Goal: Task Accomplishment & Management: Manage account settings

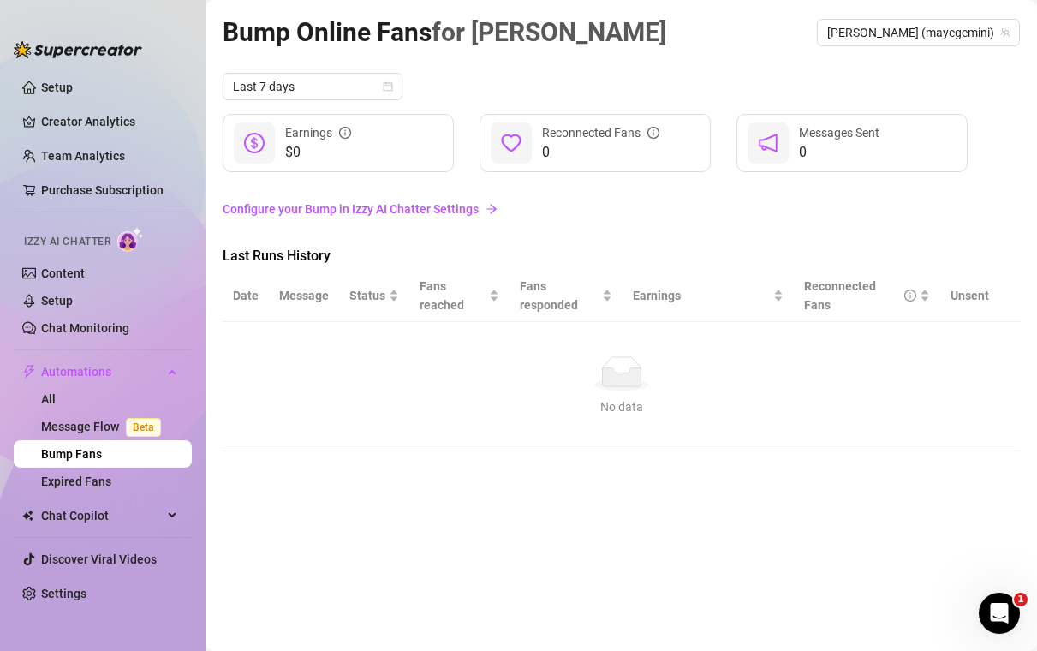
click at [646, 384] on ellipse at bounding box center [620, 384] width 53 height 12
click at [310, 203] on link "Configure your Bump in Izzy AI Chatter Settings" at bounding box center [621, 208] width 797 height 19
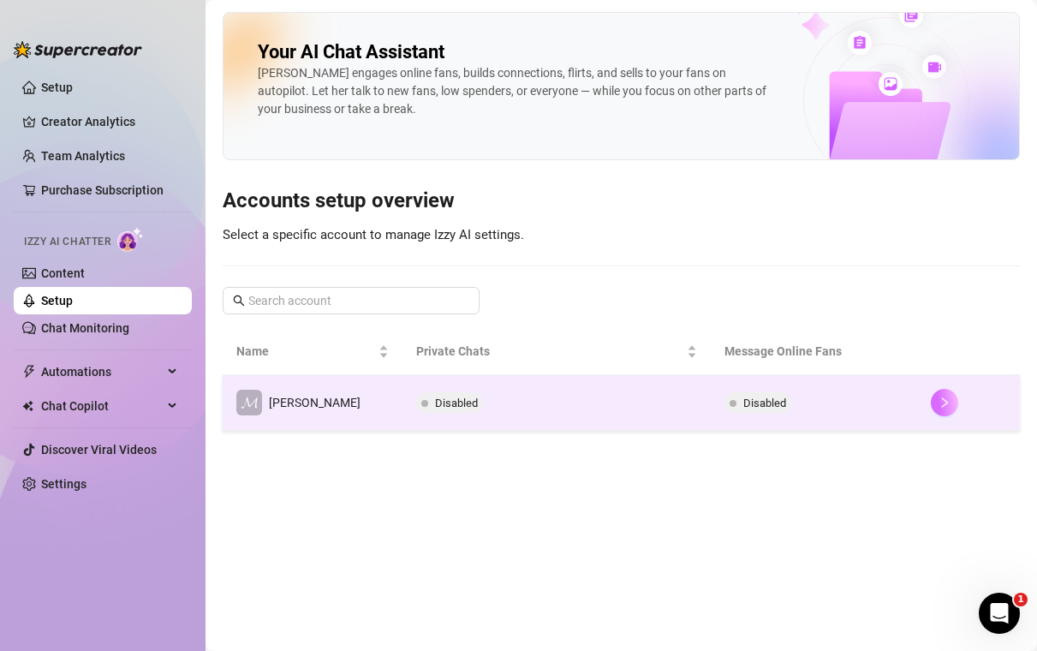
click at [941, 406] on icon "right" at bounding box center [944, 402] width 6 height 10
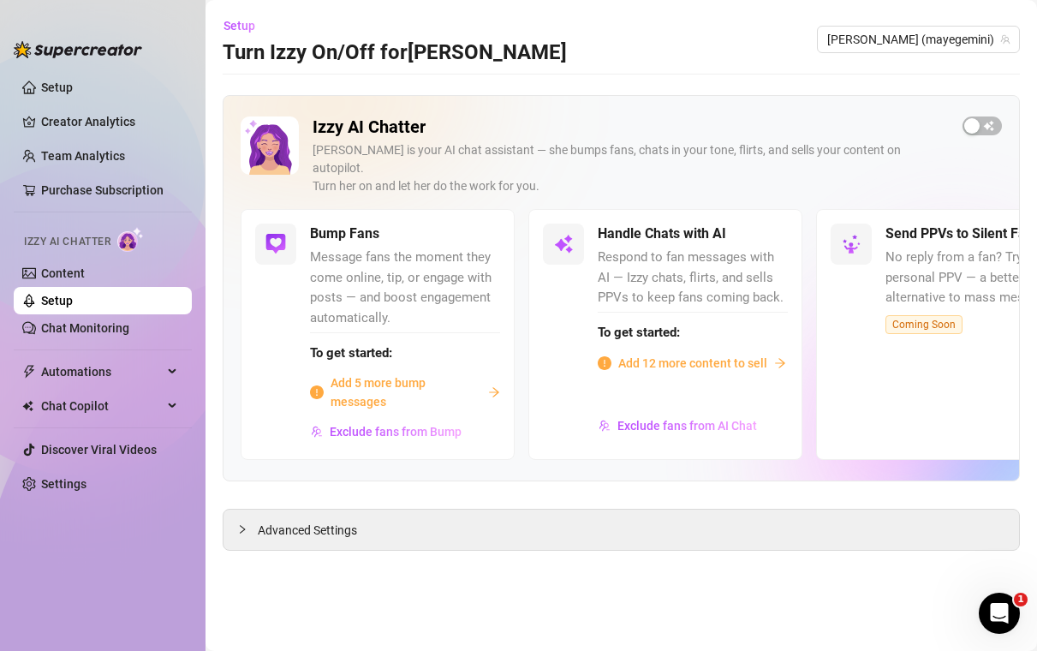
click at [367, 379] on span "Add 5 more bump messages" at bounding box center [405, 392] width 151 height 38
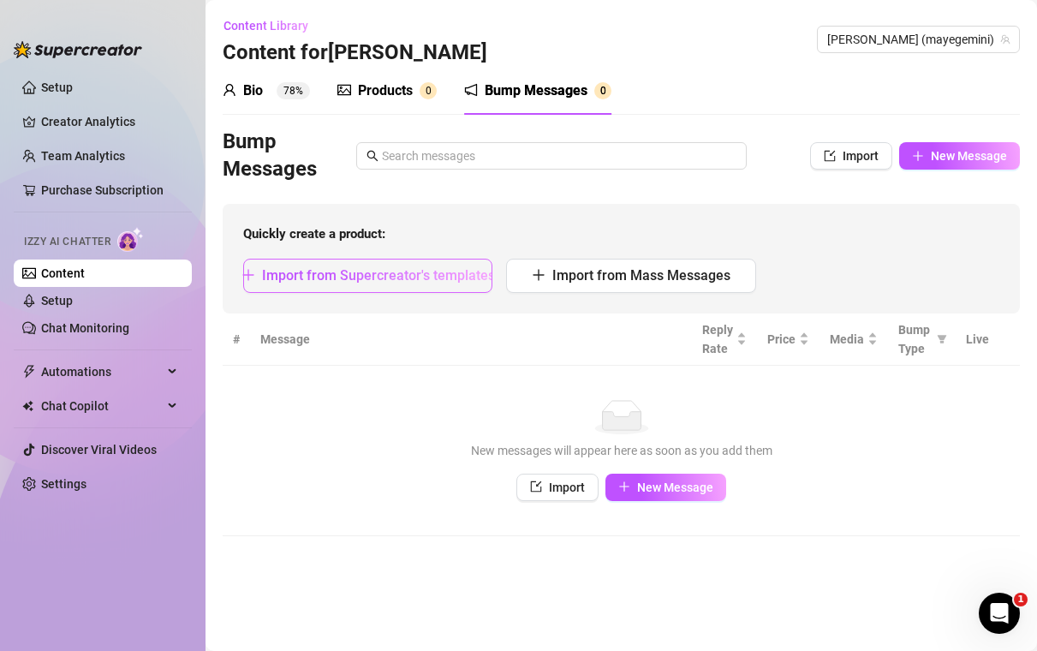
click at [433, 278] on span "Import from Supercreator's templates" at bounding box center [378, 275] width 233 height 16
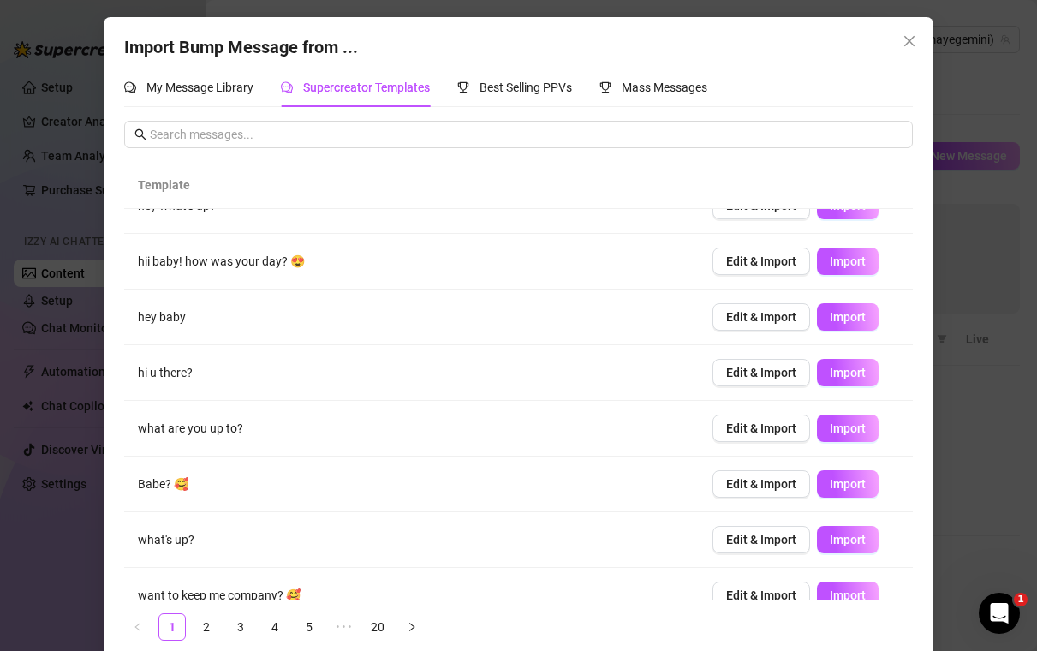
scroll to position [166, 0]
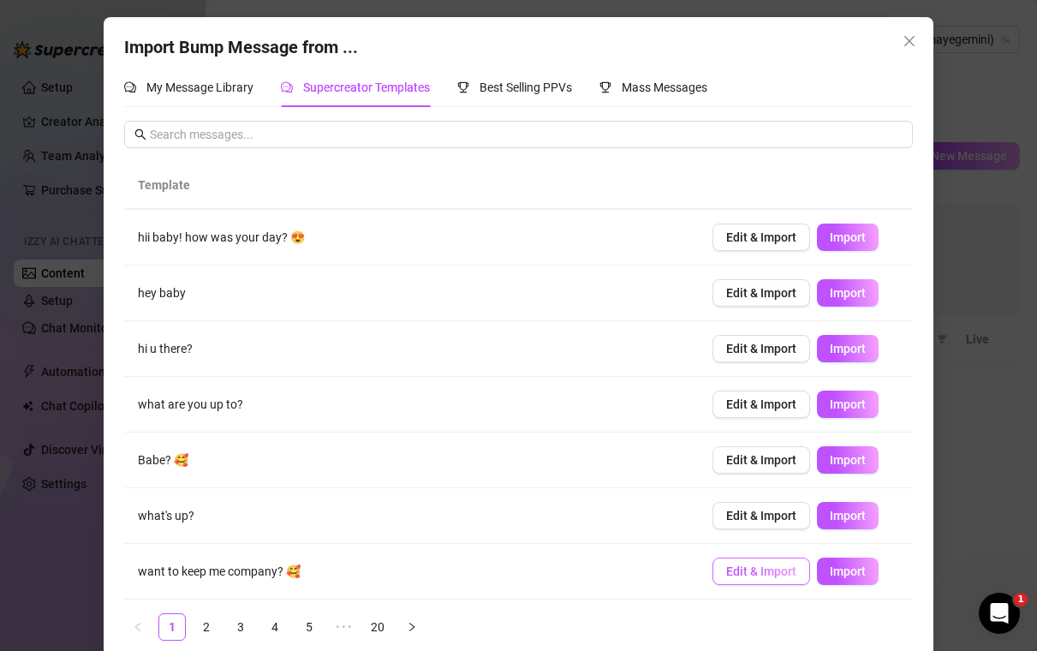
click at [759, 580] on button "Edit & Import" at bounding box center [761, 570] width 98 height 27
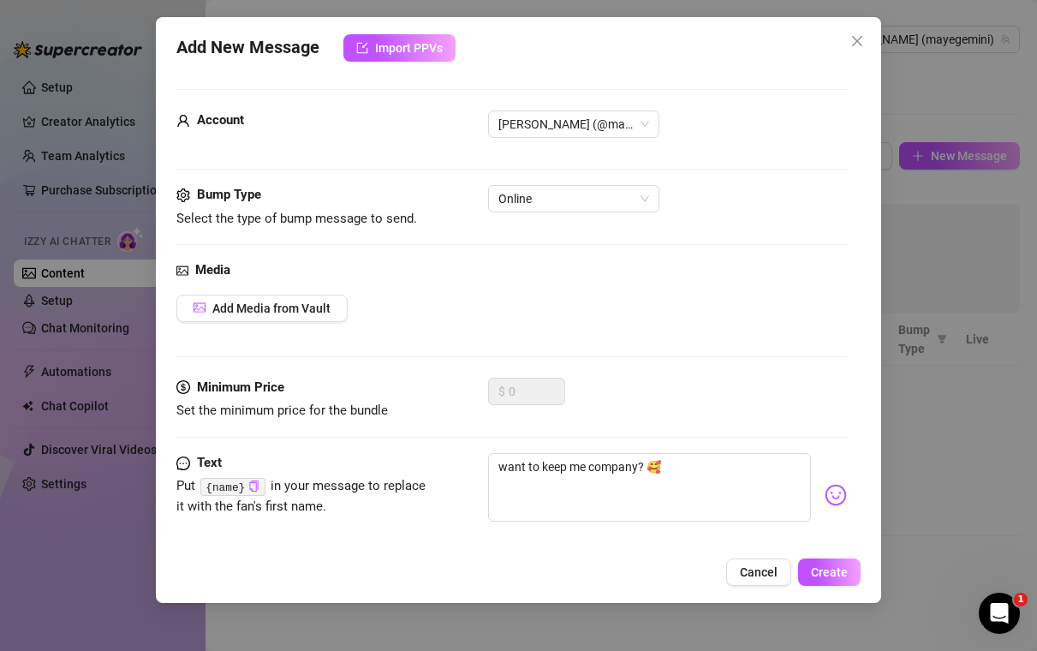
scroll to position [21, 0]
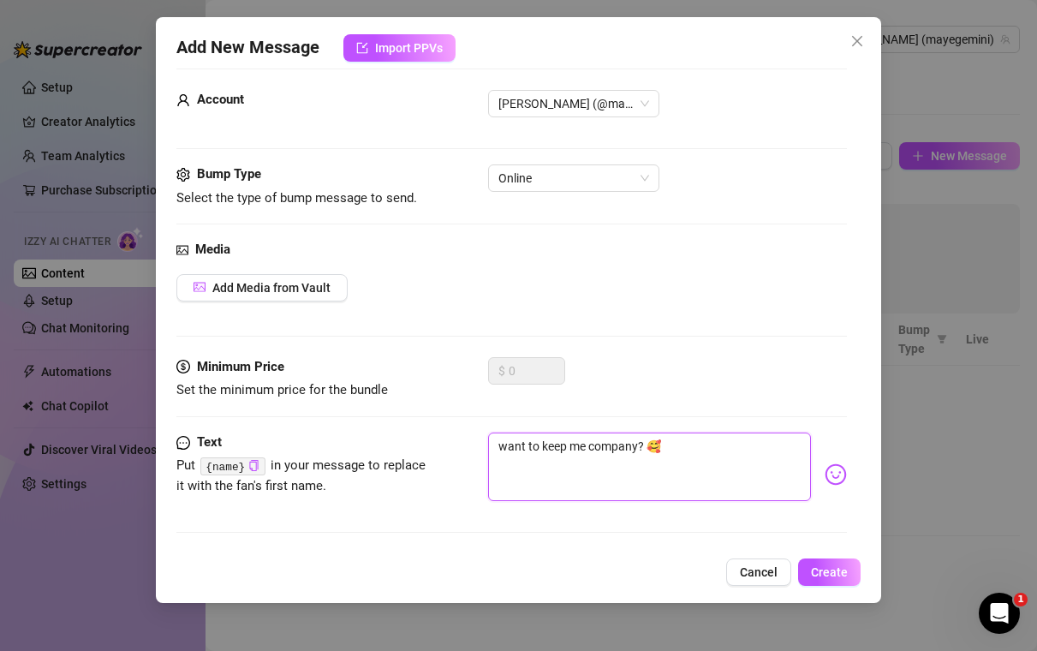
click at [494, 451] on textarea "want to keep me company? 🥰" at bounding box center [650, 466] width 324 height 68
type textarea "hwant to keep me company? 🥰"
type textarea "hiwant to keep me company? 🥰"
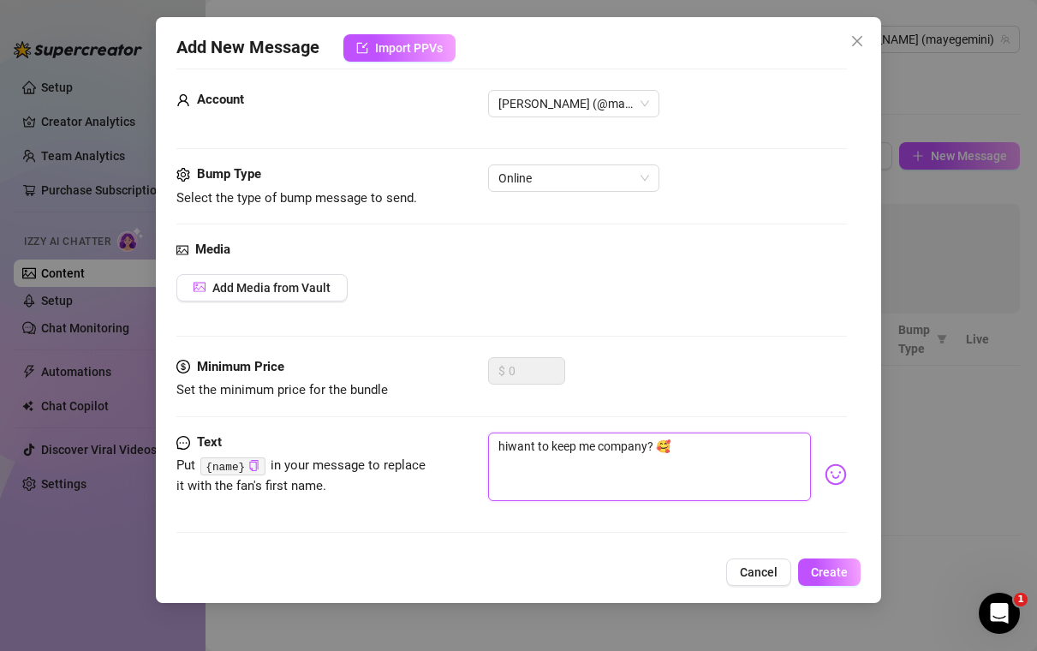
type textarea "hiiwant to keep me company? 🥰"
type textarea "hii want to keep me company? 🥰"
type textarea "hii {want to keep me company? 🥰"
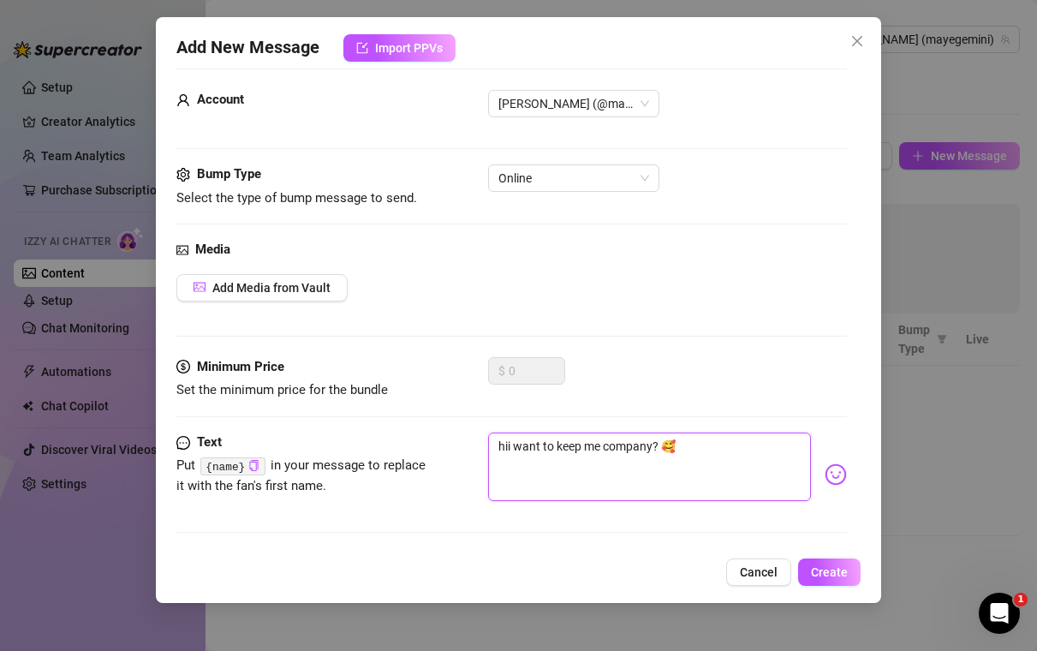
type textarea "hii {want to keep me company? 🥰"
type textarea "hii {nwant to keep me company? 🥰"
type textarea "hii {nawant to keep me company? 🥰"
type textarea "hii {namwant to keep me company? 🥰"
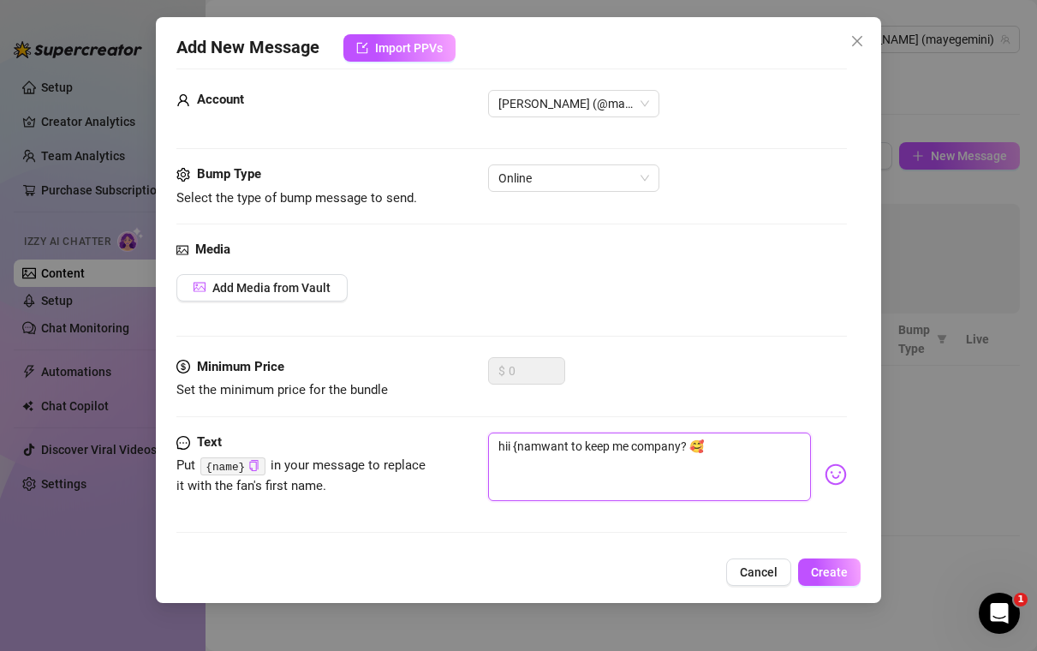
type textarea "hii {namewant to keep me company? 🥰"
type textarea "hii {name}want to keep me company? 🥰"
type textarea "hii {name},want to keep me company? 🥰"
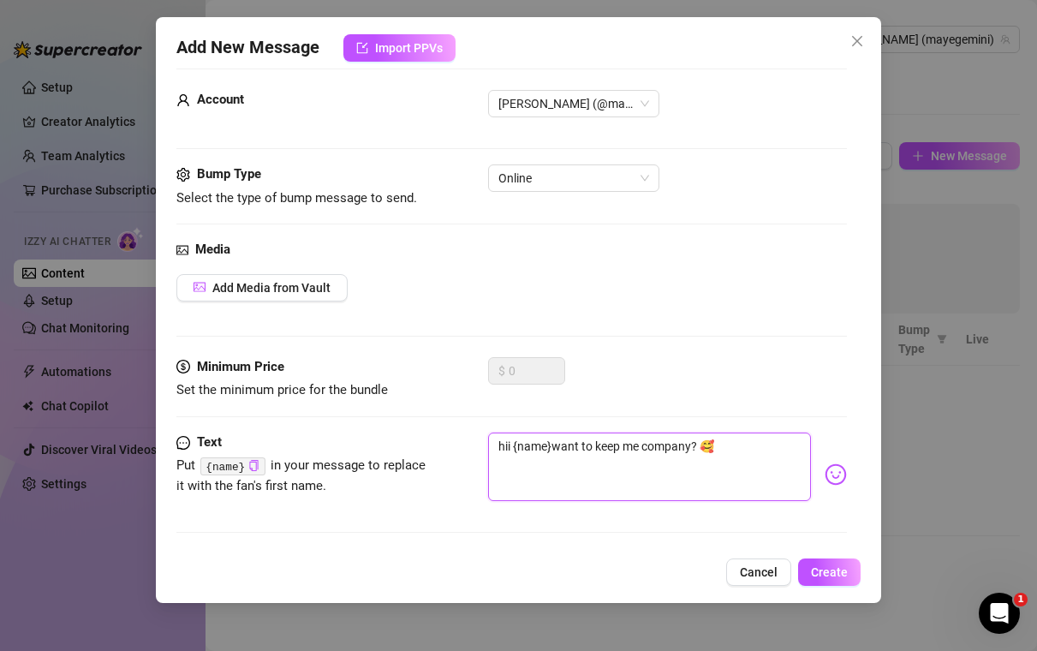
type textarea "hii {name},want to keep me company? 🥰"
type textarea "hii {name}, want to keep me company? 🥰"
click at [817, 569] on span "Create" at bounding box center [829, 572] width 37 height 14
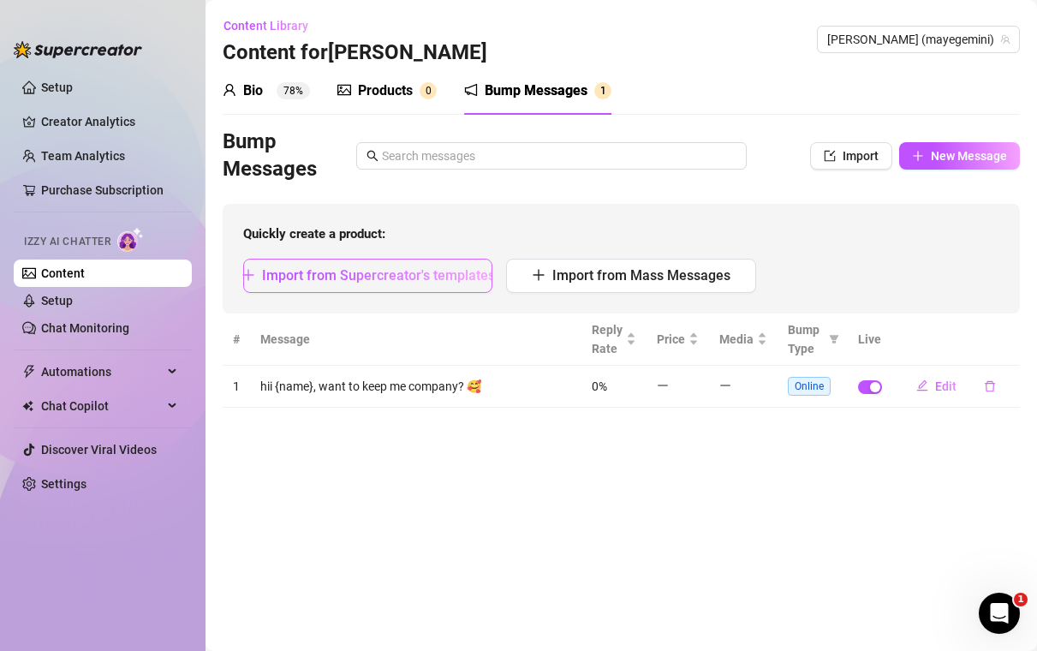
click at [434, 282] on span "Import from Supercreator's templates" at bounding box center [378, 275] width 233 height 16
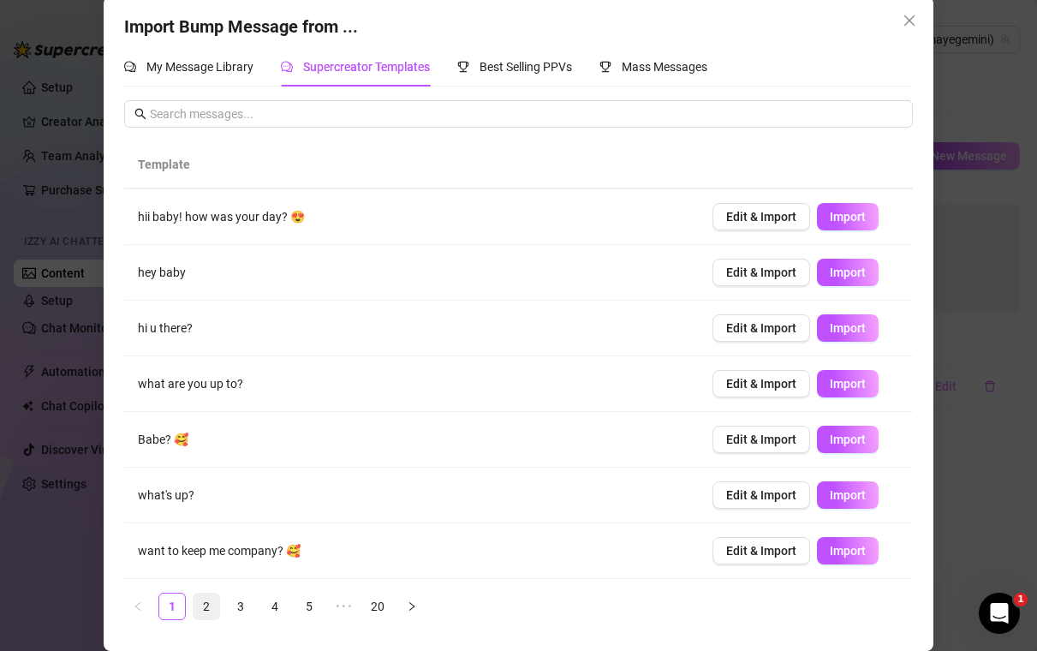
click at [202, 607] on link "2" at bounding box center [206, 606] width 26 height 26
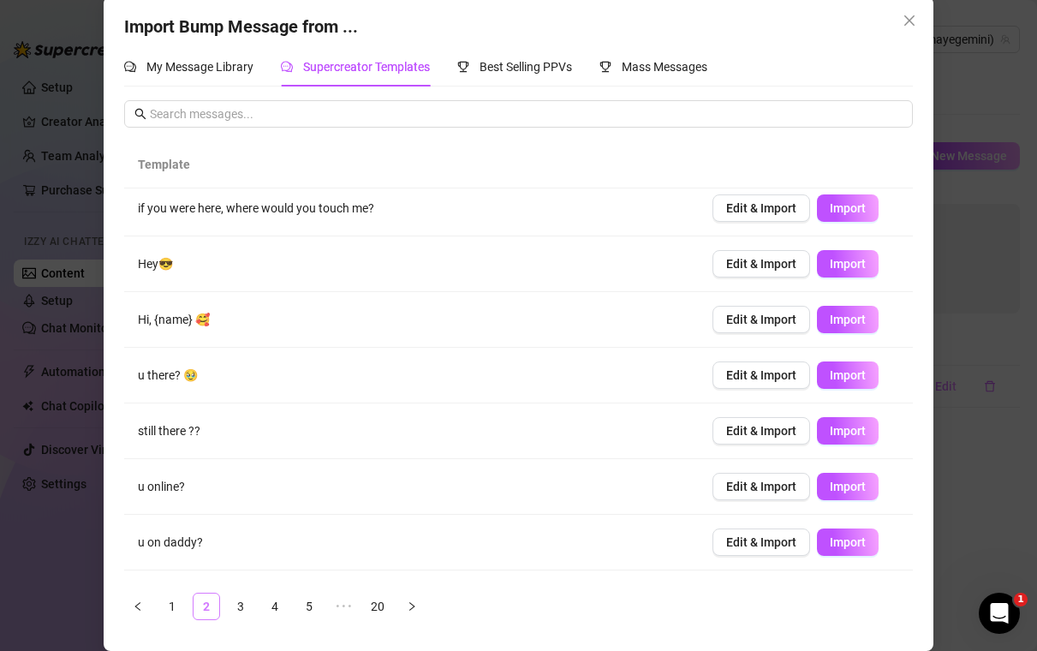
scroll to position [0, 0]
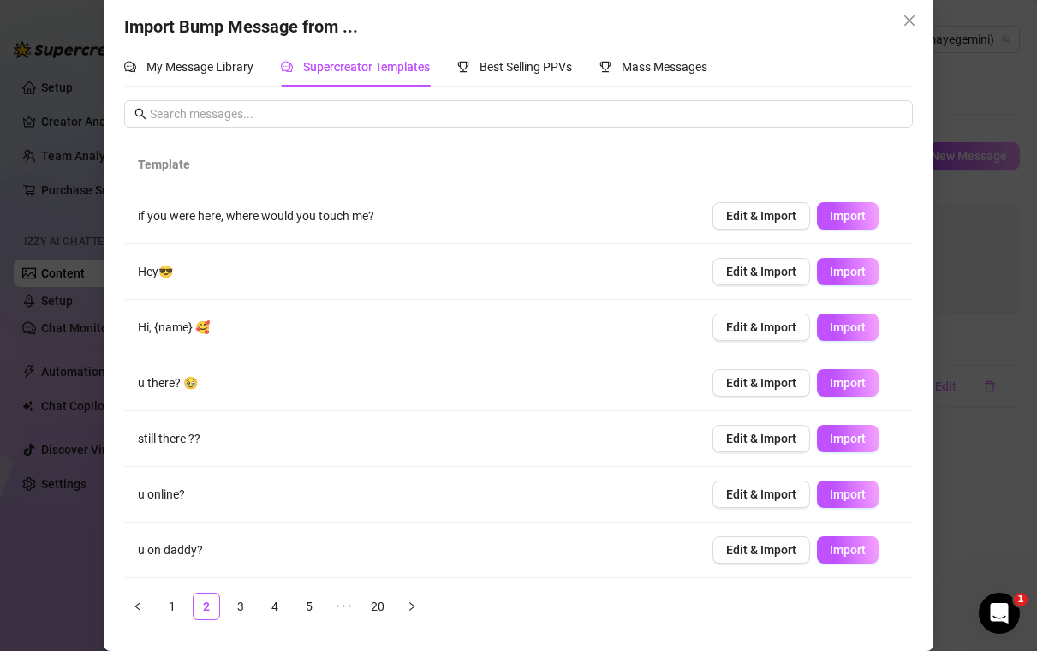
click at [224, 606] on ul "1 2 3 4 5 ••• 20" at bounding box center [518, 605] width 789 height 27
click at [233, 601] on link "3" at bounding box center [241, 606] width 26 height 26
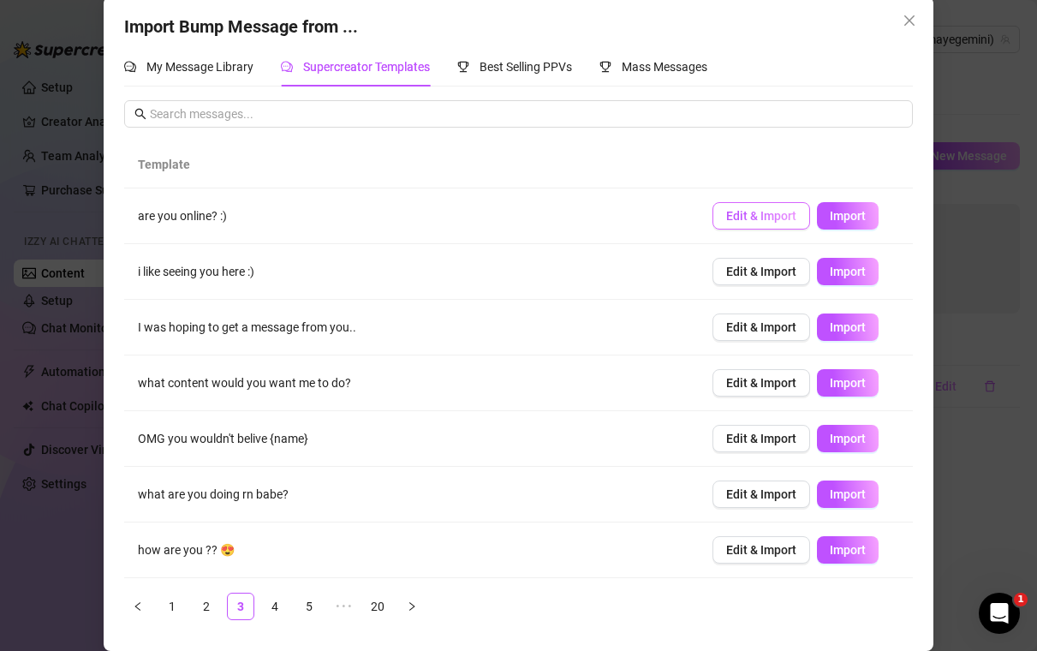
click at [759, 217] on span "Edit & Import" at bounding box center [761, 216] width 70 height 14
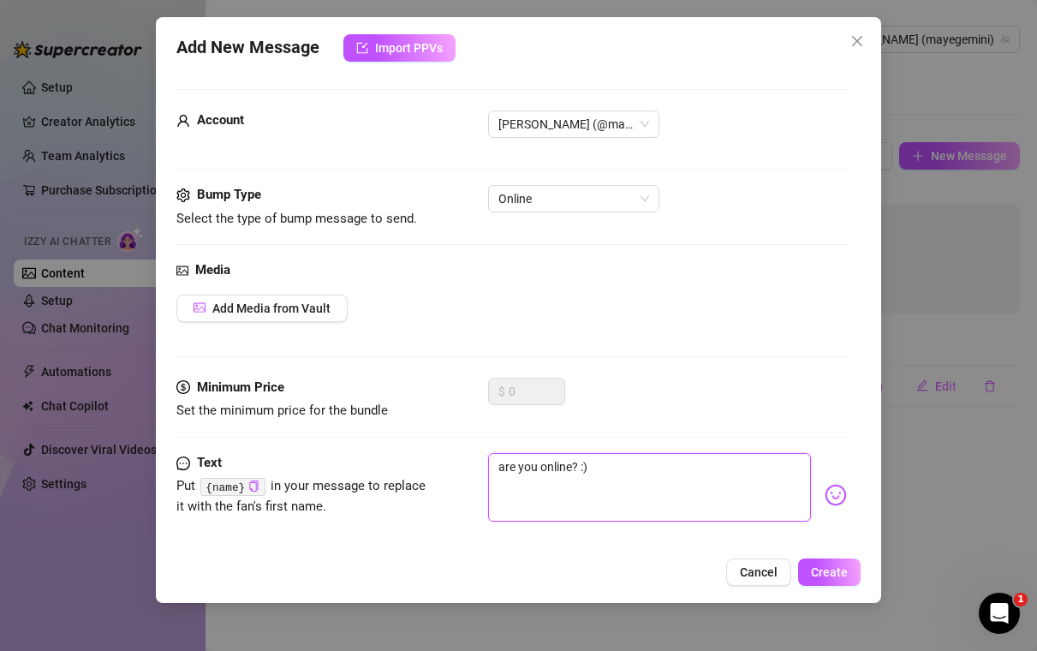
click at [646, 479] on textarea "are you online? :)" at bounding box center [650, 487] width 324 height 68
click at [563, 198] on span "Online" at bounding box center [573, 199] width 151 height 26
click at [710, 201] on div "Online" at bounding box center [668, 198] width 360 height 27
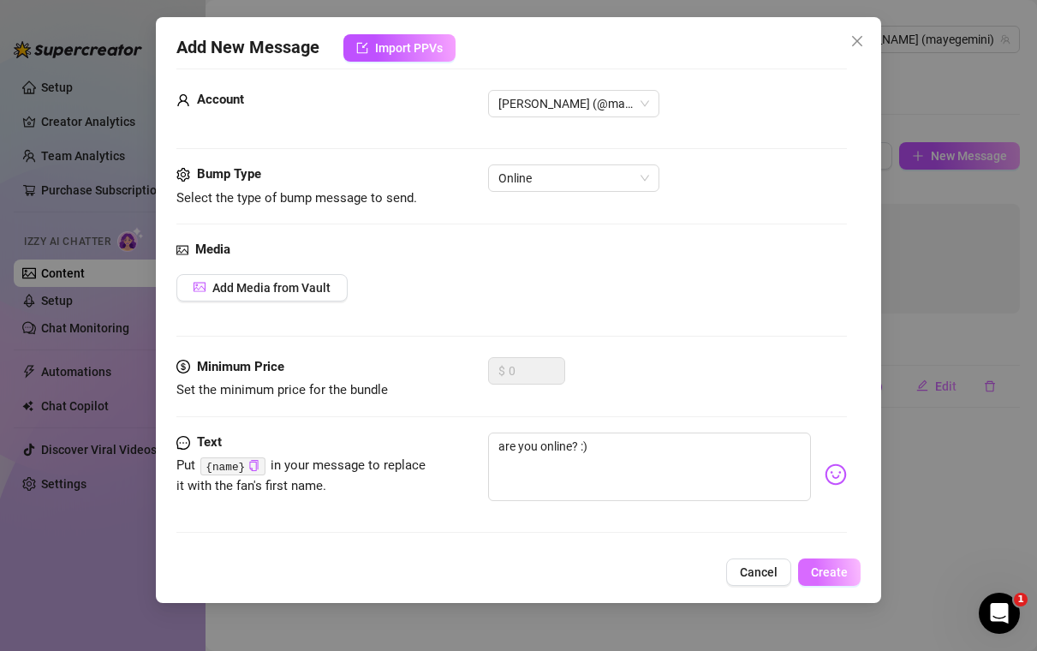
click at [831, 576] on span "Create" at bounding box center [829, 572] width 37 height 14
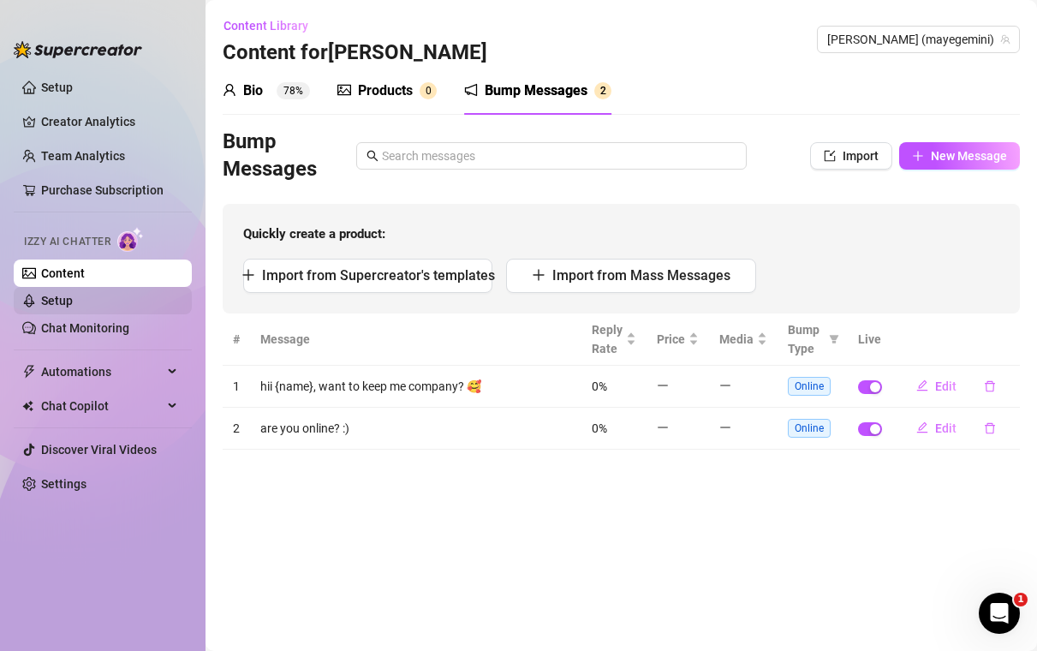
click at [73, 301] on link "Setup" at bounding box center [57, 301] width 32 height 14
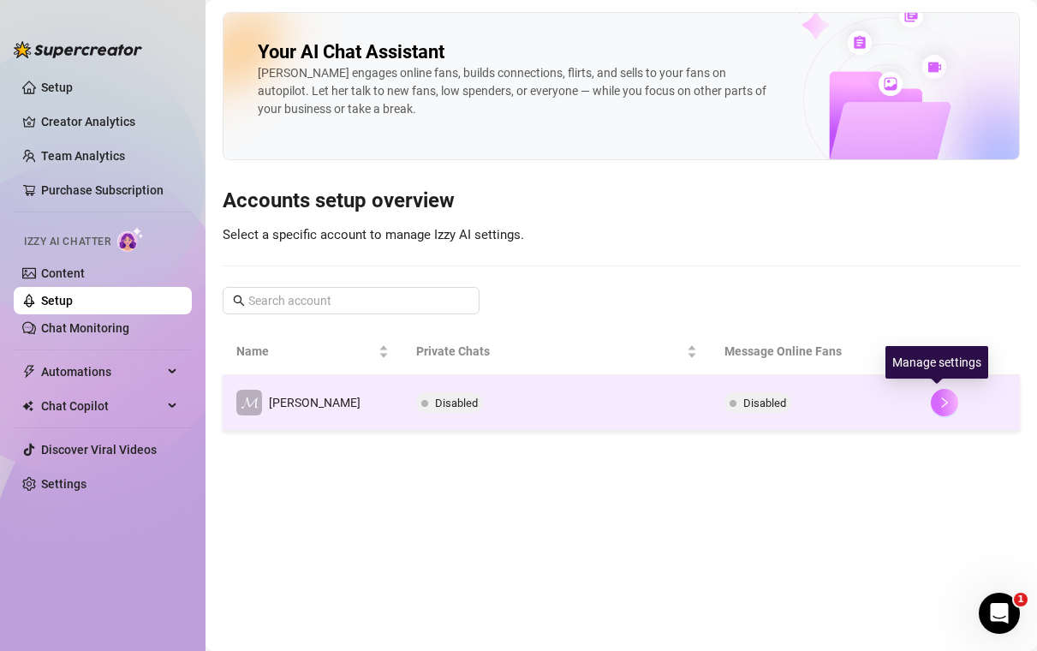
click at [942, 410] on button "button" at bounding box center [944, 402] width 27 height 27
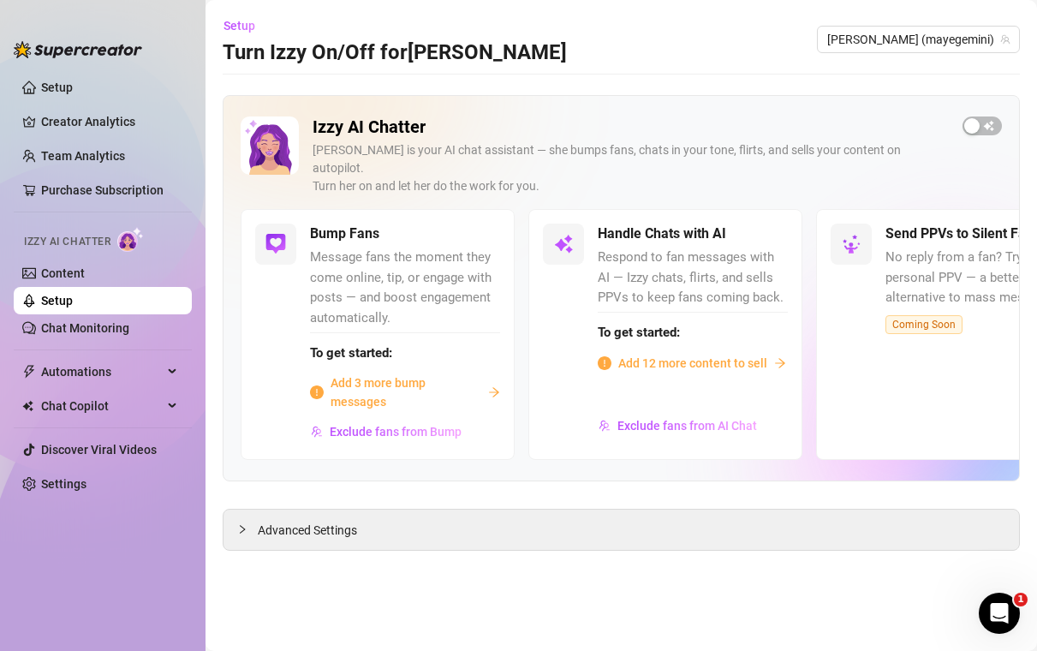
click at [394, 373] on span "Add 3 more bump messages" at bounding box center [405, 392] width 151 height 38
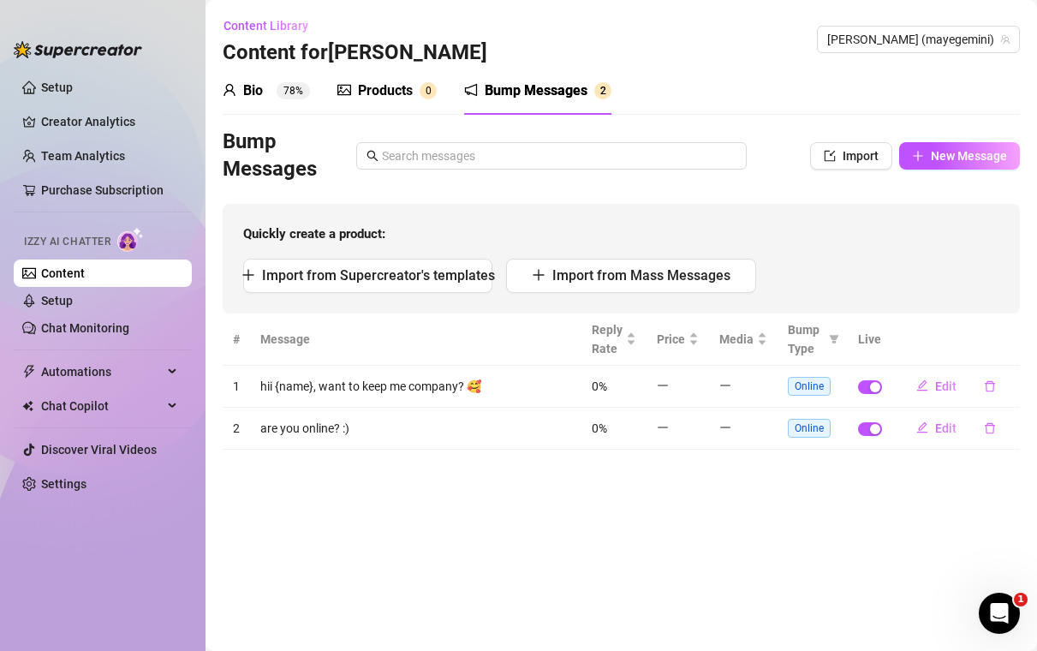
click at [456, 295] on div "Quickly create a product: Import from Supercreator's templates Import from Mass…" at bounding box center [621, 259] width 797 height 110
click at [455, 280] on span "Import from Supercreator's templates" at bounding box center [378, 275] width 233 height 16
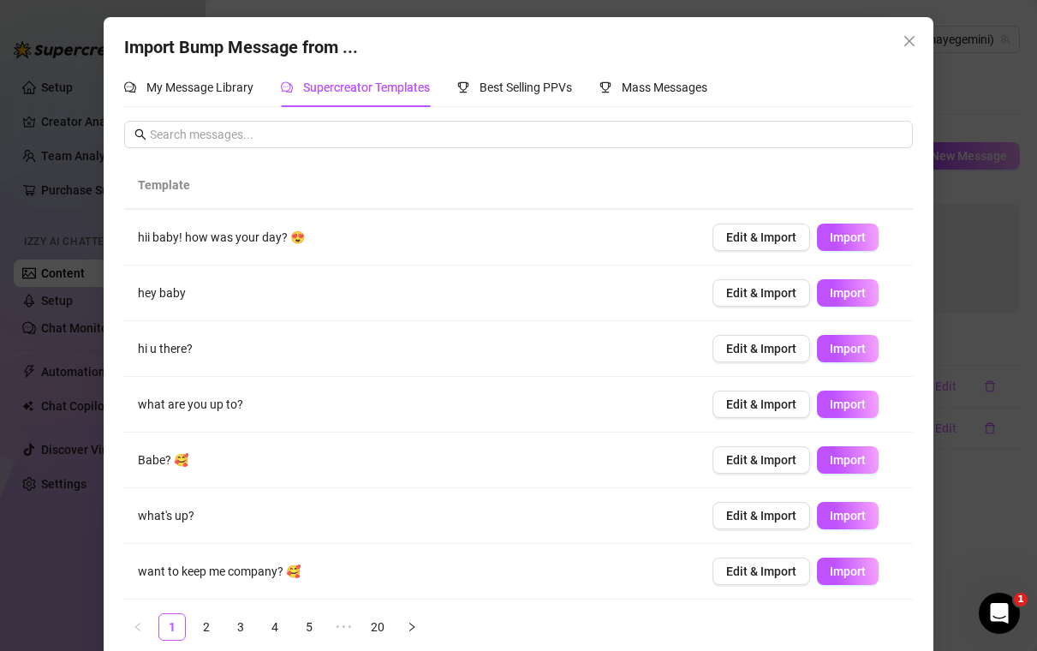
scroll to position [21, 0]
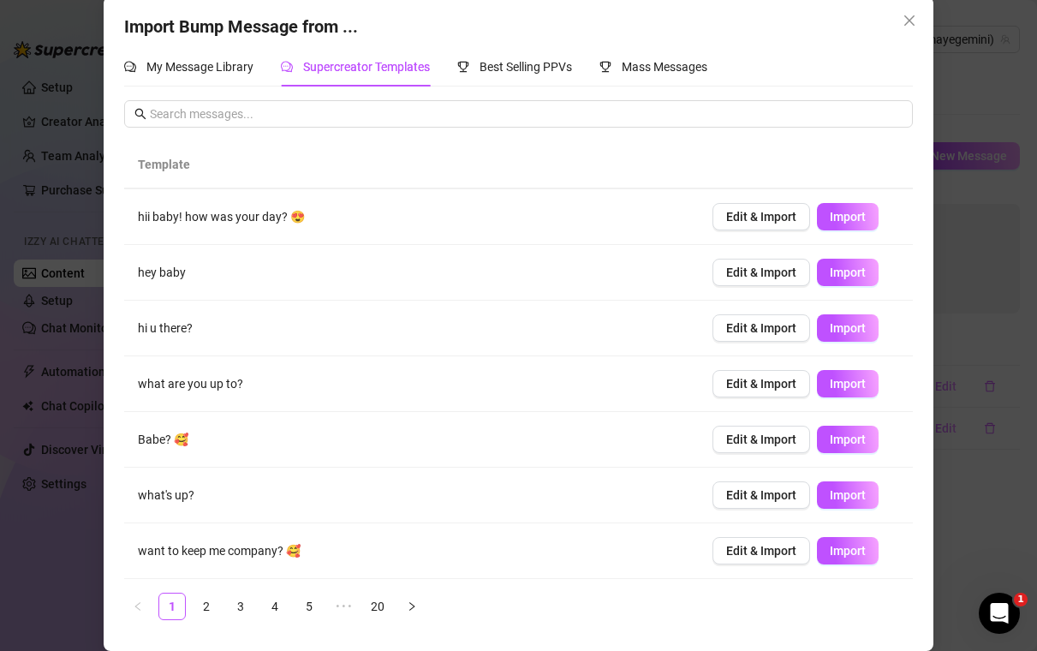
click at [315, 591] on div "Template hey babe are you here? Edit & Import Import helloooo ♥️ Edit & Import …" at bounding box center [518, 380] width 789 height 479
click at [313, 604] on link "5" at bounding box center [309, 606] width 26 height 26
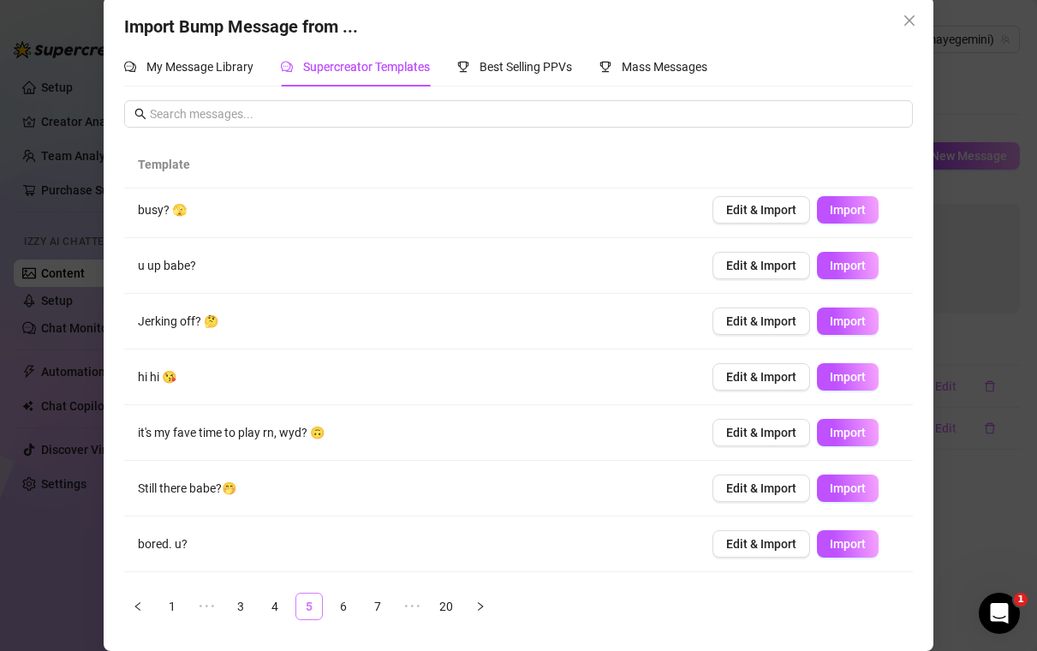
scroll to position [0, 0]
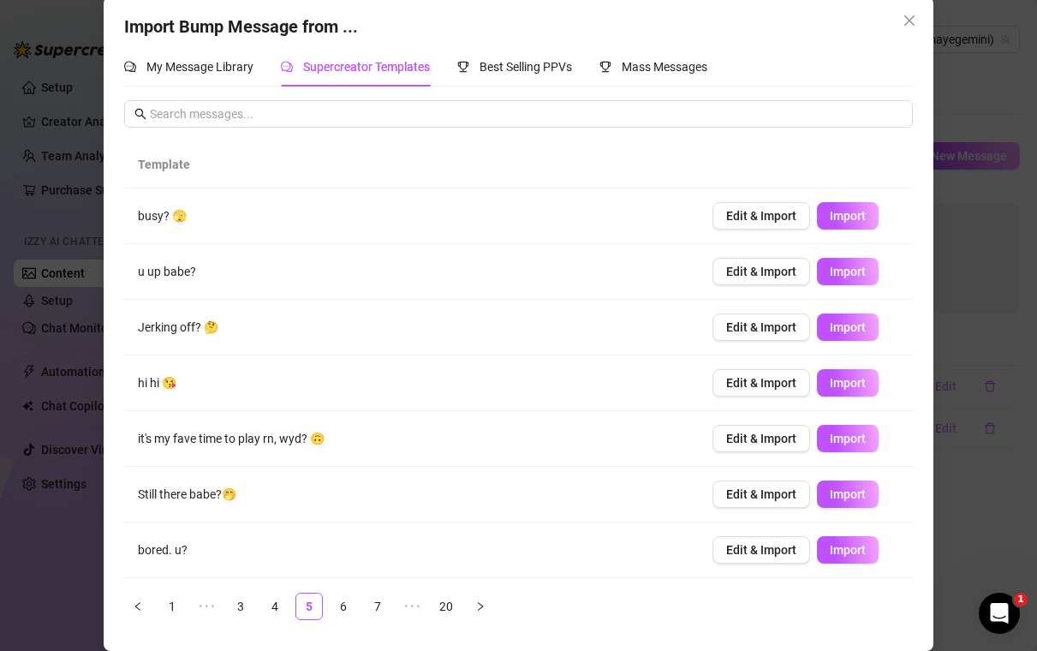
click at [539, 86] on div "My Message Library Supercreator Templates Best Selling PPVs Mass Messages Templ…" at bounding box center [518, 340] width 789 height 586
click at [539, 74] on div "Best Selling PPVs" at bounding box center [514, 66] width 115 height 19
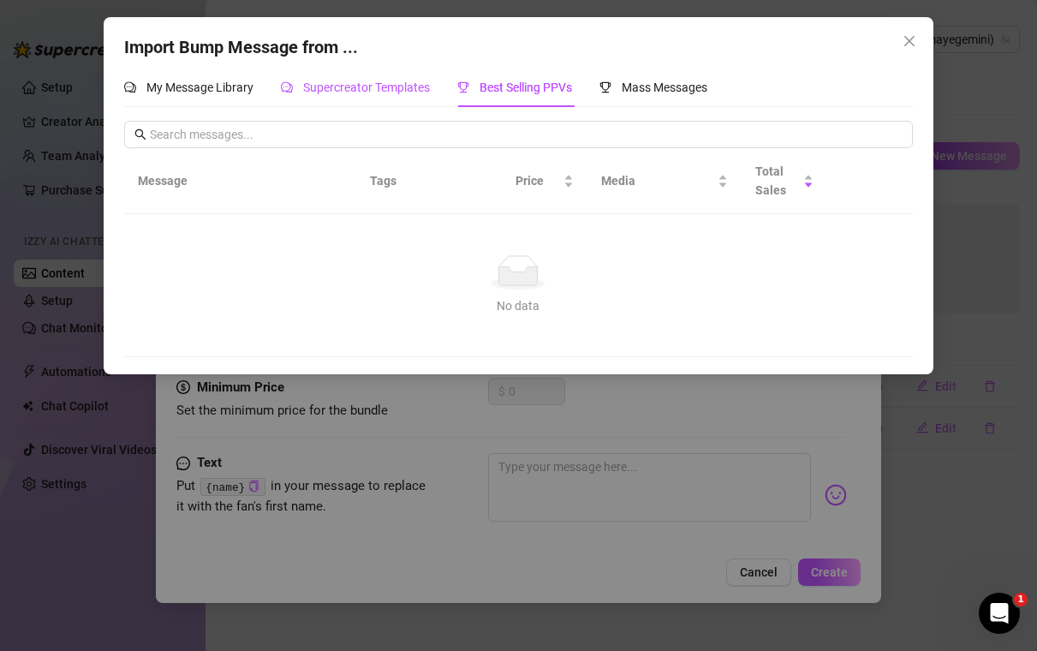
click at [356, 86] on span "Supercreator Templates" at bounding box center [366, 87] width 127 height 14
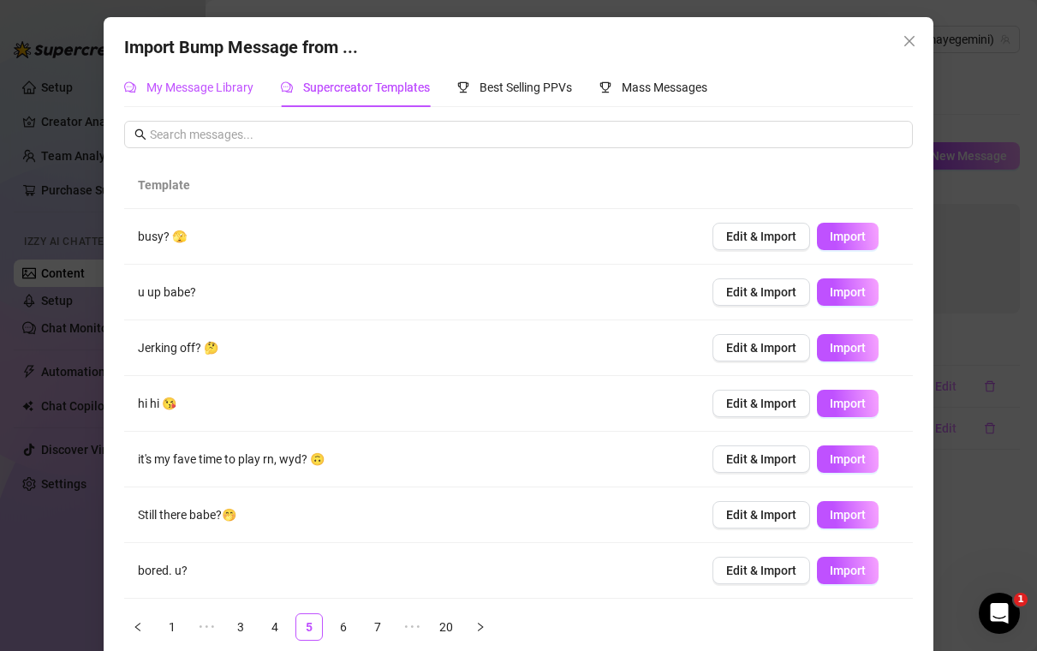
click at [217, 89] on span "My Message Library" at bounding box center [199, 87] width 107 height 14
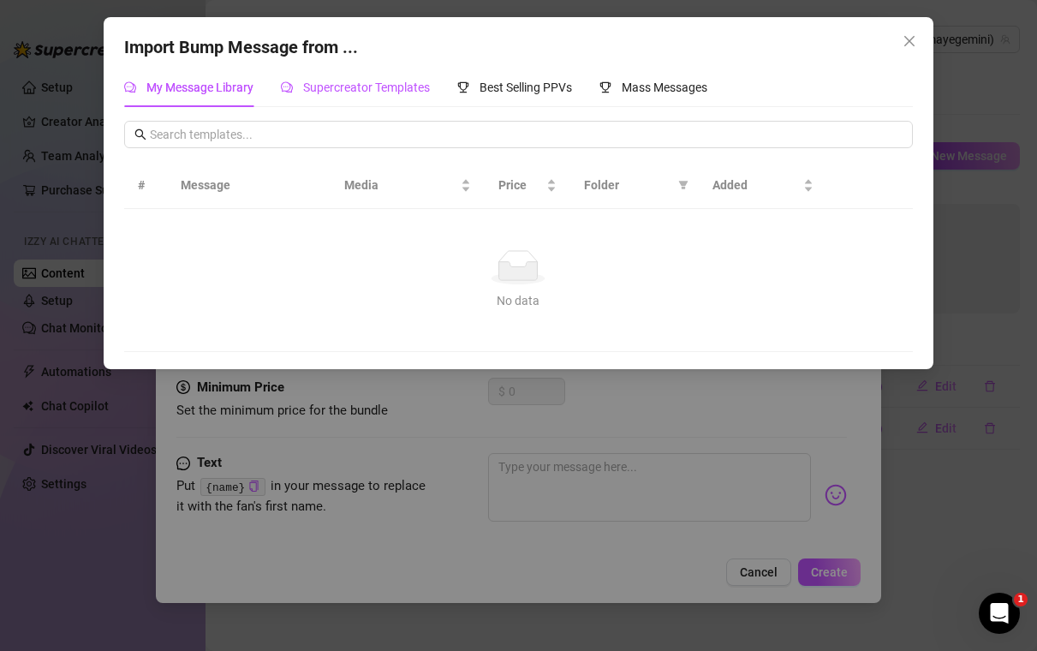
click at [356, 86] on span "Supercreator Templates" at bounding box center [366, 87] width 127 height 14
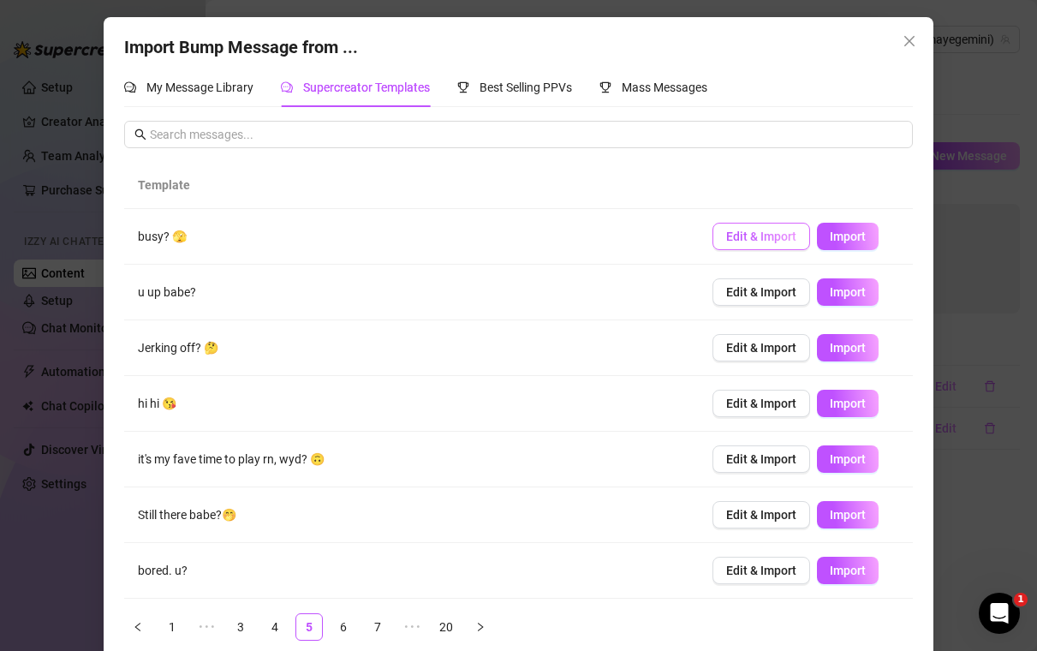
scroll to position [166, 0]
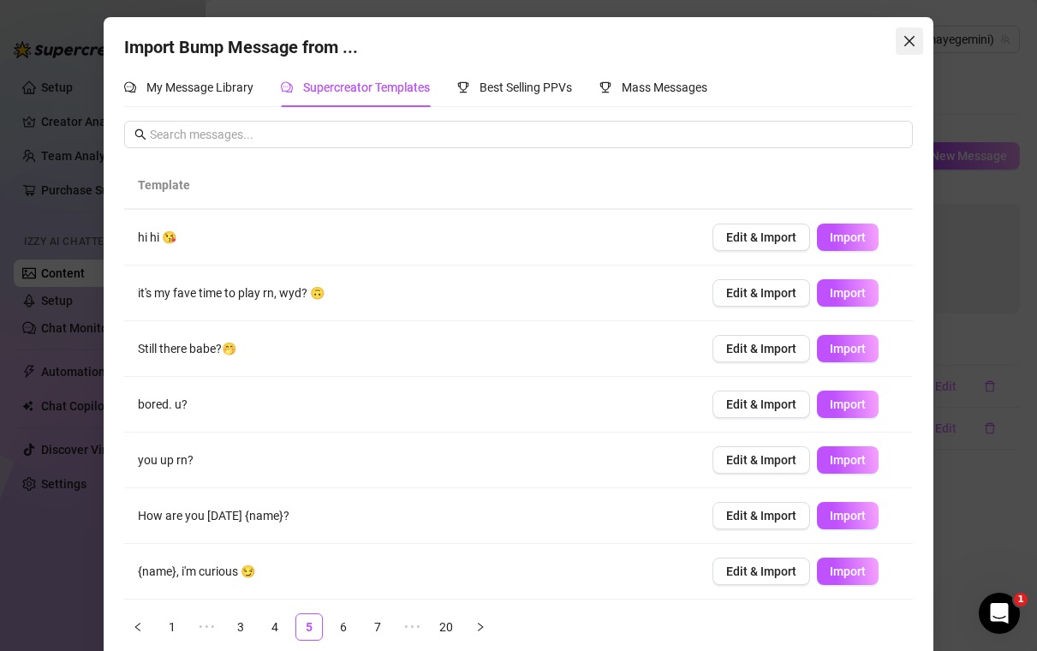
click at [913, 42] on icon "close" at bounding box center [909, 41] width 14 height 14
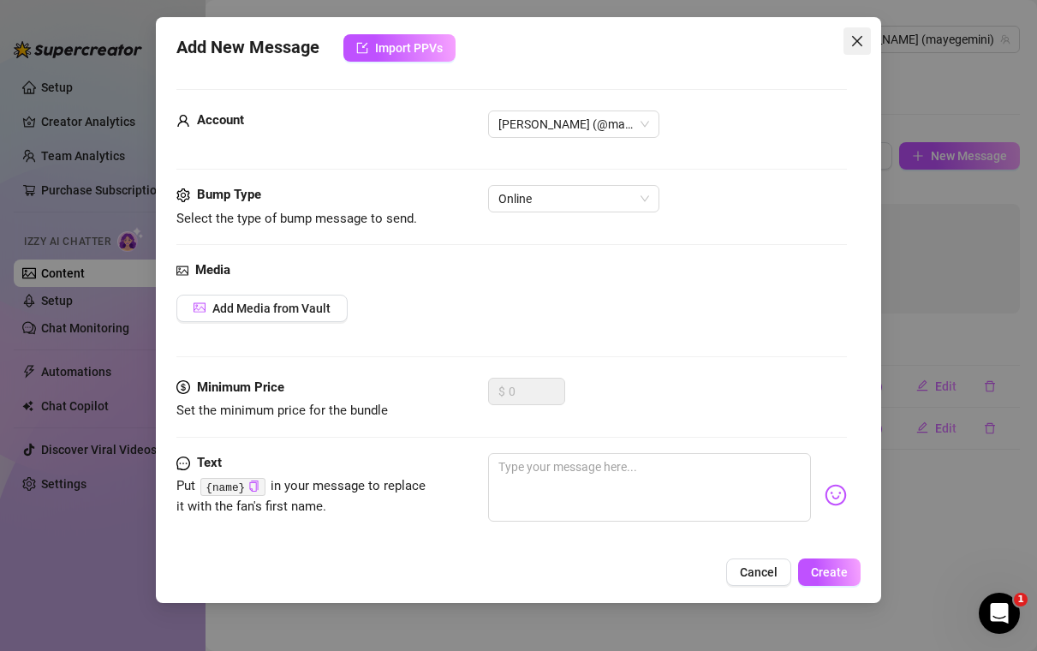
click at [861, 50] on button "Close" at bounding box center [856, 40] width 27 height 27
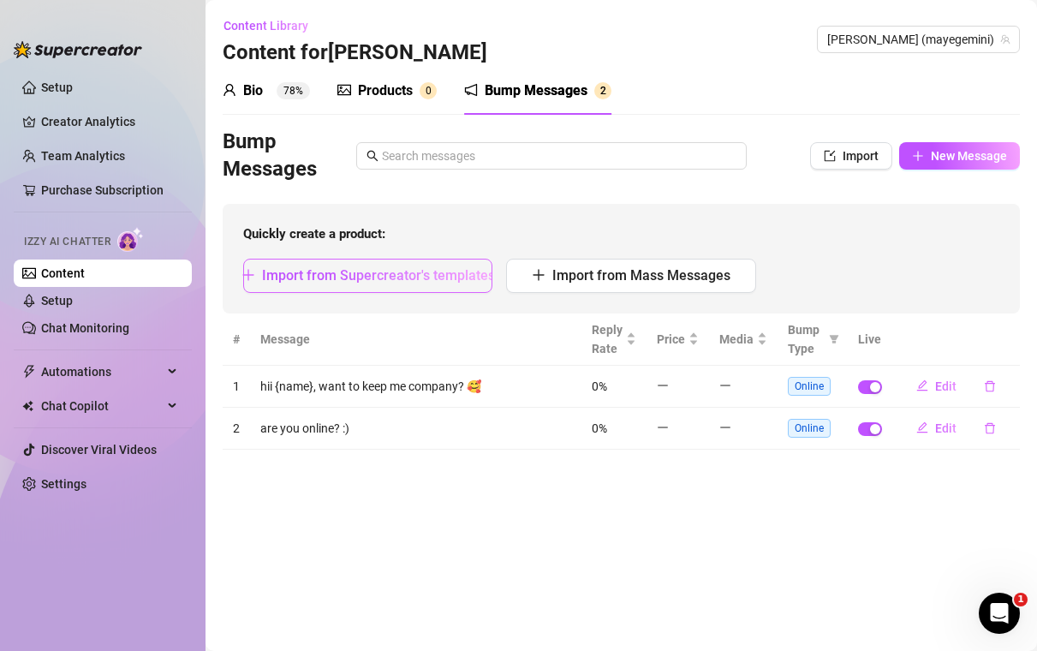
click at [399, 271] on span "Import from Supercreator's templates" at bounding box center [378, 275] width 233 height 16
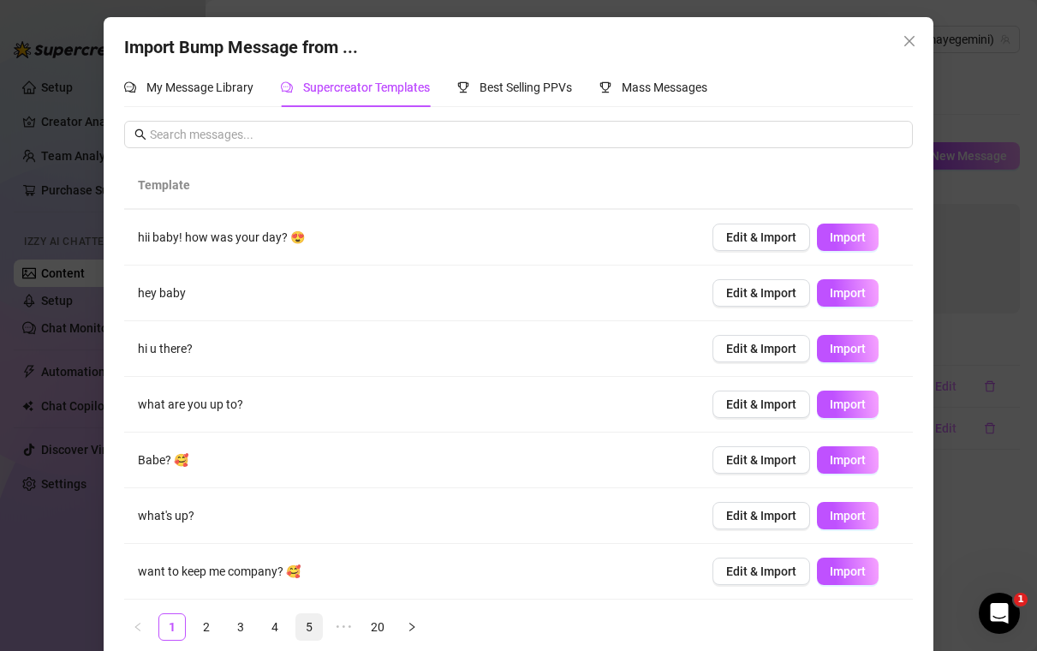
click at [302, 632] on link "5" at bounding box center [309, 627] width 26 height 26
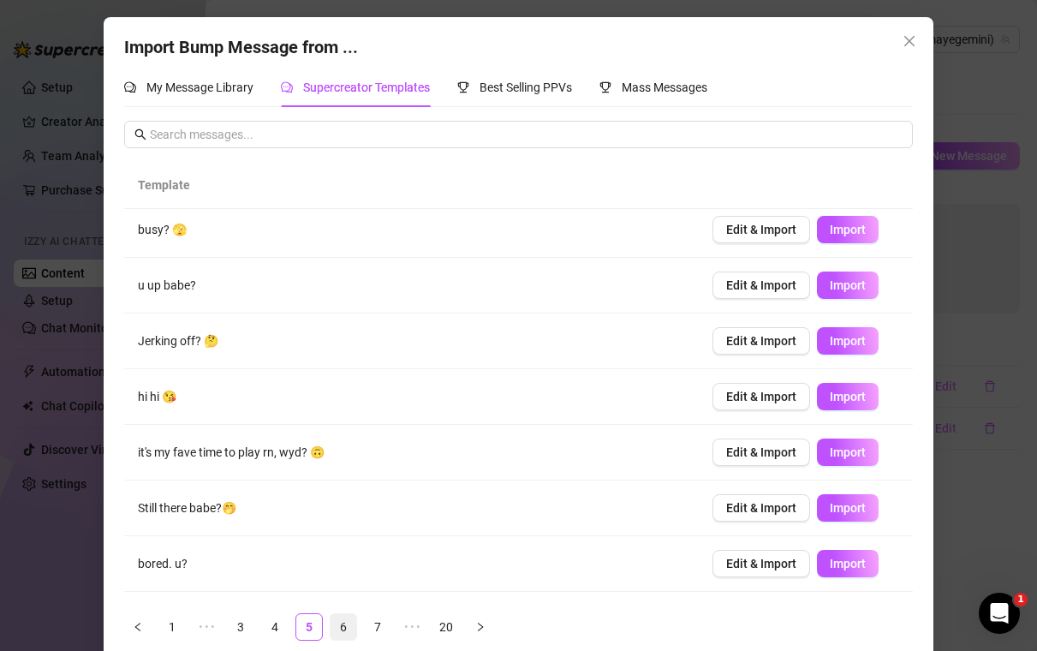
scroll to position [0, 0]
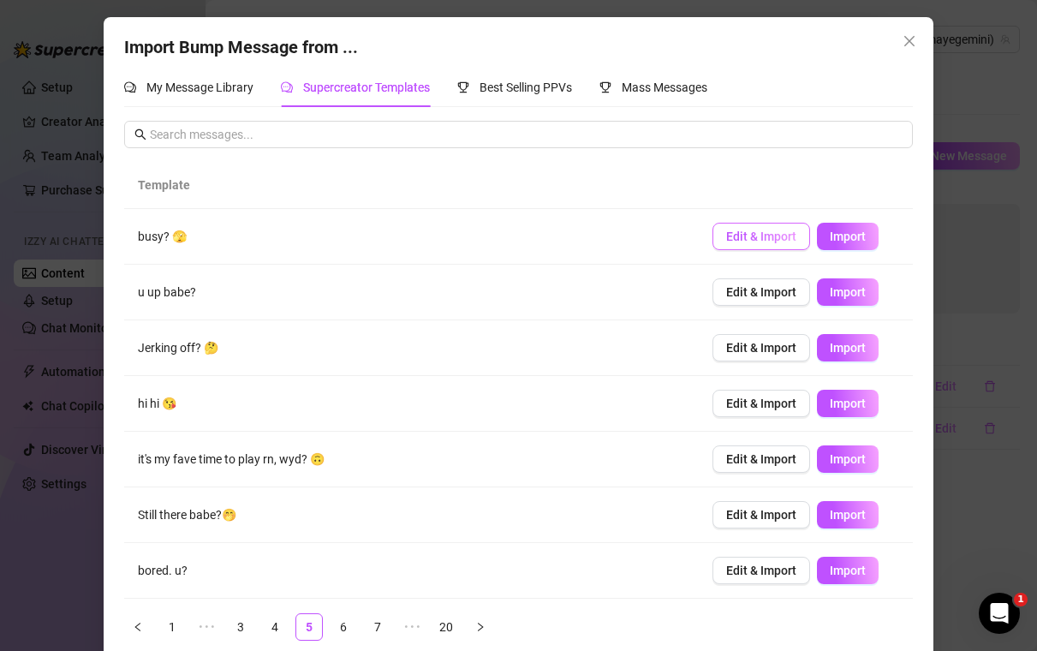
click at [738, 239] on span "Edit & Import" at bounding box center [761, 236] width 70 height 14
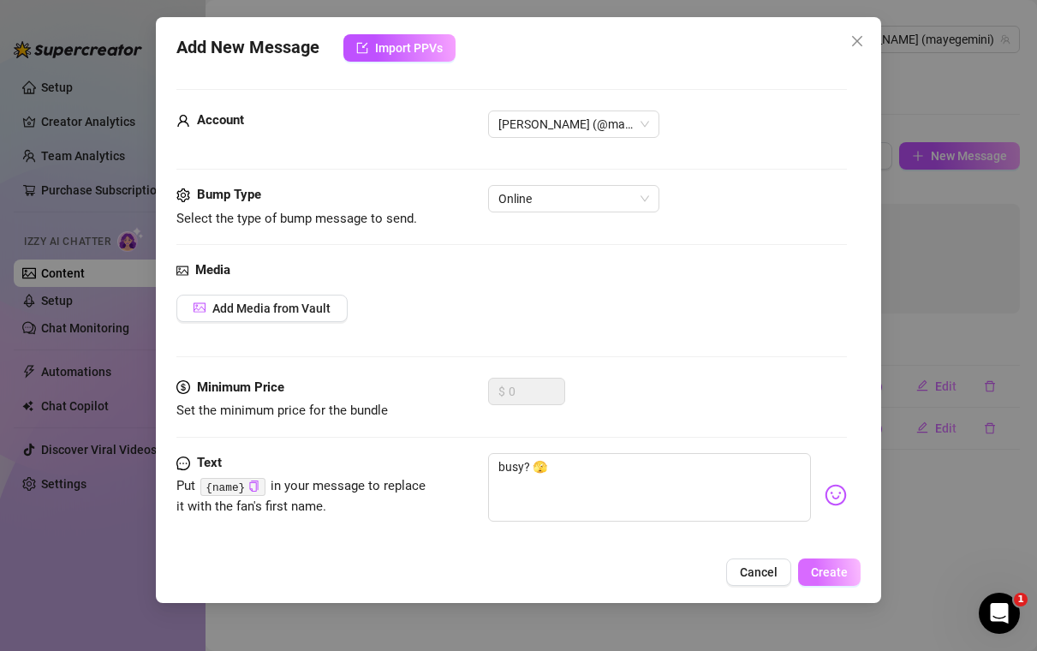
click at [832, 563] on button "Create" at bounding box center [829, 571] width 63 height 27
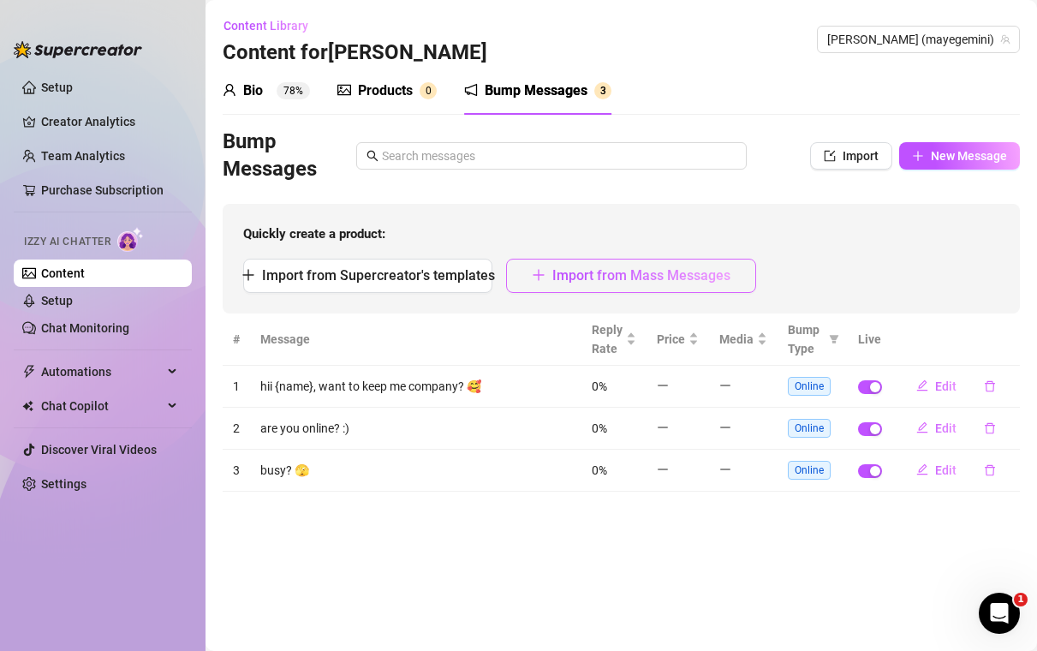
click at [596, 279] on span "Import from Mass Messages" at bounding box center [641, 275] width 178 height 16
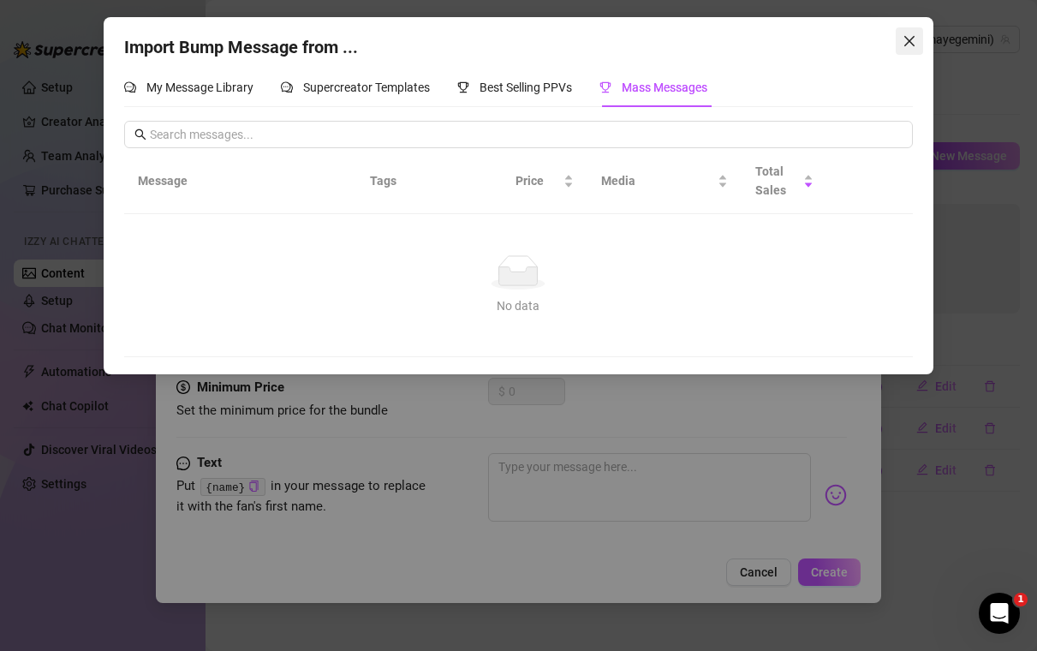
click at [916, 44] on span "Close" at bounding box center [909, 41] width 27 height 14
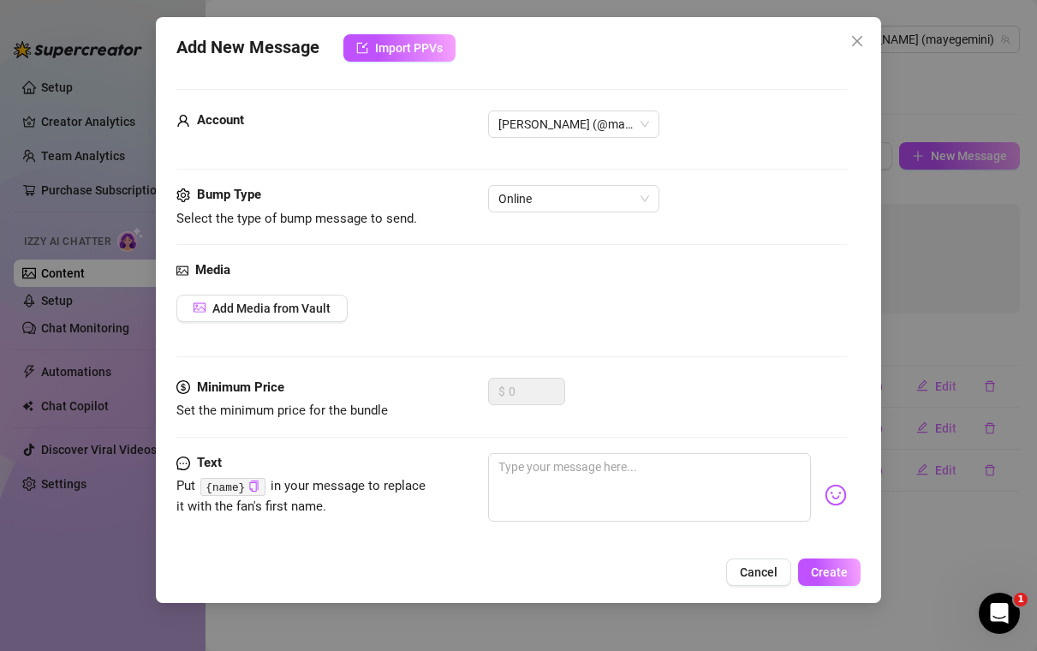
click at [540, 182] on div "Account [PERSON_NAME] (@mayegemini)" at bounding box center [511, 147] width 671 height 74
click at [540, 205] on span "Online" at bounding box center [573, 199] width 151 height 26
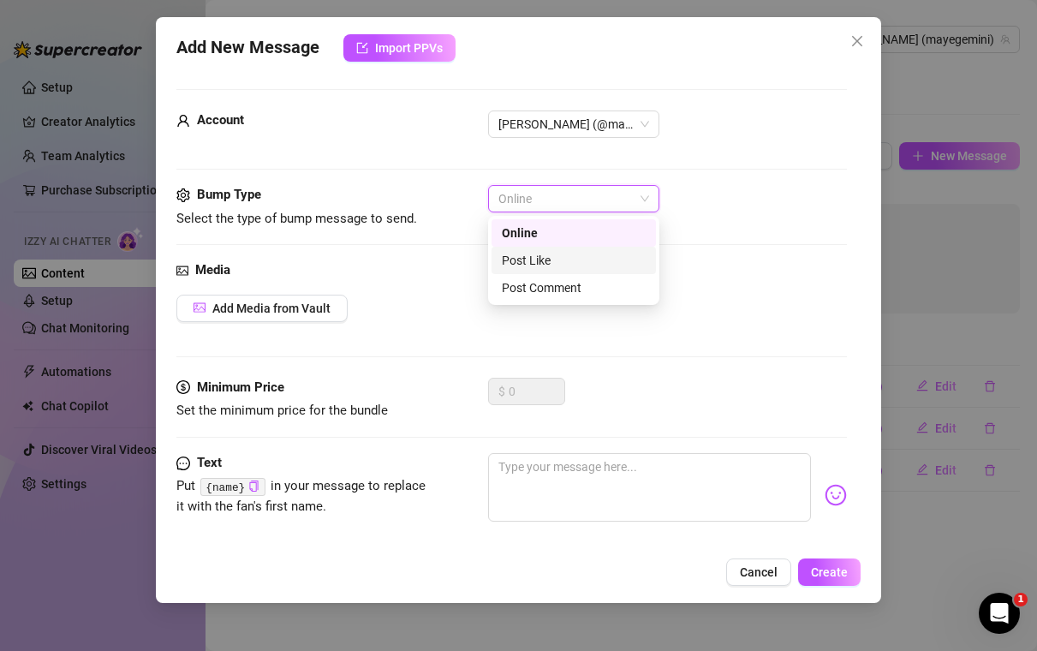
click at [580, 261] on div "Post Like" at bounding box center [574, 260] width 144 height 19
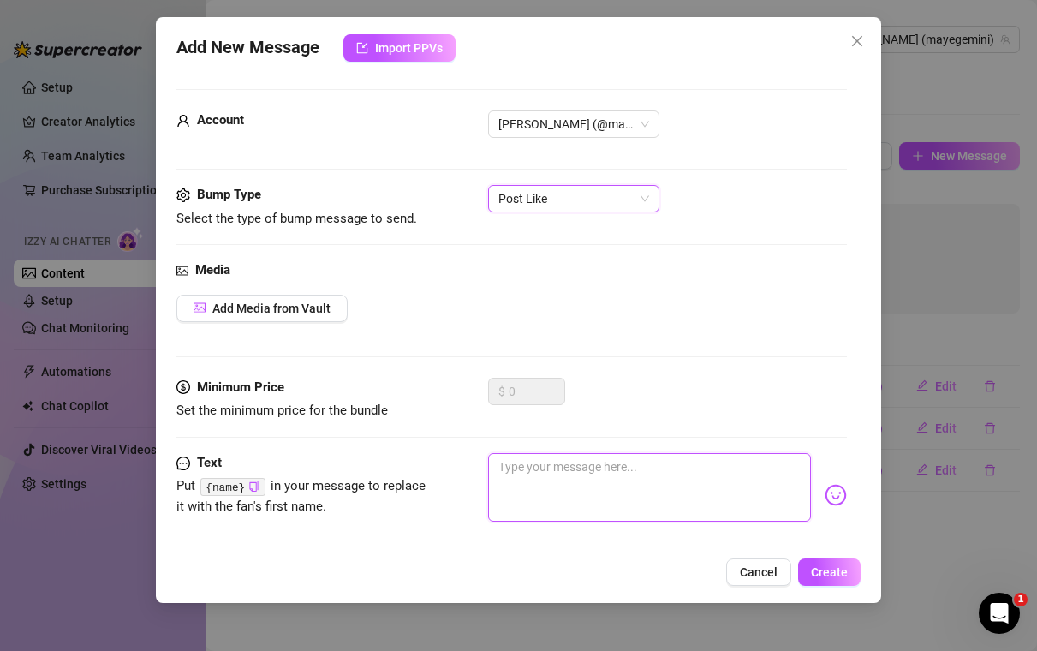
click at [561, 494] on textarea at bounding box center [650, 487] width 324 height 68
click at [750, 576] on span "Cancel" at bounding box center [759, 572] width 38 height 14
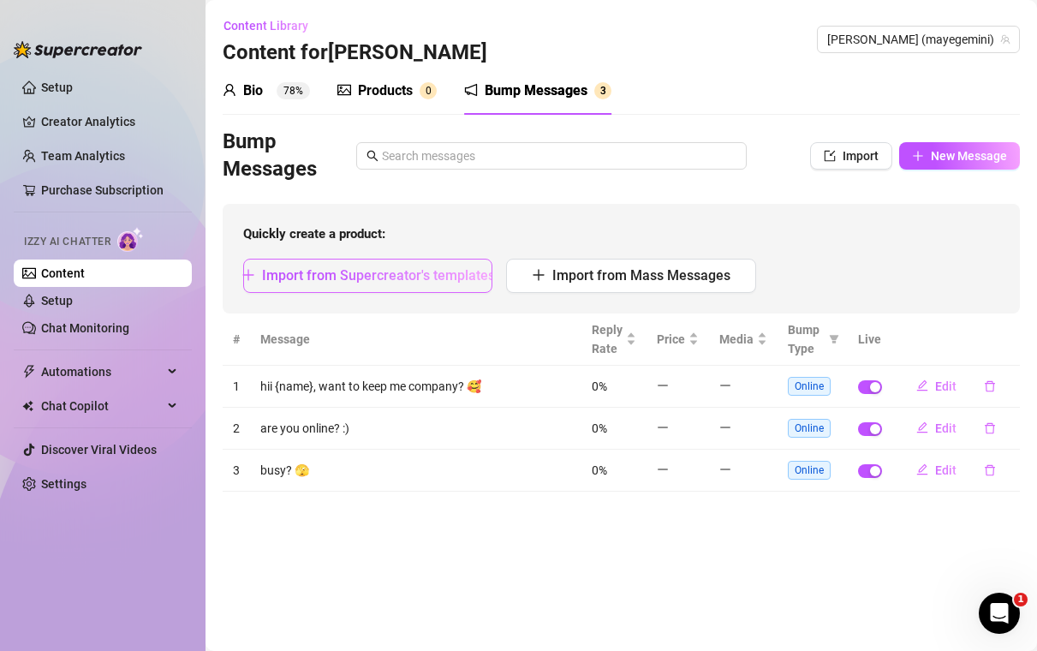
click at [375, 270] on span "Import from Supercreator's templates" at bounding box center [378, 275] width 233 height 16
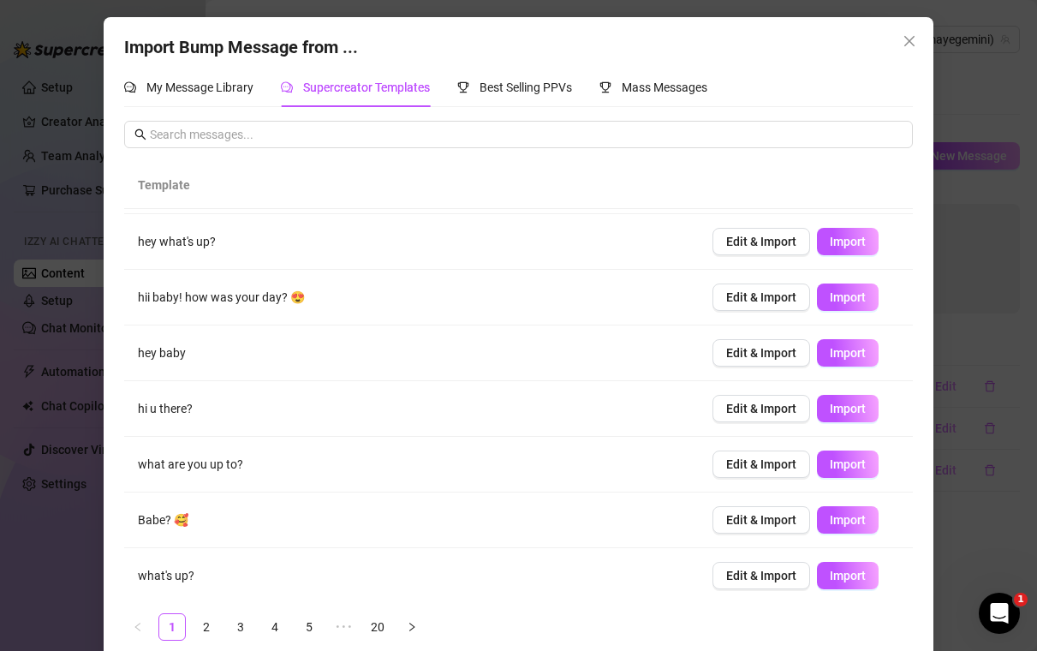
scroll to position [166, 0]
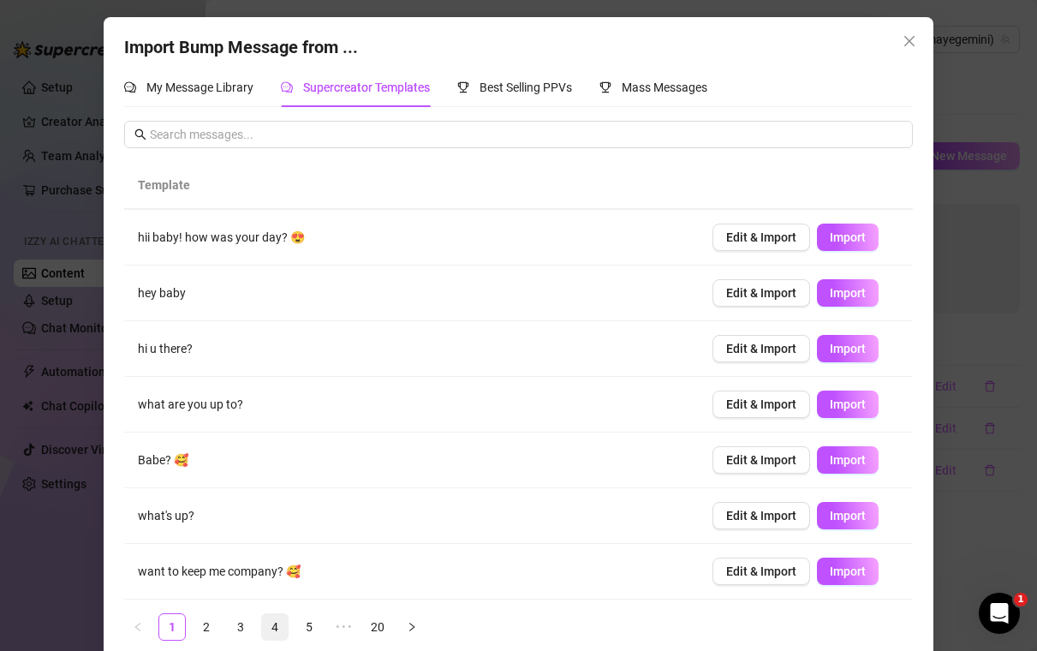
click at [271, 622] on link "4" at bounding box center [275, 627] width 26 height 26
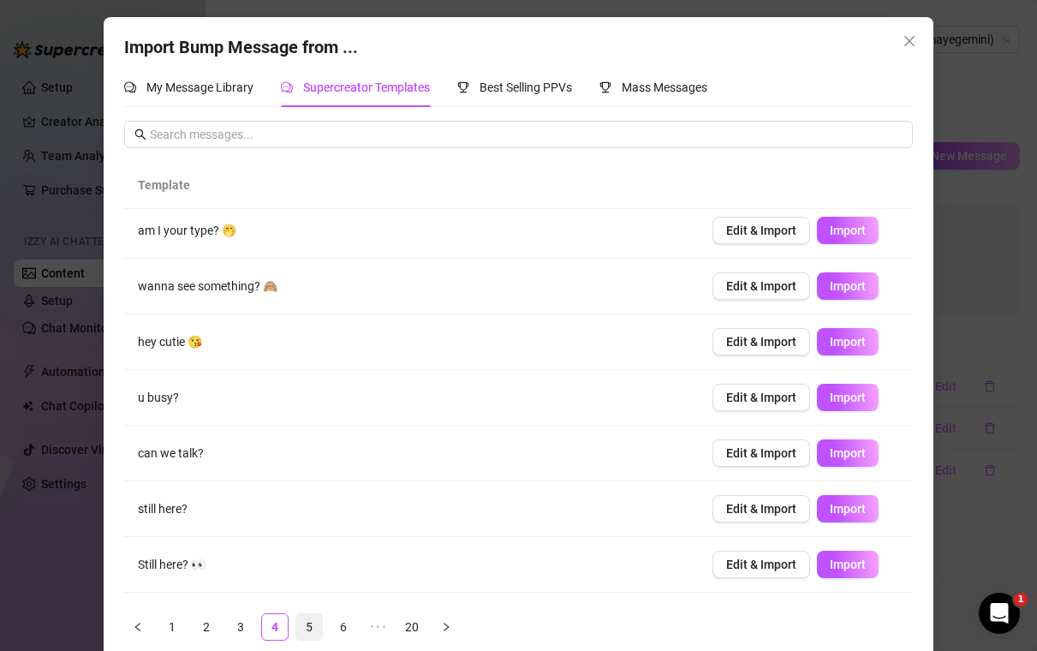
scroll to position [0, 0]
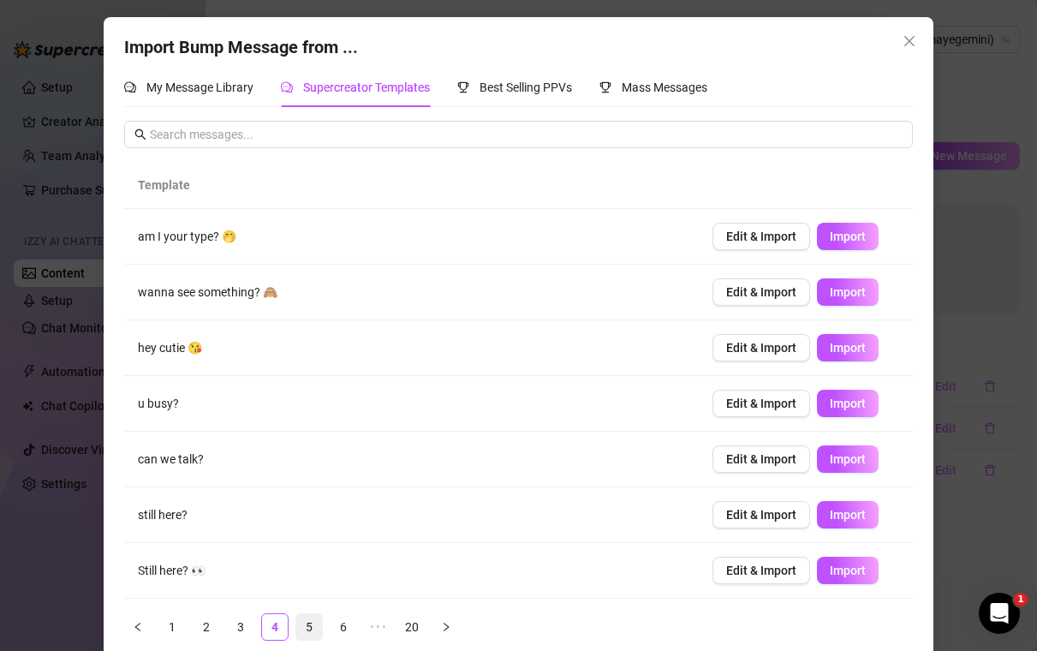
click at [319, 620] on link "5" at bounding box center [309, 627] width 26 height 26
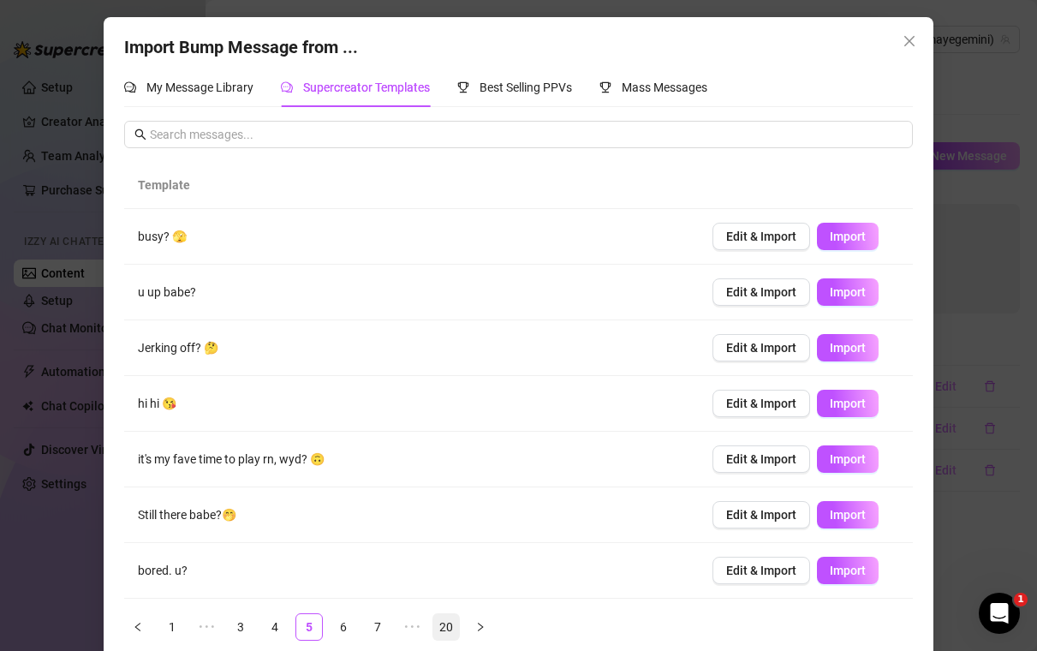
click at [442, 628] on link "20" at bounding box center [446, 627] width 26 height 26
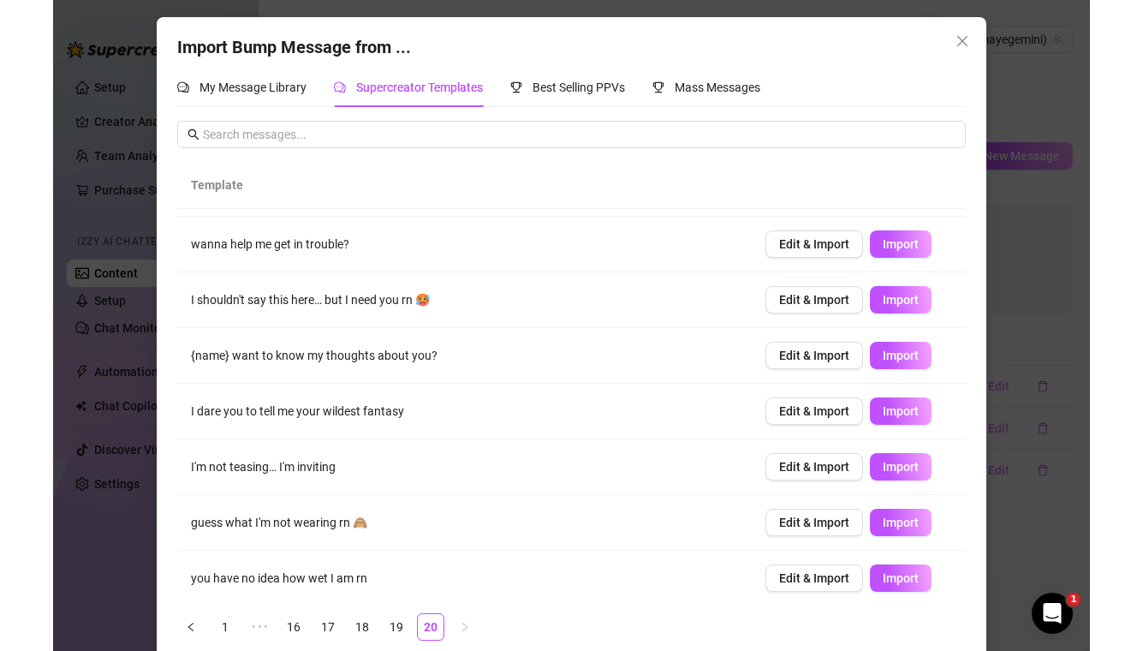
scroll to position [166, 0]
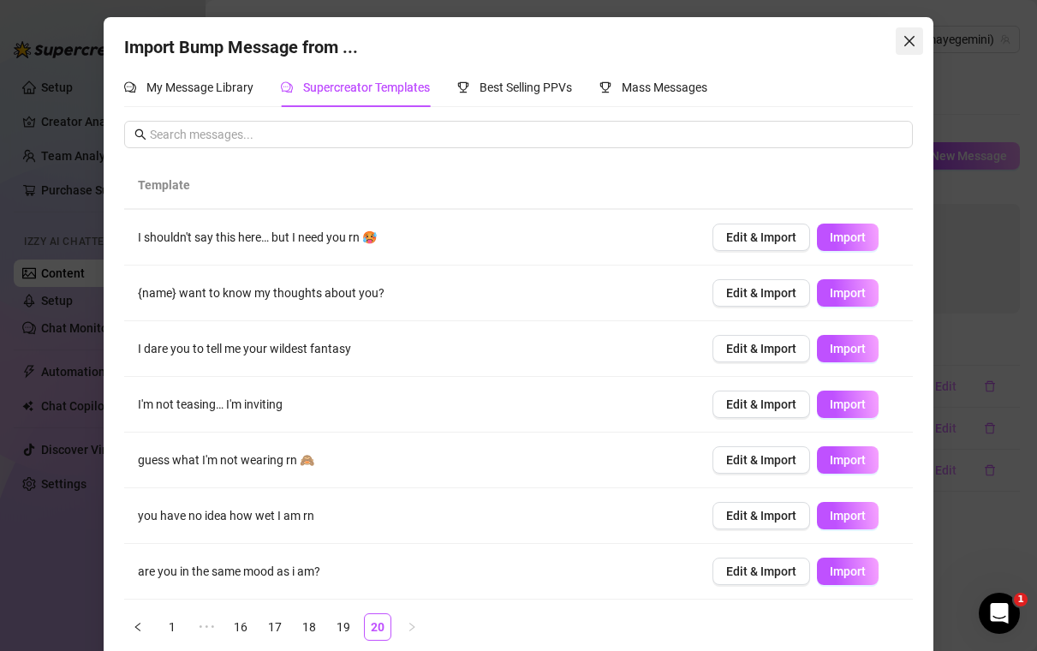
click at [908, 48] on button "Close" at bounding box center [909, 40] width 27 height 27
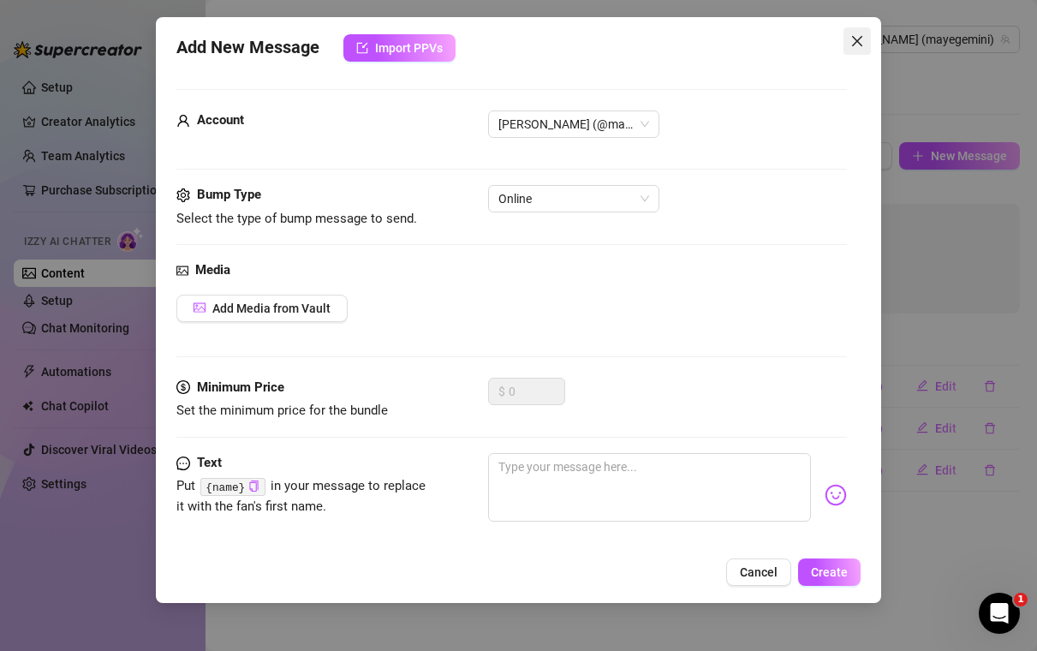
click at [859, 44] on icon "close" at bounding box center [857, 41] width 10 height 10
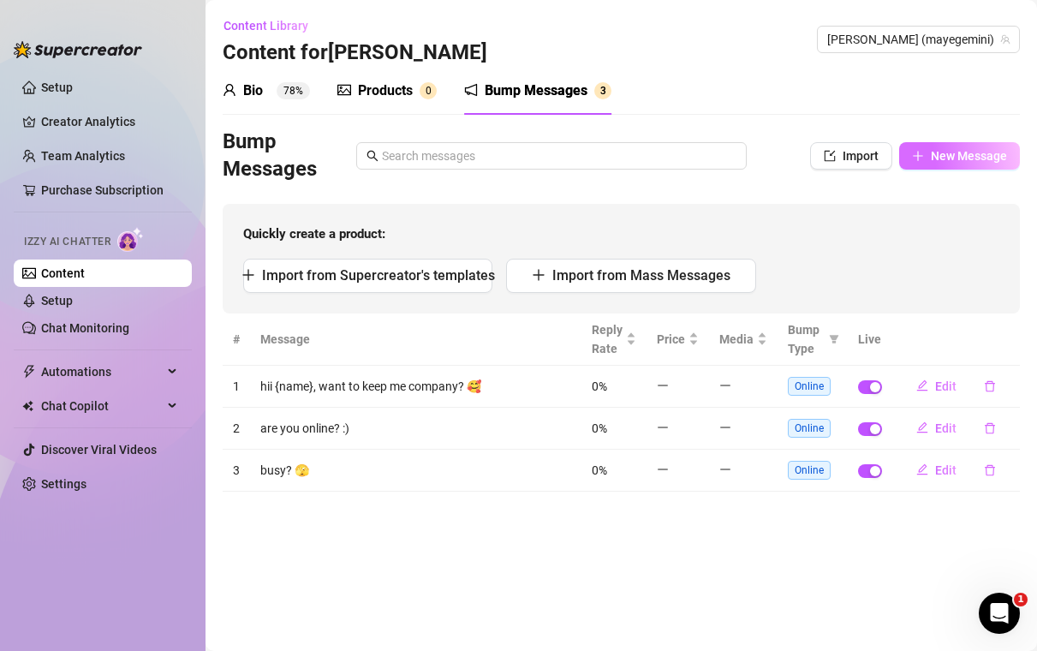
click at [950, 159] on span "New Message" at bounding box center [969, 156] width 76 height 14
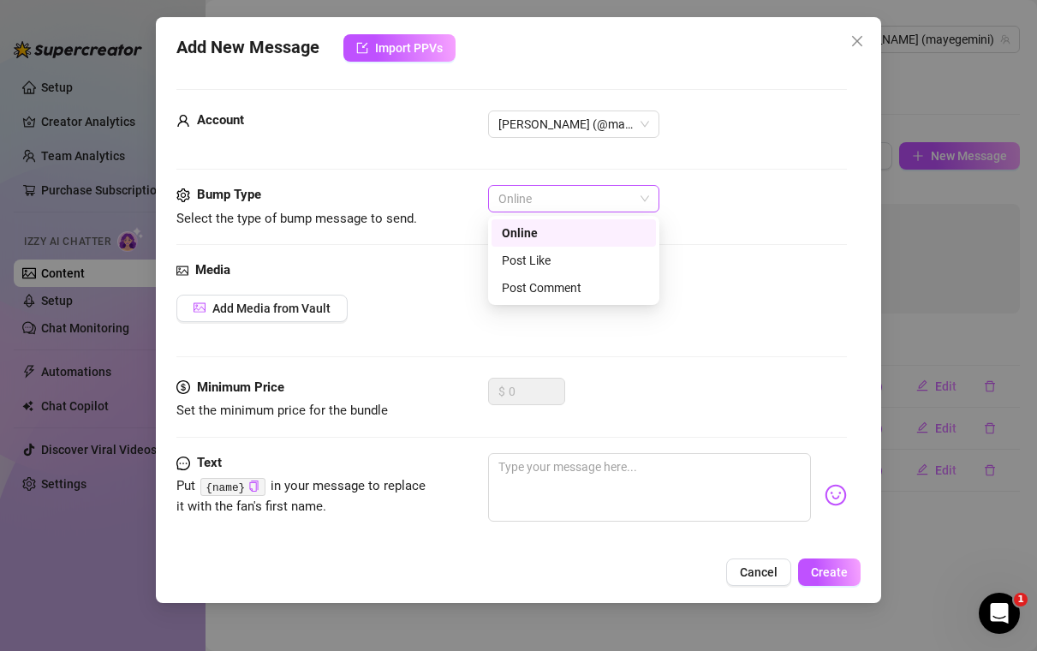
click at [539, 204] on span "Online" at bounding box center [573, 199] width 151 height 26
click at [540, 260] on div "Post Like" at bounding box center [574, 260] width 144 height 19
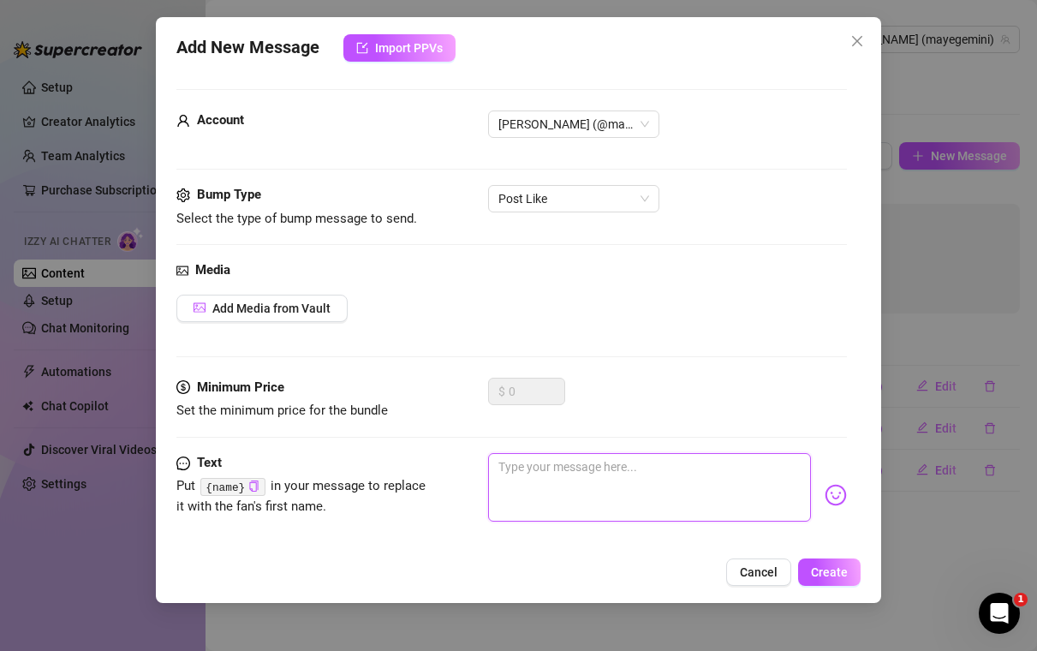
click at [543, 469] on textarea at bounding box center [650, 487] width 324 height 68
type textarea "o"
type textarea "oo"
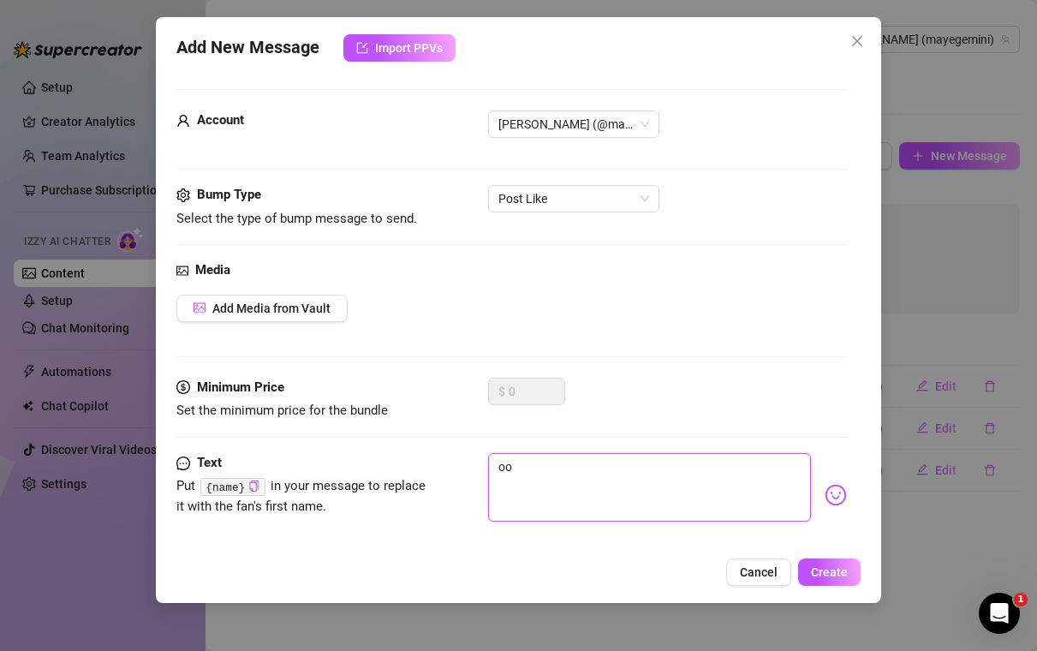
type textarea "ooh"
type textarea "ooh,"
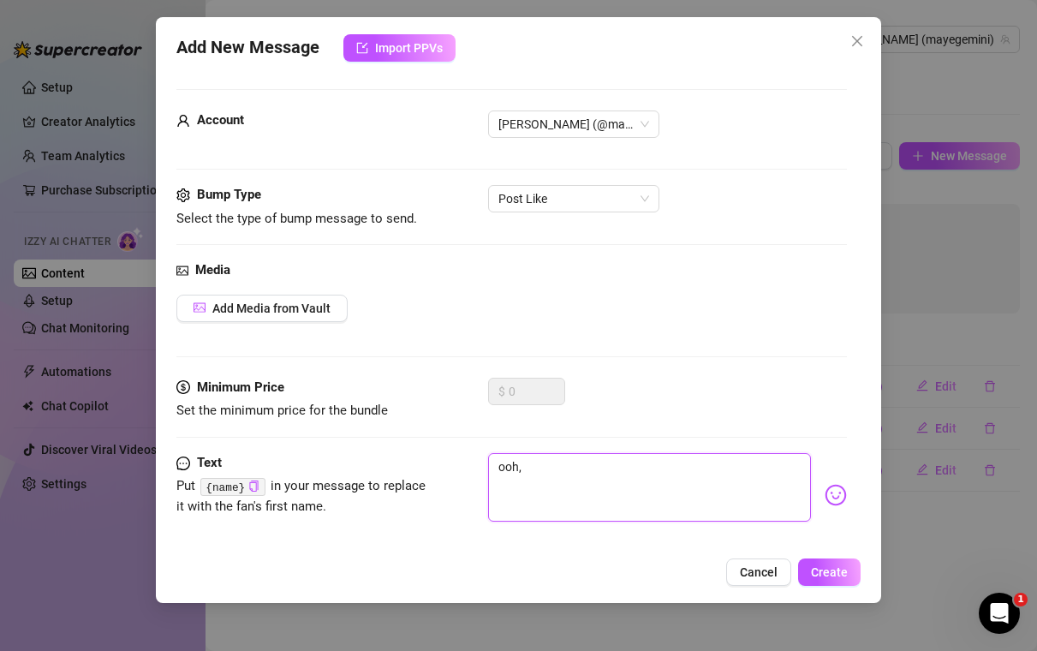
type textarea "ooh,"
type textarea "ooh, l"
type textarea "ooh, li"
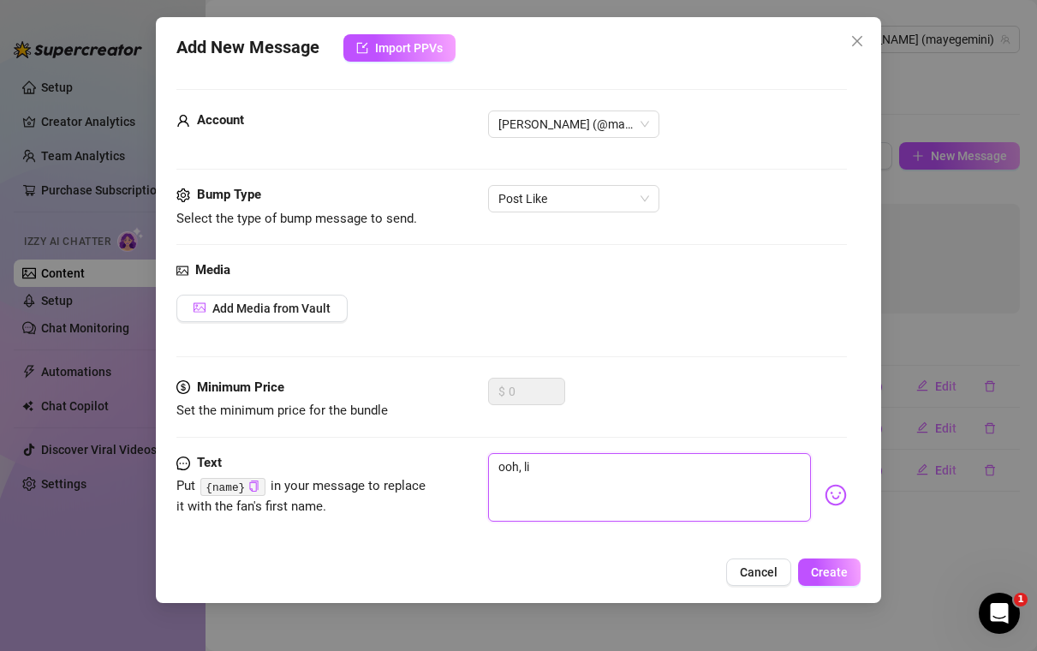
type textarea "ooh, lik"
type textarea "ooh, like"
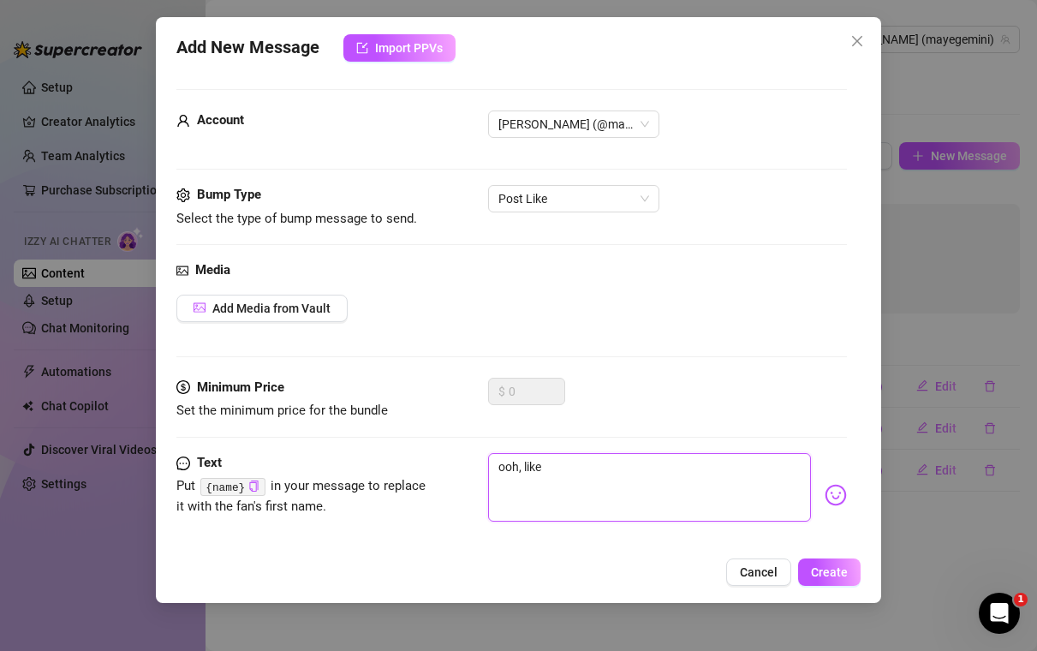
type textarea "ooh, like"
type textarea "ooh, like w"
type textarea "ooh, like wh"
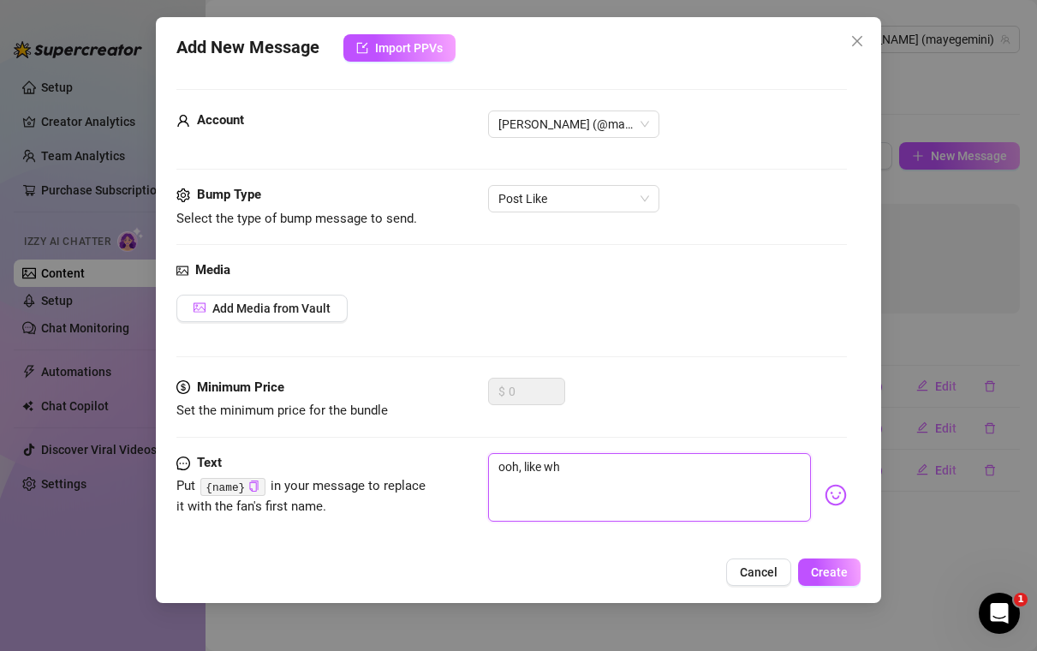
type textarea "ooh, like wha"
type textarea "ooh, like what"
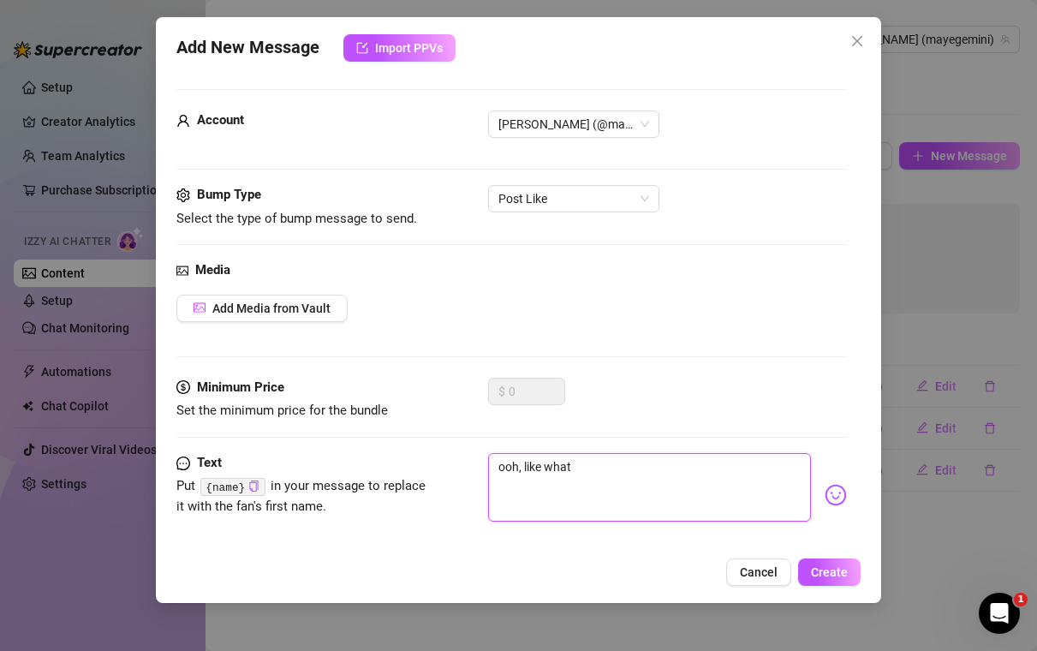
type textarea "ooh, like what"
type textarea "ooh, like what y"
type textarea "ooh, like what yo"
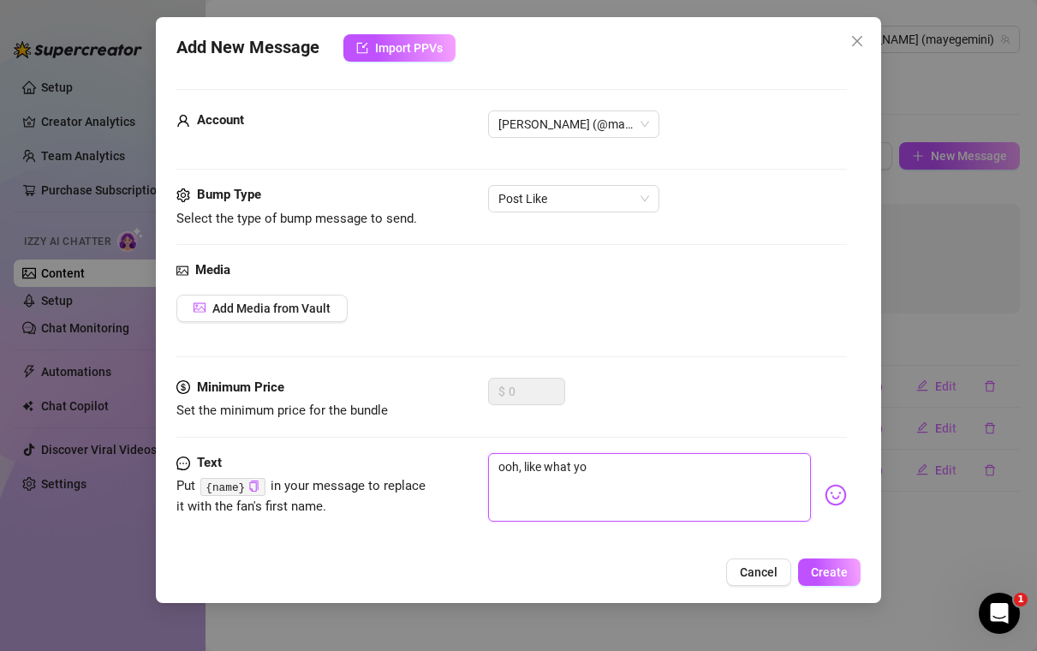
type textarea "ooh, like what you"
type textarea "ooh, like what you s"
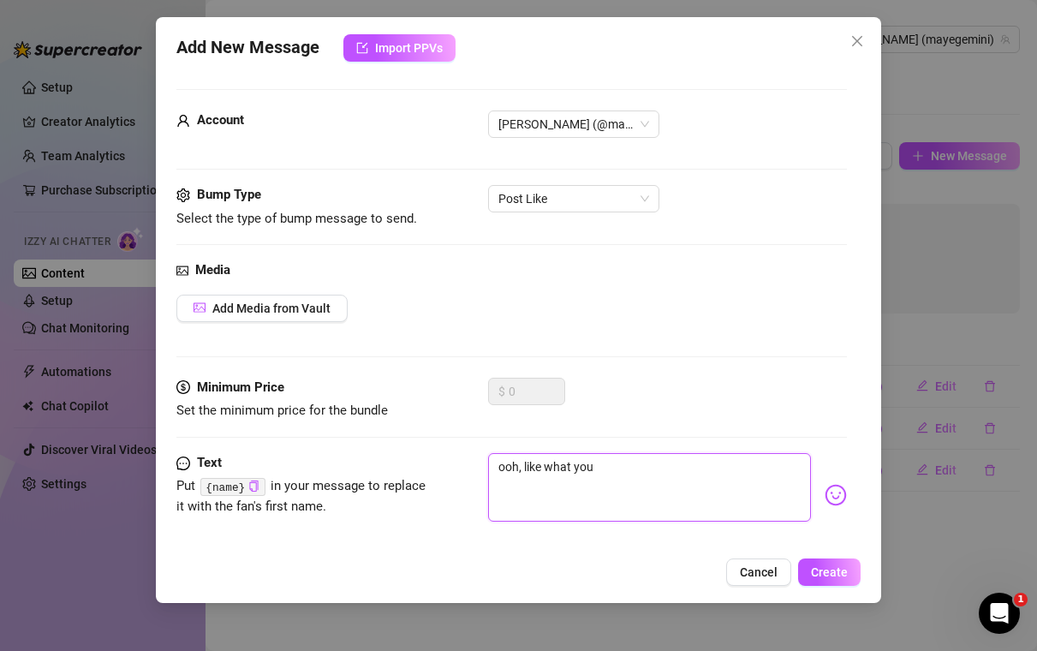
type textarea "ooh, like what you s"
type textarea "ooh, like what you se"
type textarea "ooh, like what you see"
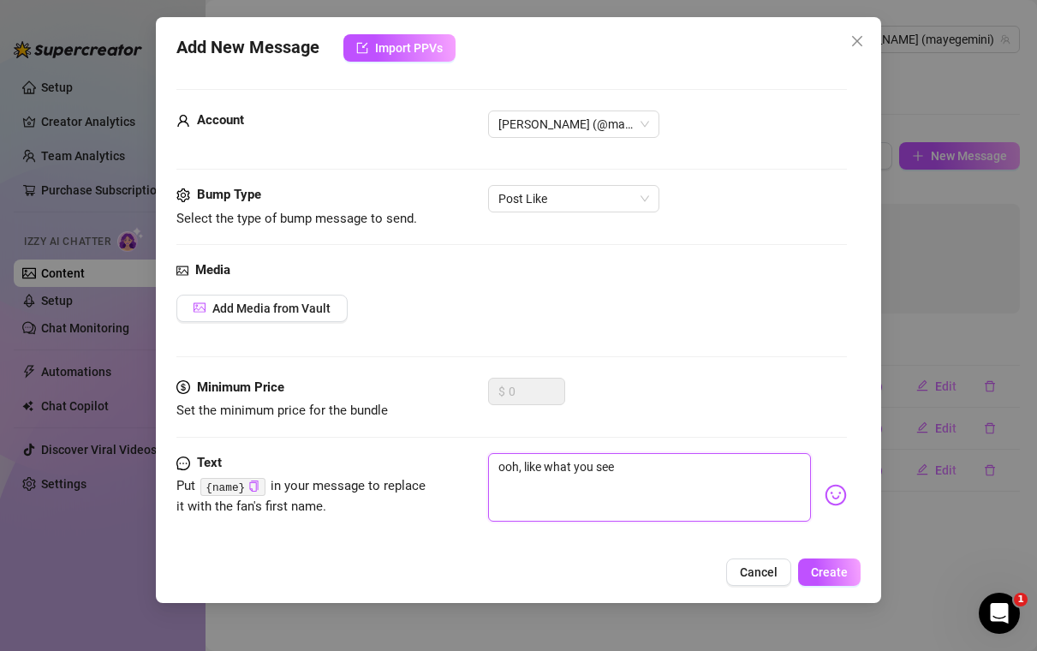
type textarea "ooh, like what you see"
type textarea "ooh, like what you see?"
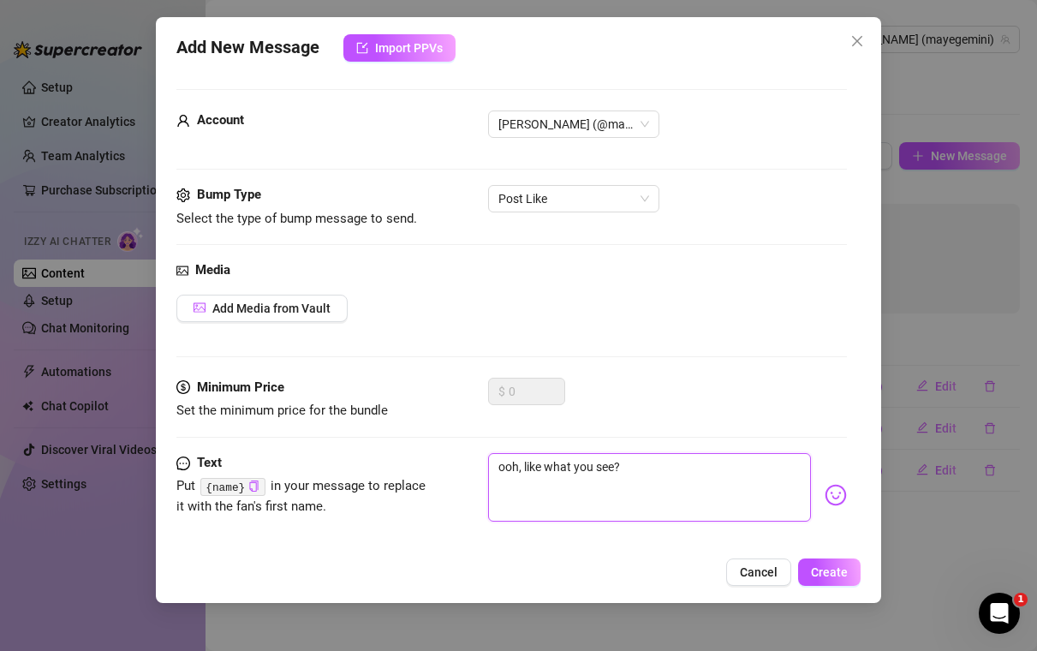
type textarea "ooh, like what you see?"
type textarea "ooh, like what you see? 🤩"
click at [620, 464] on textarea "ooh, like what you see? 🤩" at bounding box center [650, 487] width 324 height 68
type textarea "ooh, like what you see? 🤩"
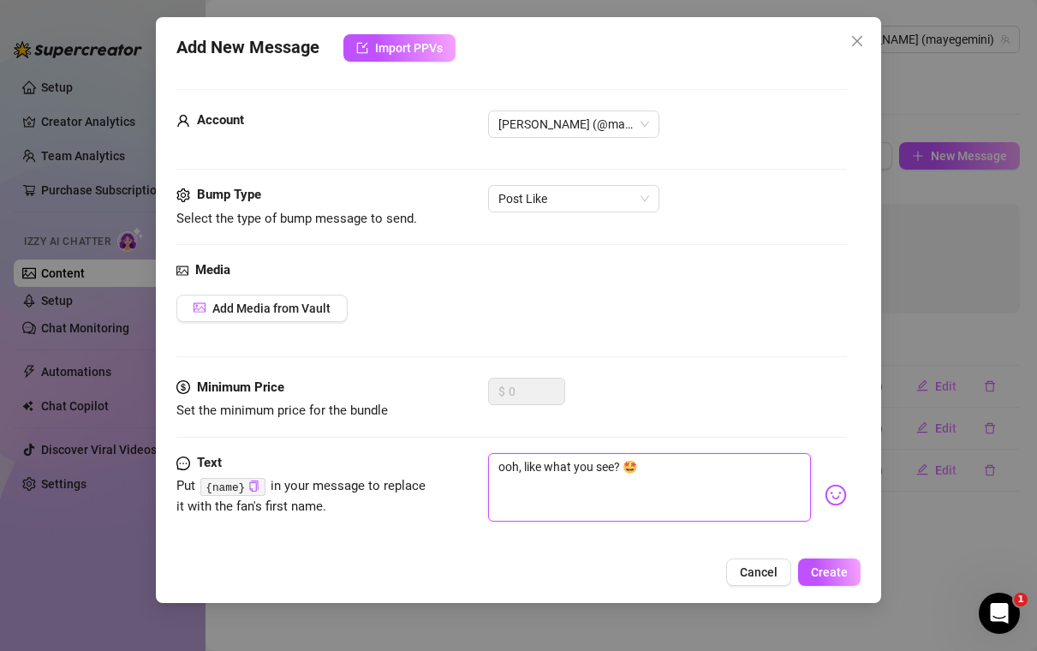
type textarea "ooh, like what you see? 🤩"
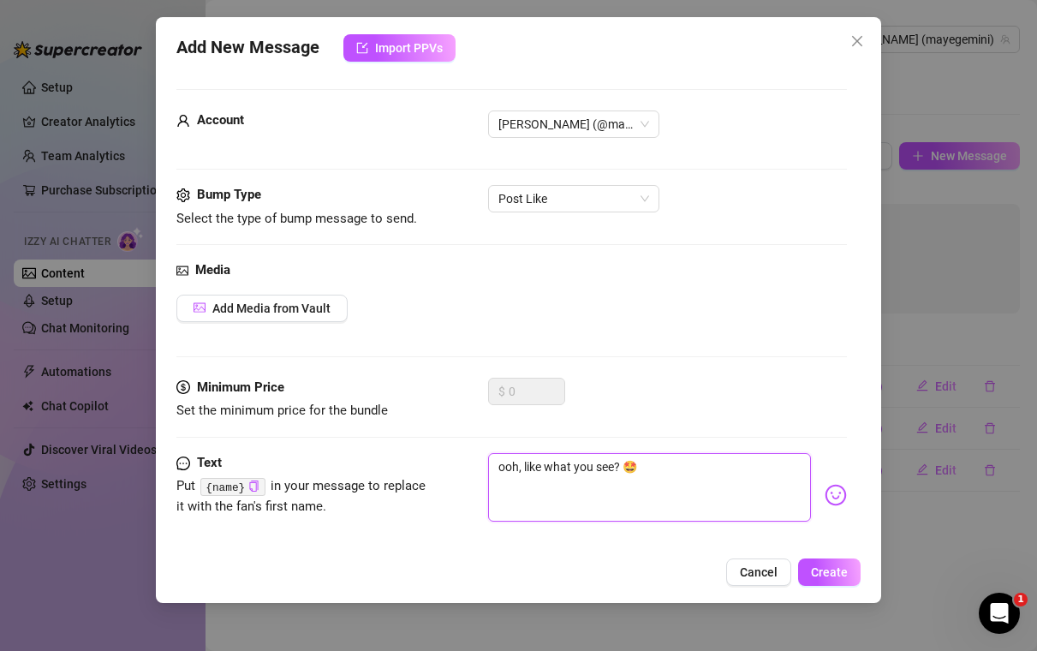
type textarea "ooh, like what you see? 🤩 w"
type textarea "ooh, like what you see? 🤩 wh"
type textarea "ooh, like what you see? 🤩 wha"
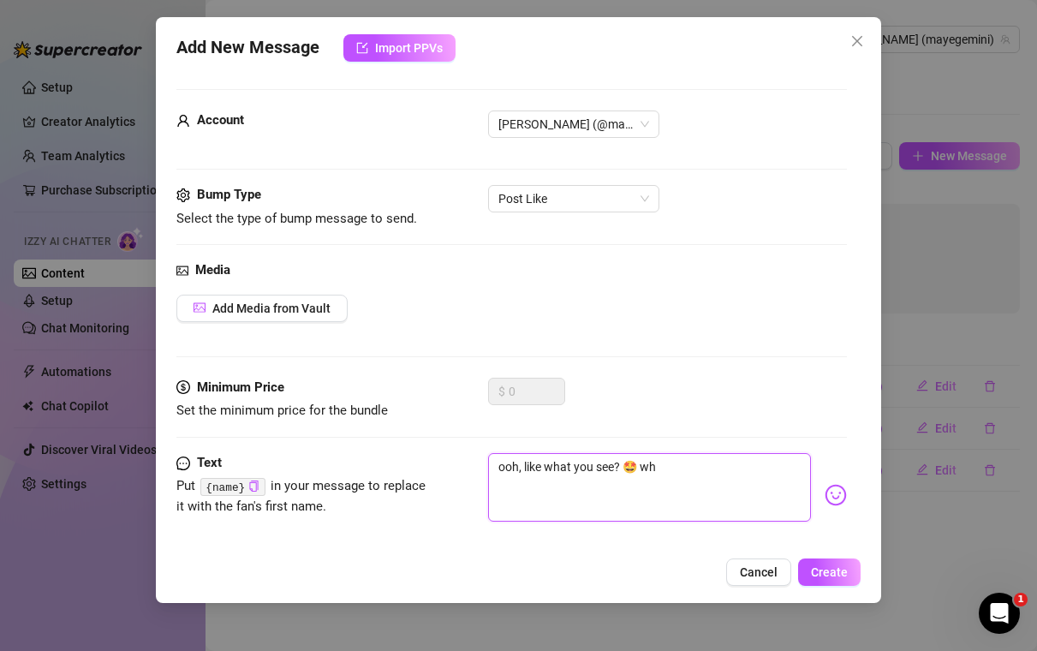
type textarea "ooh, like what you see? 🤩 wha"
type textarea "ooh, like what you see? 🤩 what"
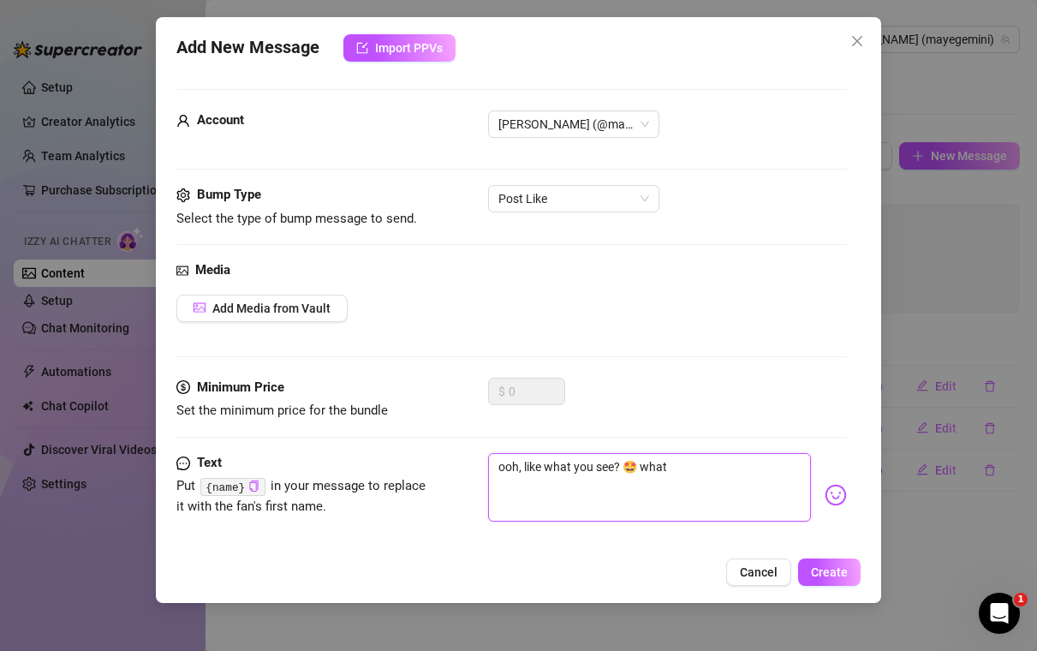
type textarea "ooh, like what you see? 🤩 what w"
type textarea "ooh, like what you see? 🤩 what wo"
type textarea "ooh, like what you see? 🤩 what wou"
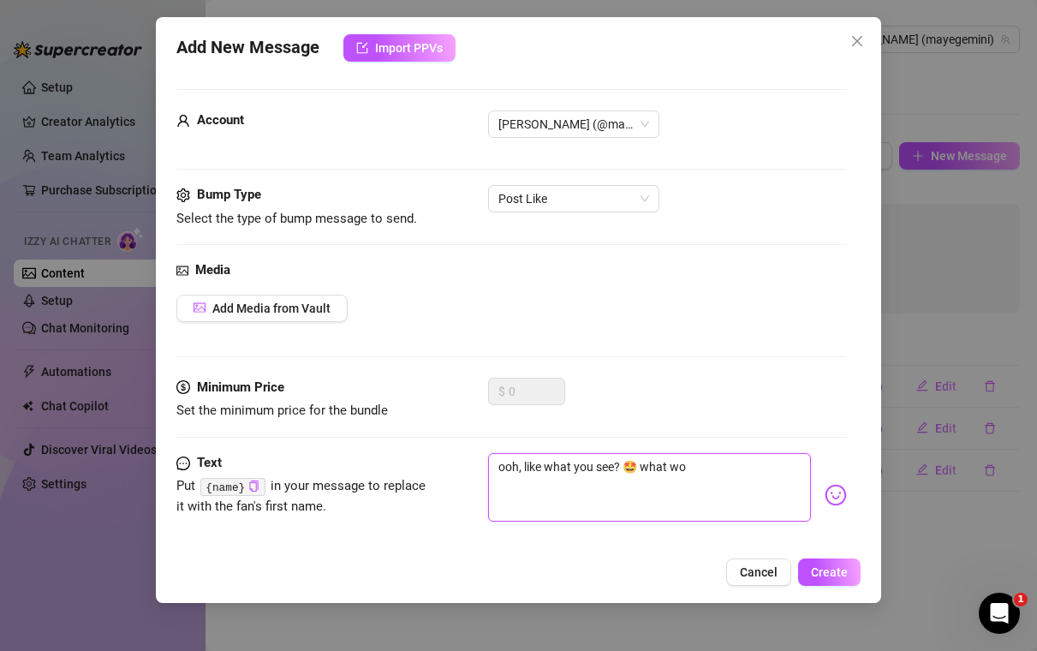
type textarea "ooh, like what you see? 🤩 what wou"
type textarea "ooh, like what you see? 🤩 what woul"
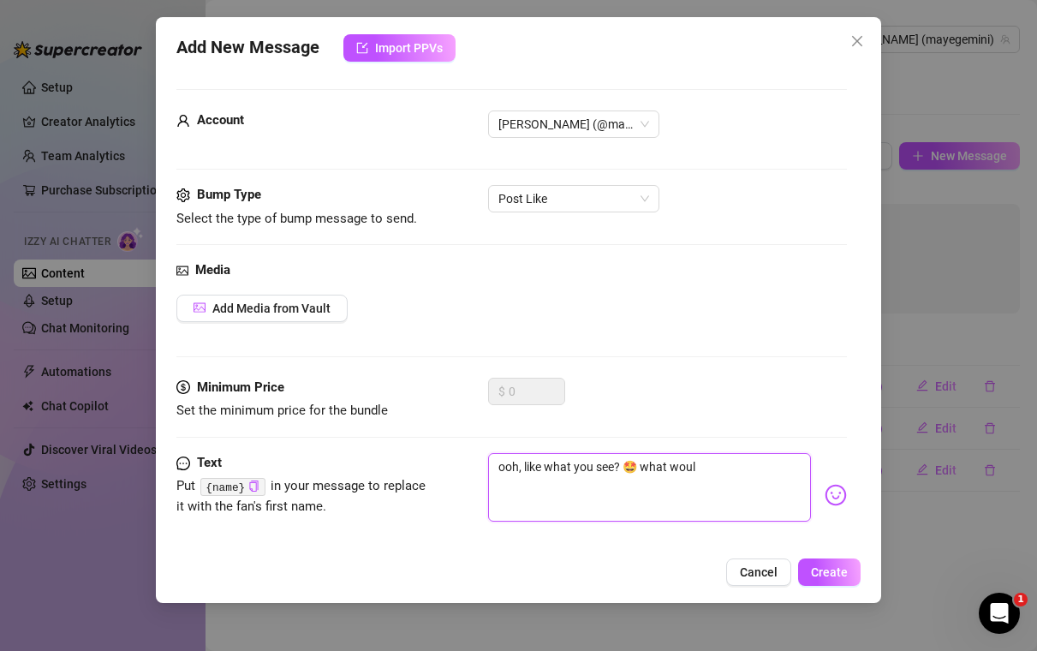
type textarea "ooh, like what you see? 🤩 what woul"
type textarea "ooh, like what you see? 🤩 what would"
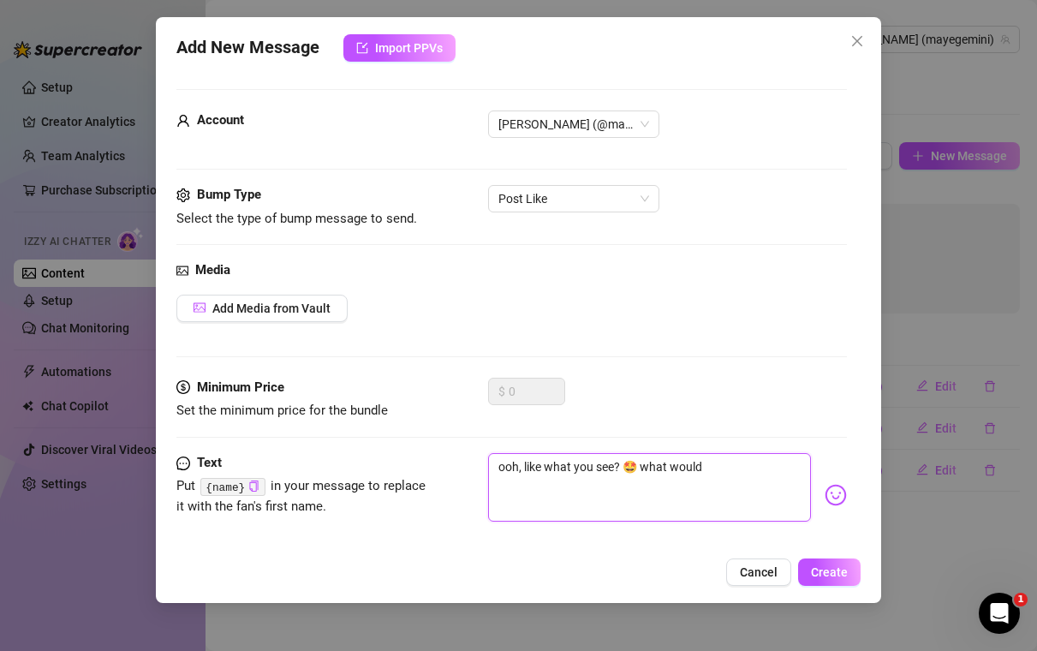
type textarea "ooh, like what you see? 🤩 what would"
type textarea "ooh, like what you see? 🤩 what would y"
type textarea "ooh, like what you see? 🤩 what would yo"
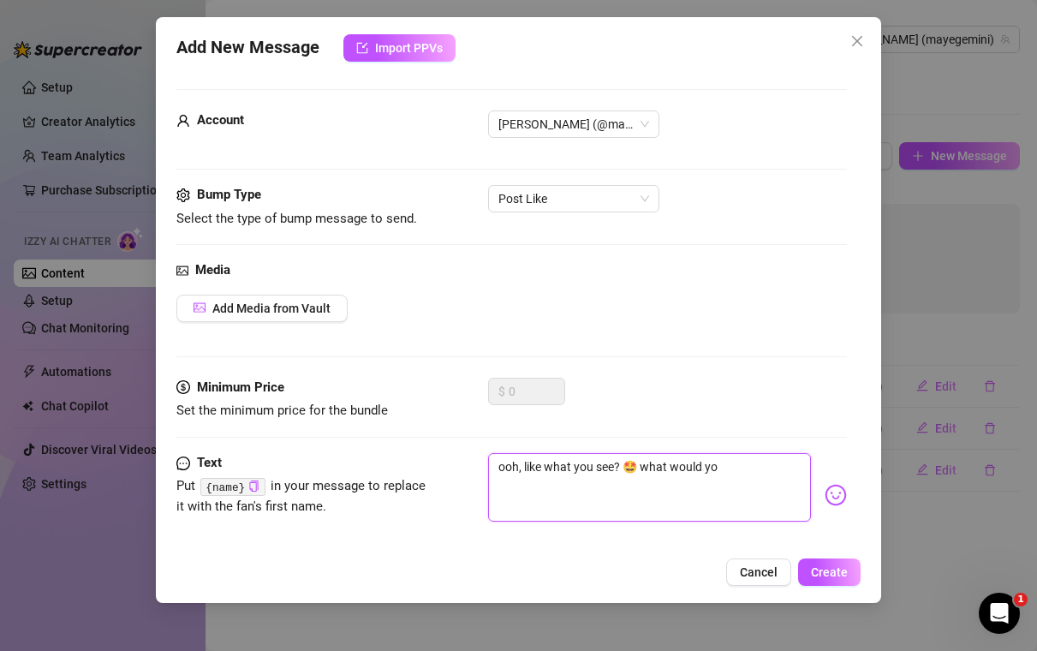
type textarea "ooh, like what you see? 🤩 what would you"
type textarea "ooh, like what you see? 🤩 what would you l"
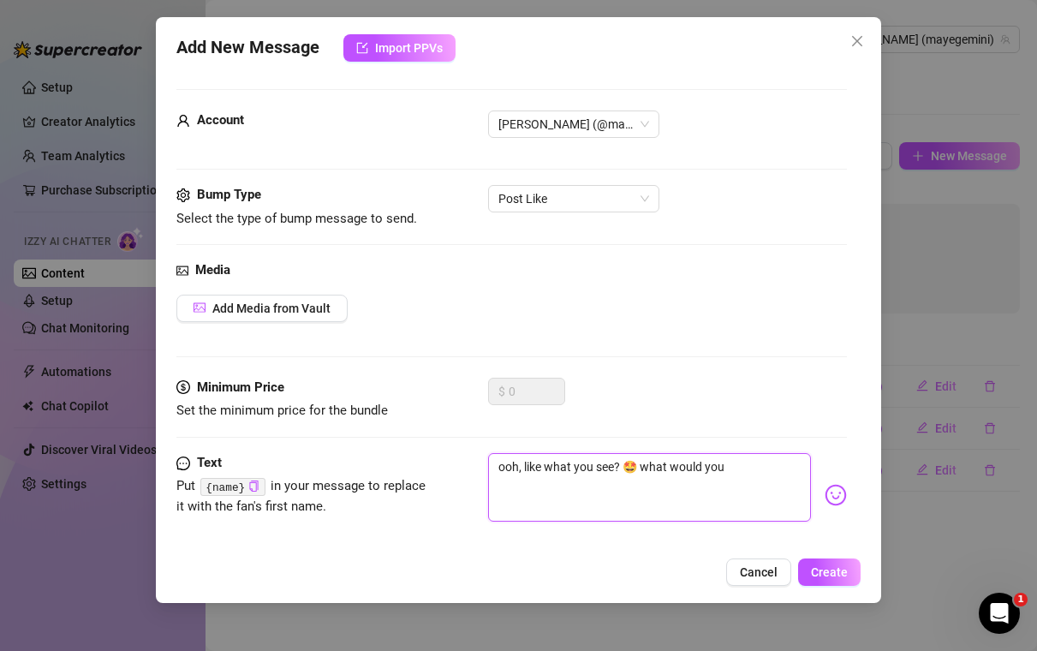
type textarea "ooh, like what you see? 🤩 what would you l"
type textarea "ooh, like what you see? 🤩 what would you li"
type textarea "ooh, like what you see? 🤩 what would you lik"
type textarea "ooh, like what you see? 🤩 what would you like"
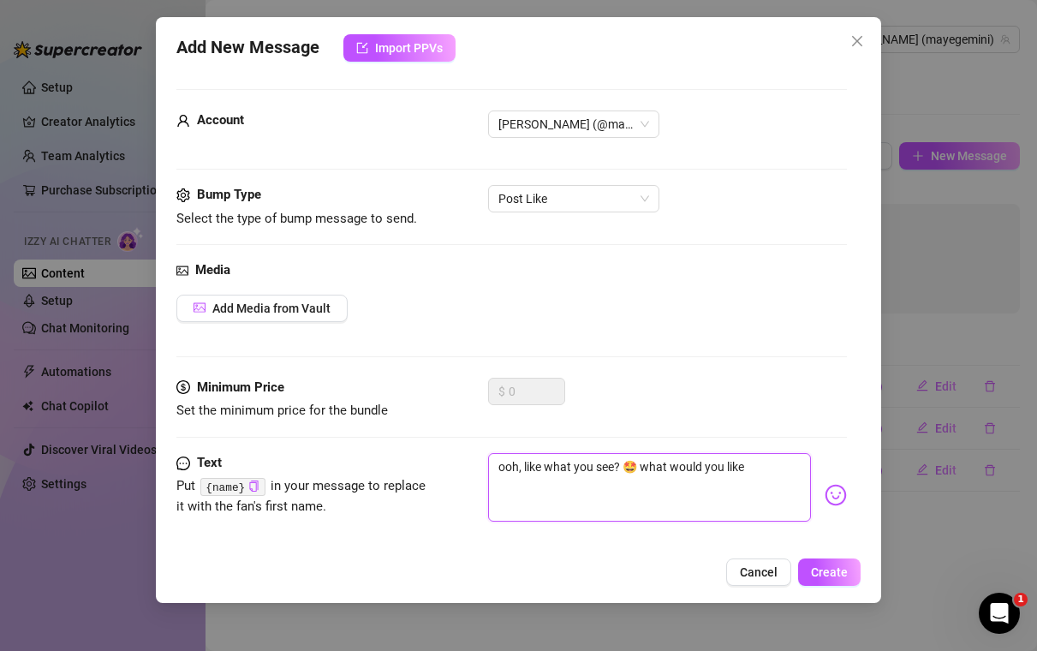
type textarea "ooh, like what you see? 🤩 what would you like"
type textarea "ooh, like what you see? 🤩 what would you like t"
type textarea "ooh, like what you see? 🤩 what would you like to"
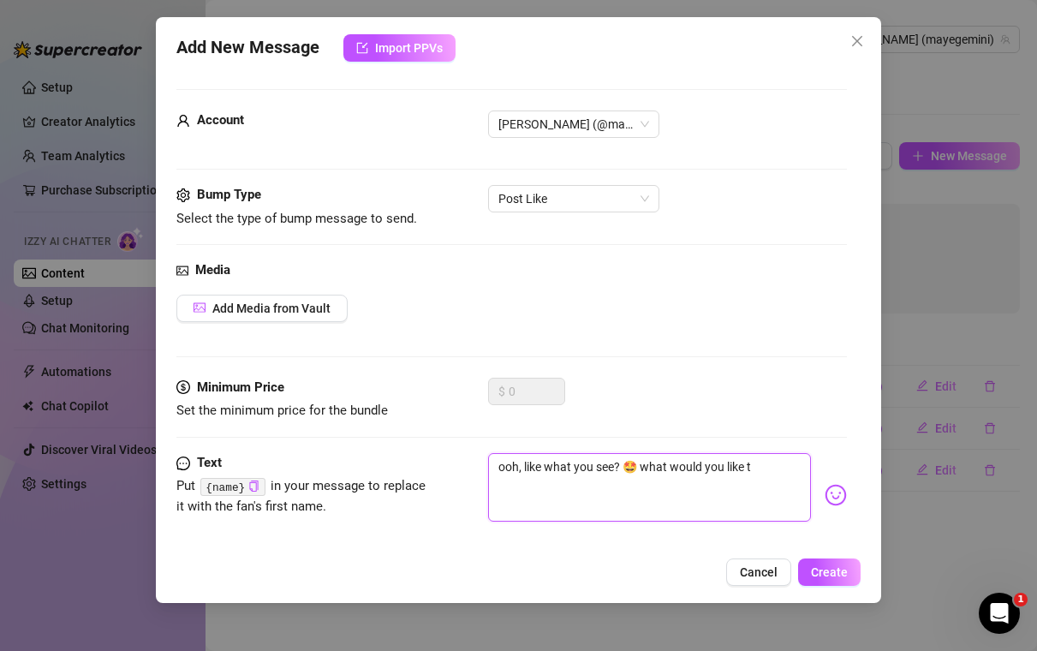
type textarea "ooh, like what you see? 🤩 what would you like to"
type textarea "ooh, like what you see? 🤩 what would you like to s"
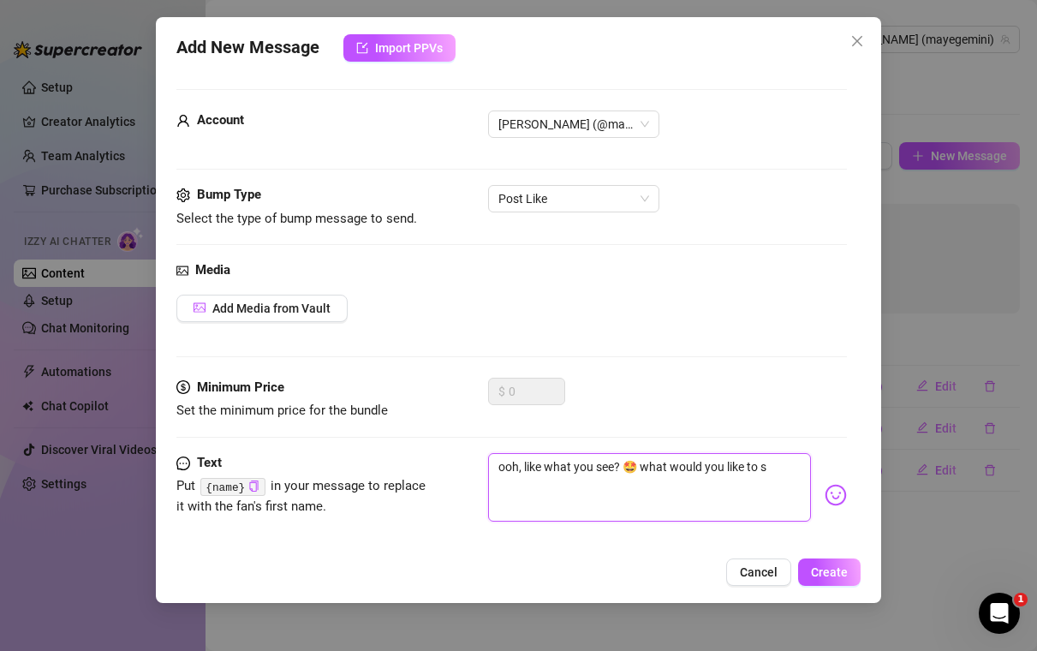
type textarea "ooh, like what you see? 🤩 what would you like to se"
type textarea "ooh, like what you see? 🤩 what would you like to see"
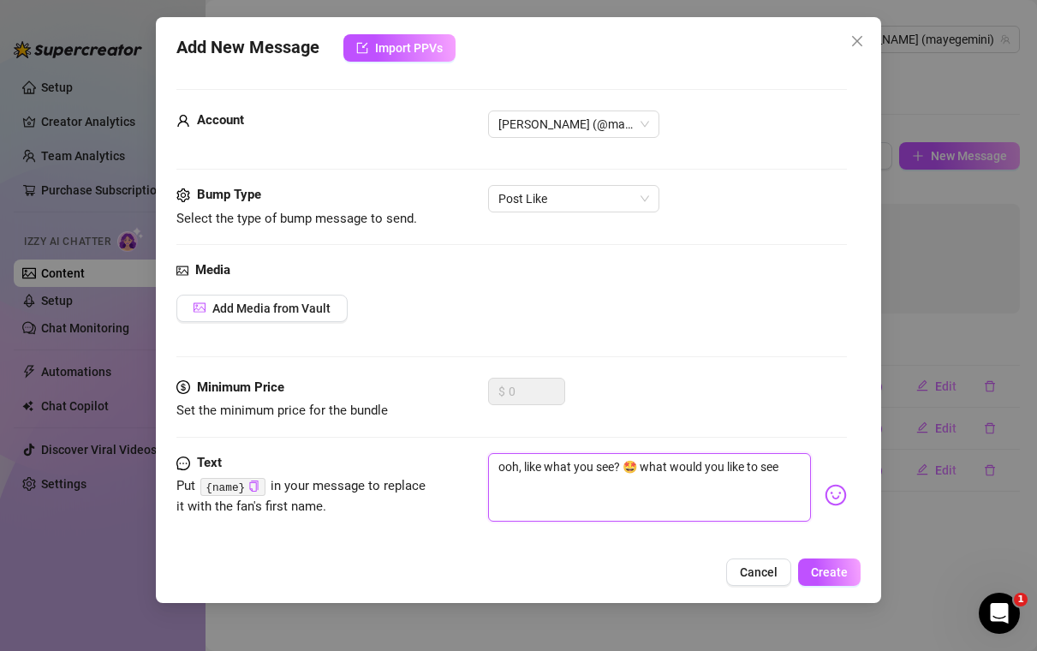
type textarea "ooh, like what you see? 🤩 what would you like to see"
type textarea "ooh, like what you see? 🤩 what would you like to see m"
type textarea "ooh, like what you see? 🤩 what would you like to see mo"
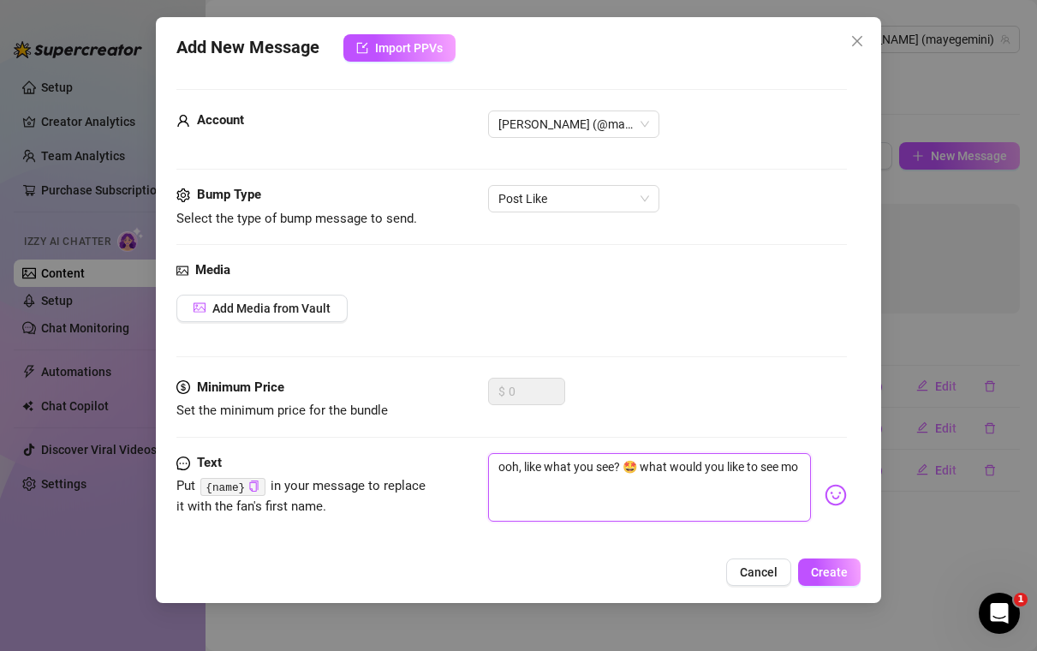
type textarea "ooh, like what you see? 🤩 what would you like to see mor"
type textarea "ooh, like what you see? 🤩 what would you like to see more"
type textarea "ooh, like what you see? 🤩 what would you like to see more o"
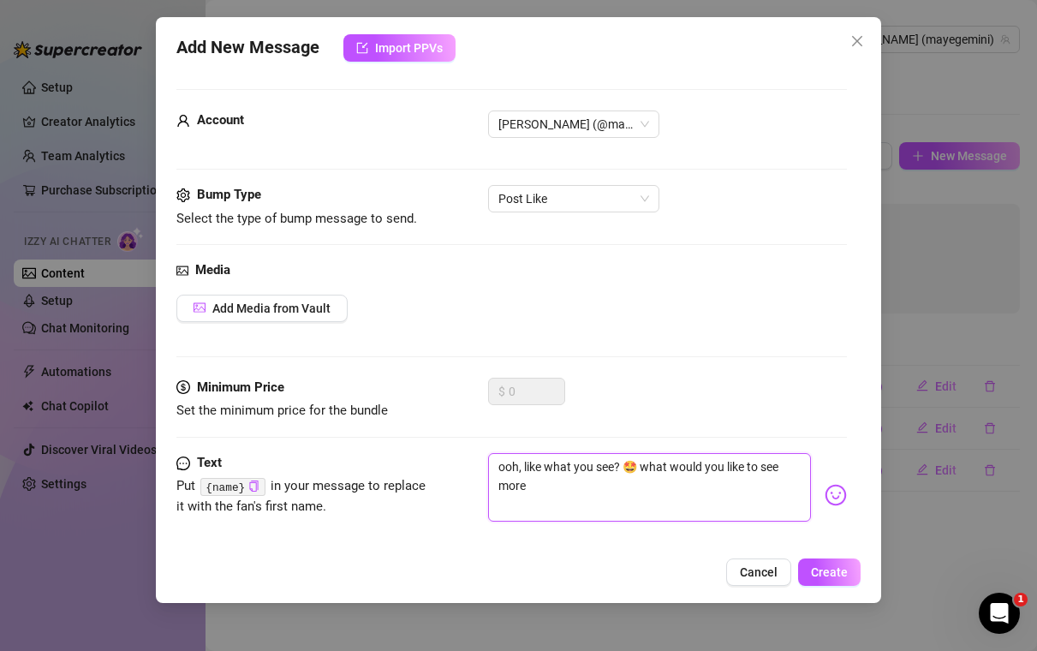
type textarea "ooh, like what you see? 🤩 what would you like to see more o"
type textarea "ooh, like what you see? 🤩 what would you like to see more of"
type textarea "ooh, like what you see? 🤩 what would you like to see more of?"
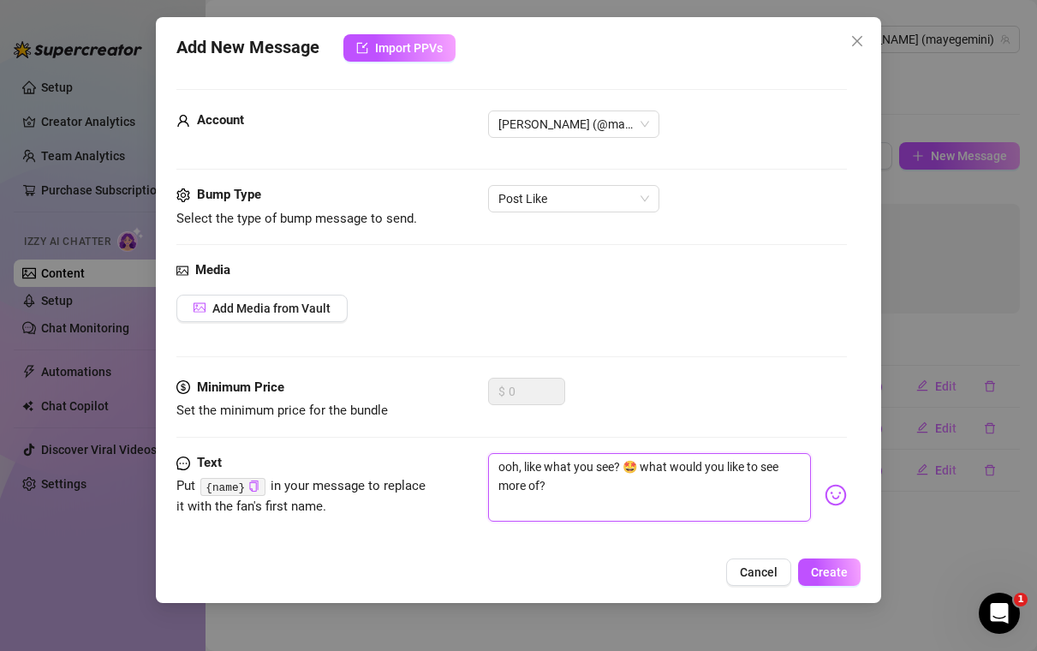
type textarea "ooh, like what you see? 🤩 what would you like to see more of? 😉"
click at [825, 575] on span "Create" at bounding box center [829, 572] width 37 height 14
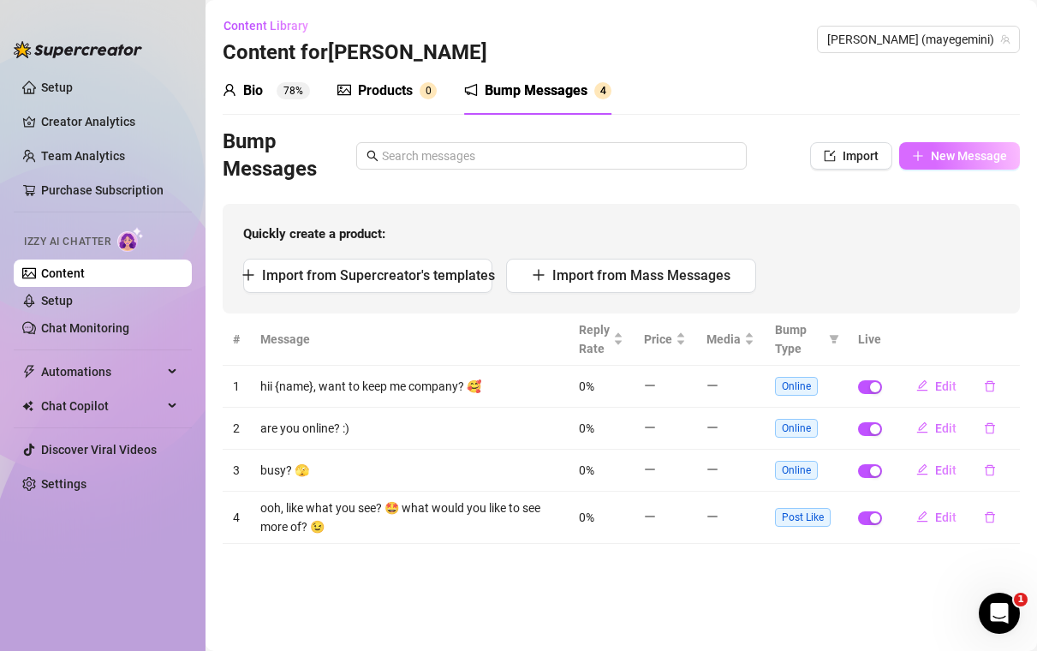
click at [945, 152] on span "New Message" at bounding box center [969, 156] width 76 height 14
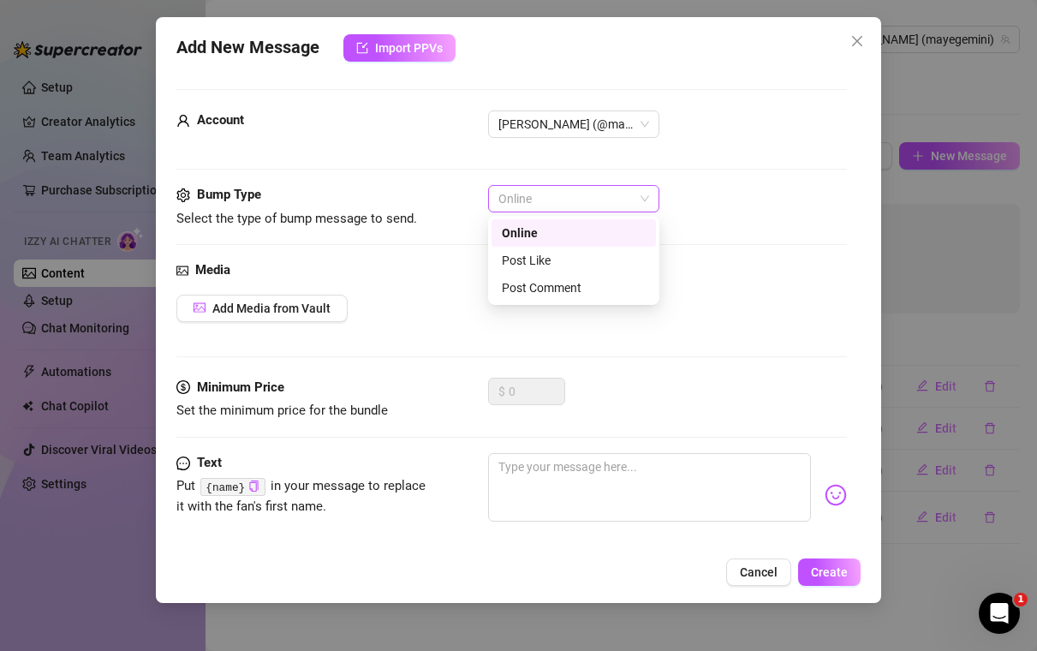
click at [600, 206] on span "Online" at bounding box center [573, 199] width 151 height 26
click at [575, 264] on div "Post Like" at bounding box center [574, 260] width 144 height 19
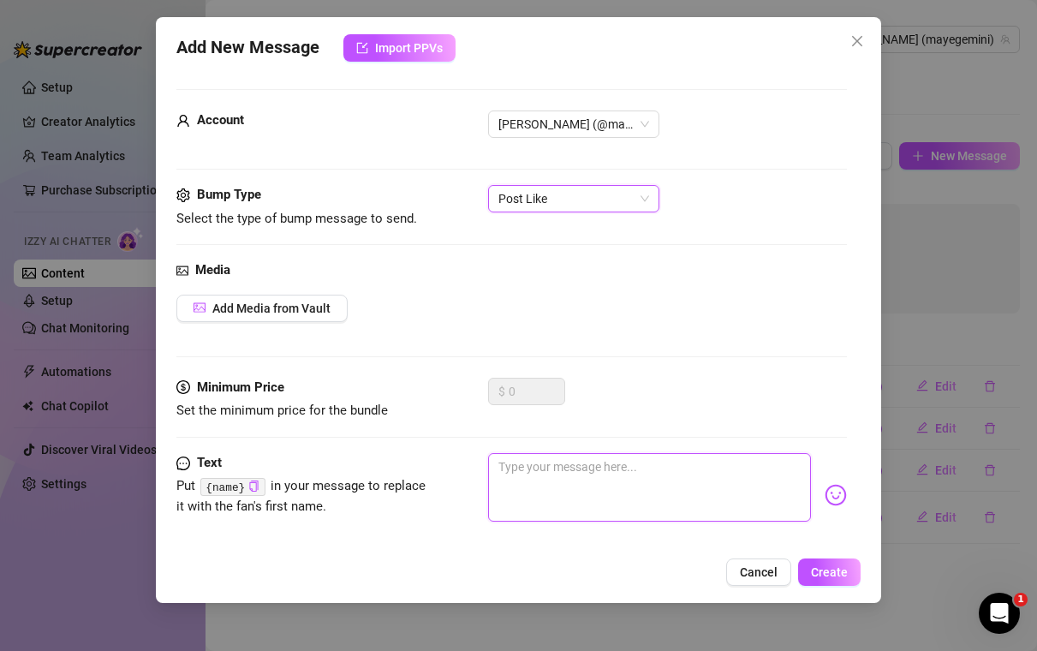
click at [533, 467] on textarea at bounding box center [650, 487] width 324 height 68
type textarea "t"
type textarea "th"
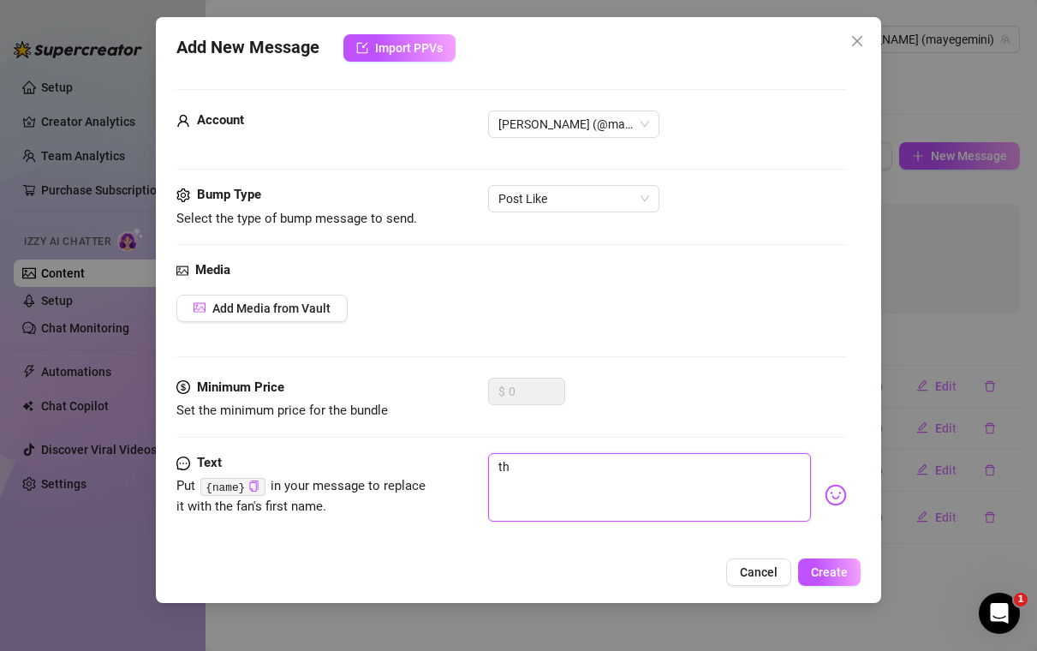
type textarea "the"
type textarea "ther"
type textarea "there"
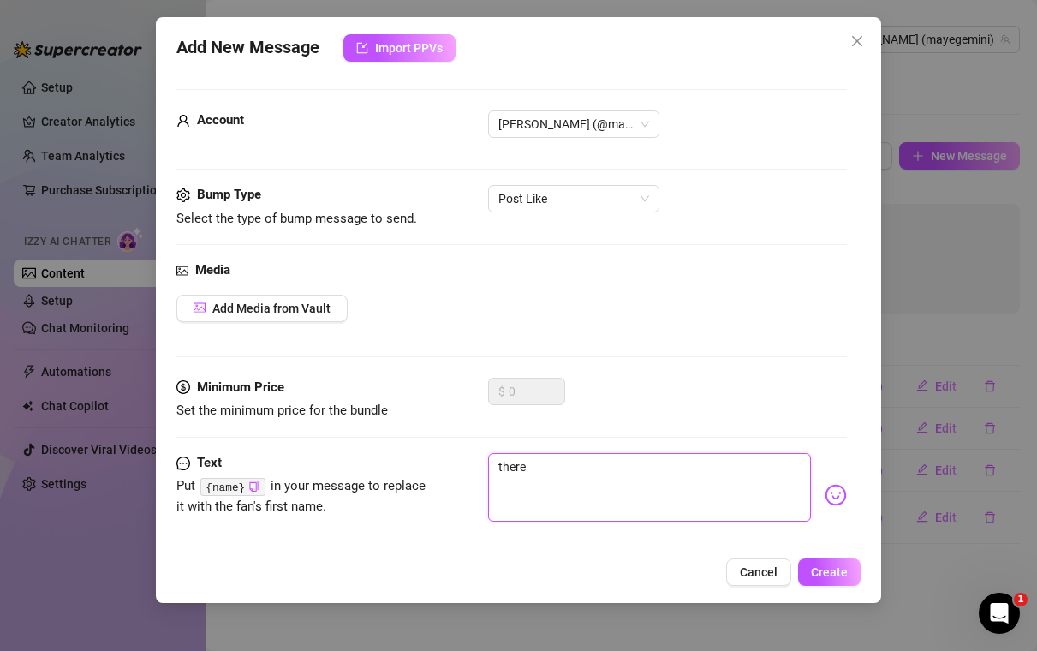
type textarea "there"
type textarea "there i"
type textarea "there is"
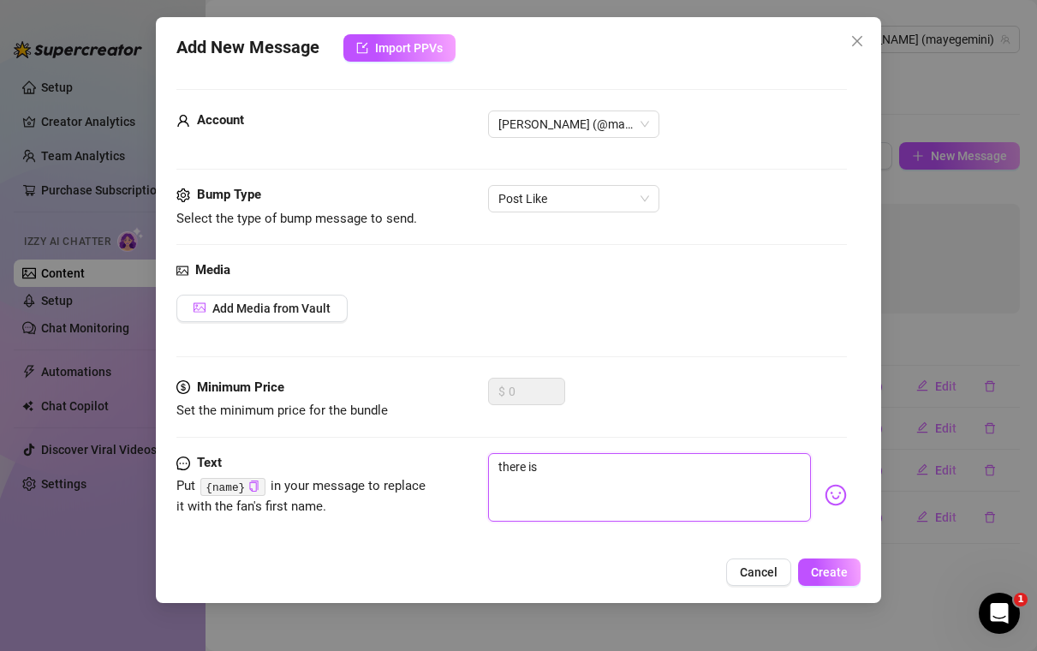
type textarea "there is"
type textarea "there is a"
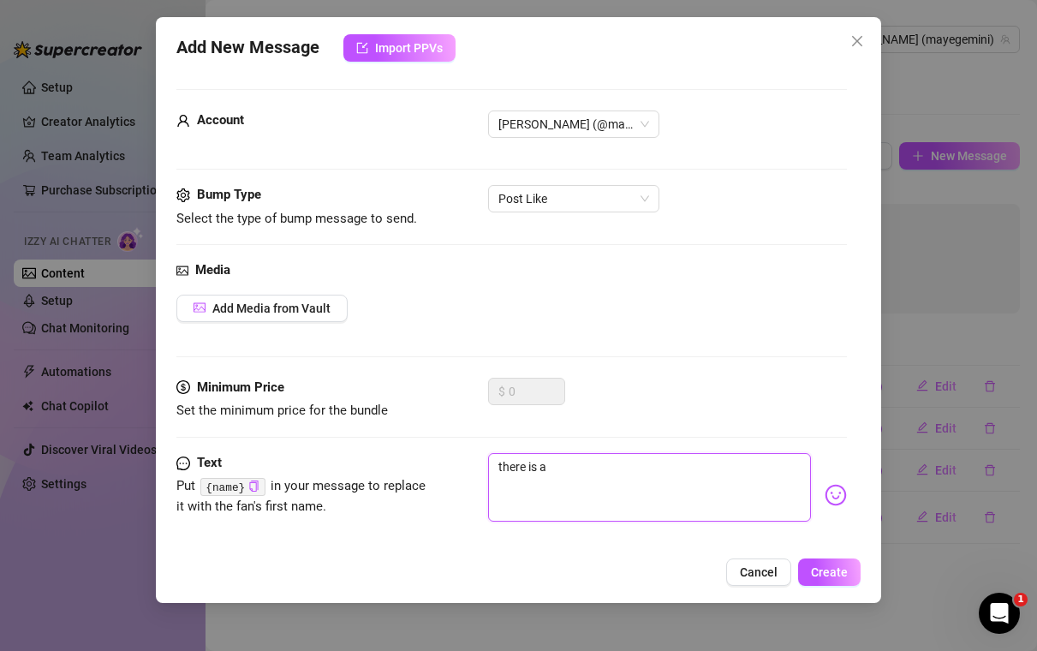
type textarea "there is a"
type textarea "there is a l"
type textarea "there is a lo"
type textarea "there is a lot"
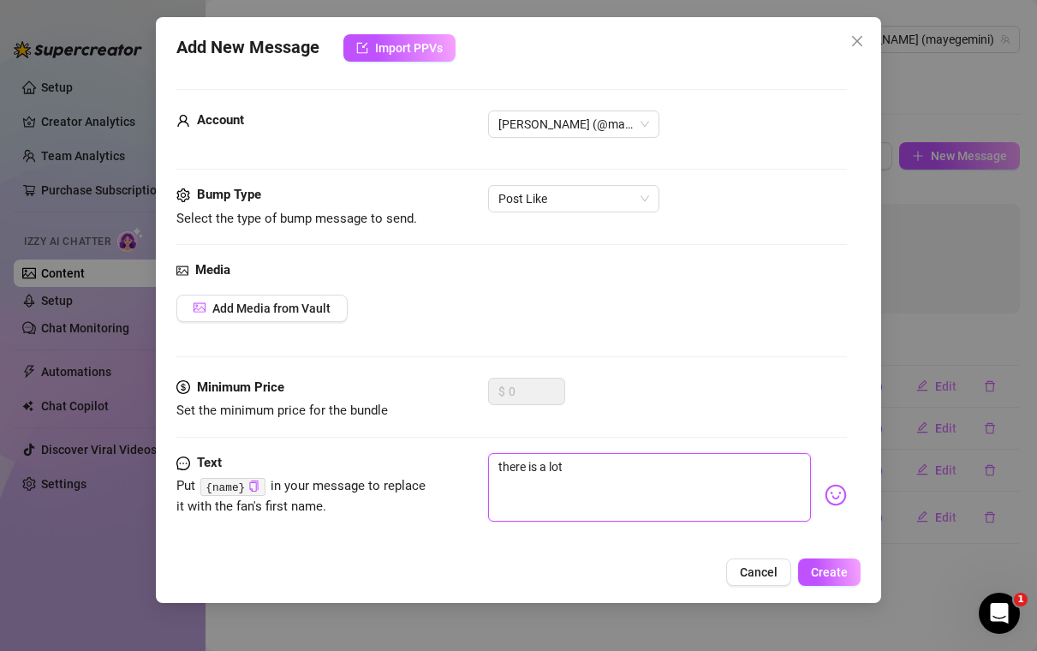
type textarea "there is a lot"
type textarea "there is a lot m"
type textarea "there is a lot mo"
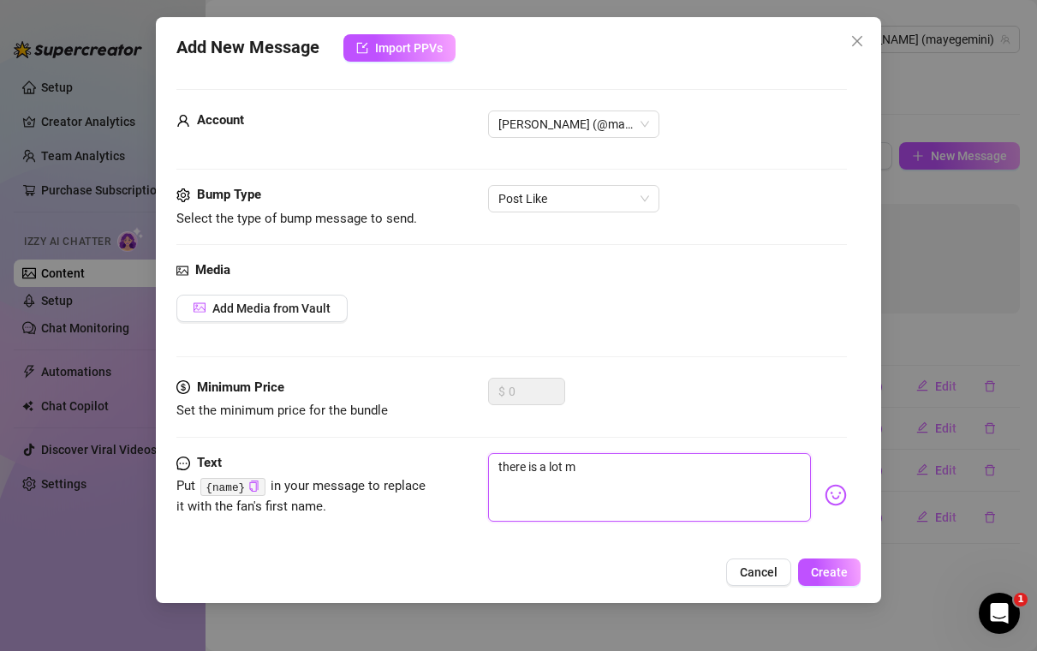
type textarea "there is a lot mo"
type textarea "there is a lot mor"
type textarea "there is a lot more"
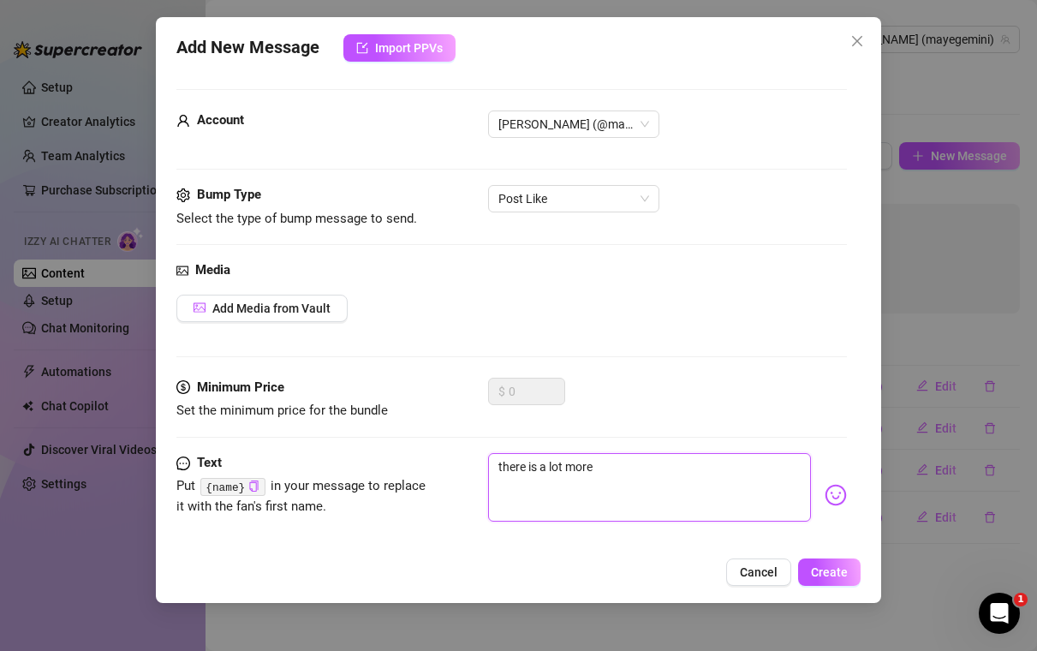
type textarea "there is a lot more"
type textarea "there is a lot more w"
type textarea "there is a lot more we"
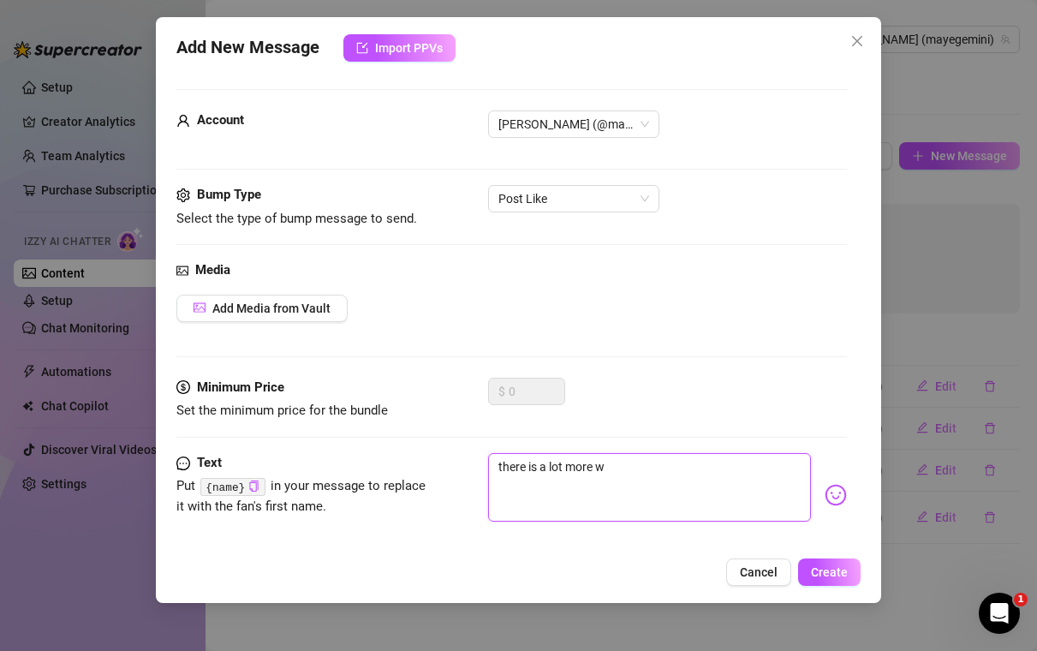
type textarea "there is a lot more we"
type textarea "there is a lot more w"
type textarea "there is a lot more wh"
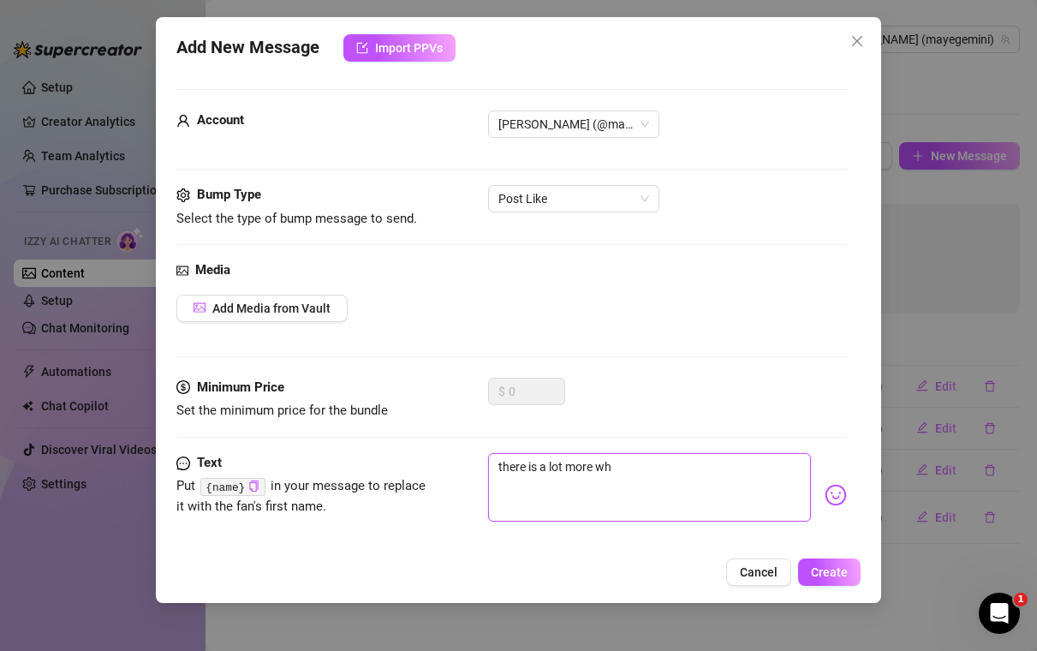
type textarea "there is a lot more whe"
type textarea "there is a lot more wher"
type textarea "there is a lot more where"
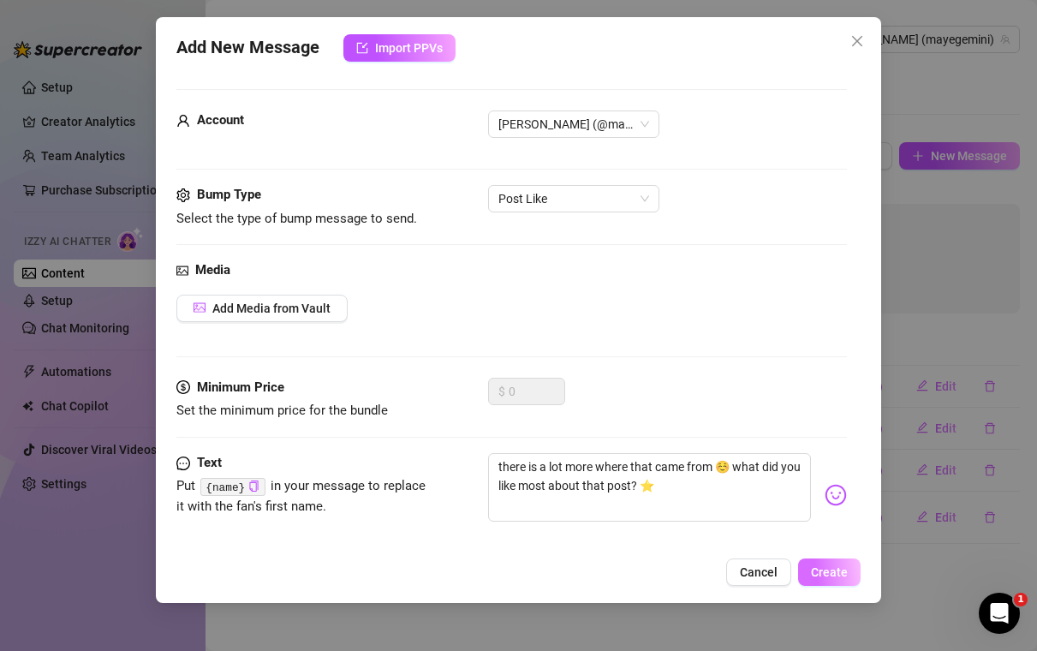
click at [827, 569] on span "Create" at bounding box center [829, 572] width 37 height 14
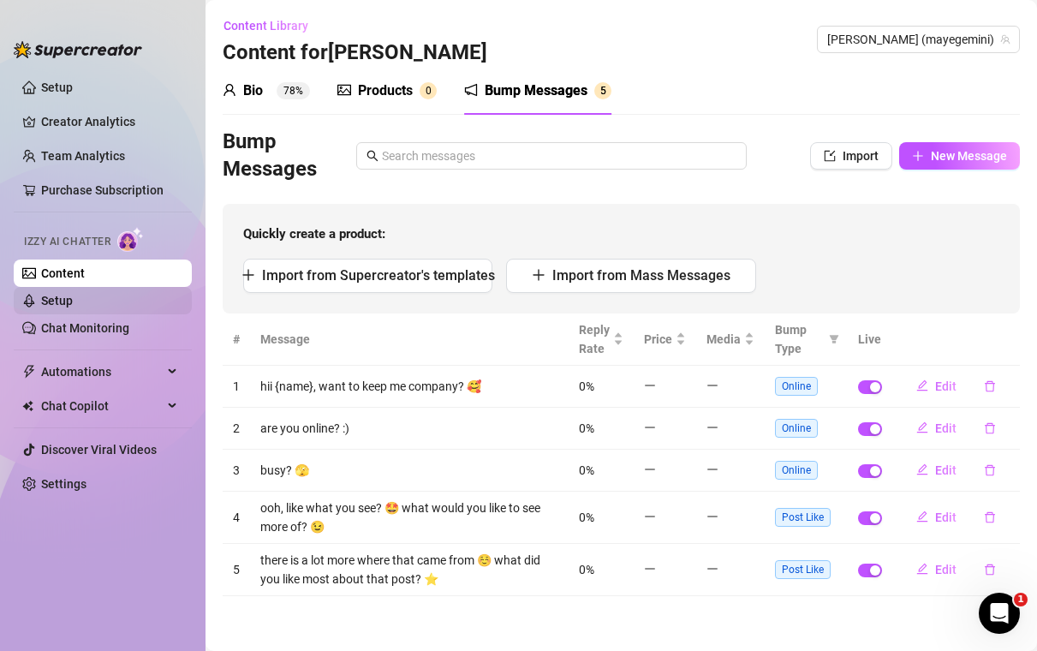
click at [73, 295] on link "Setup" at bounding box center [57, 301] width 32 height 14
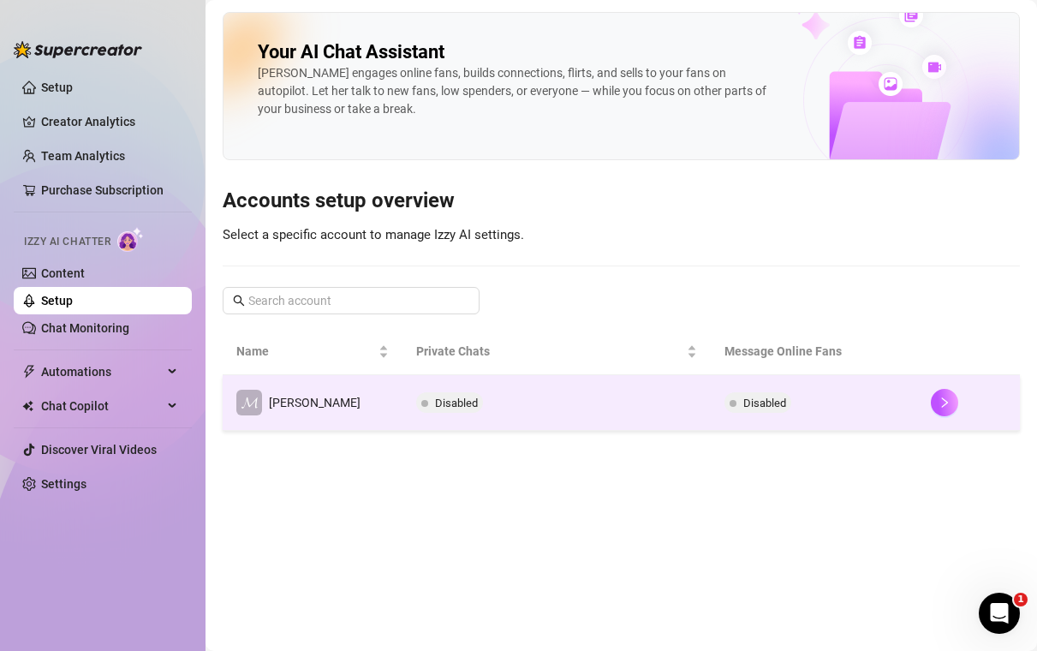
click at [313, 415] on td "𝓜 [PERSON_NAME]" at bounding box center [313, 403] width 180 height 56
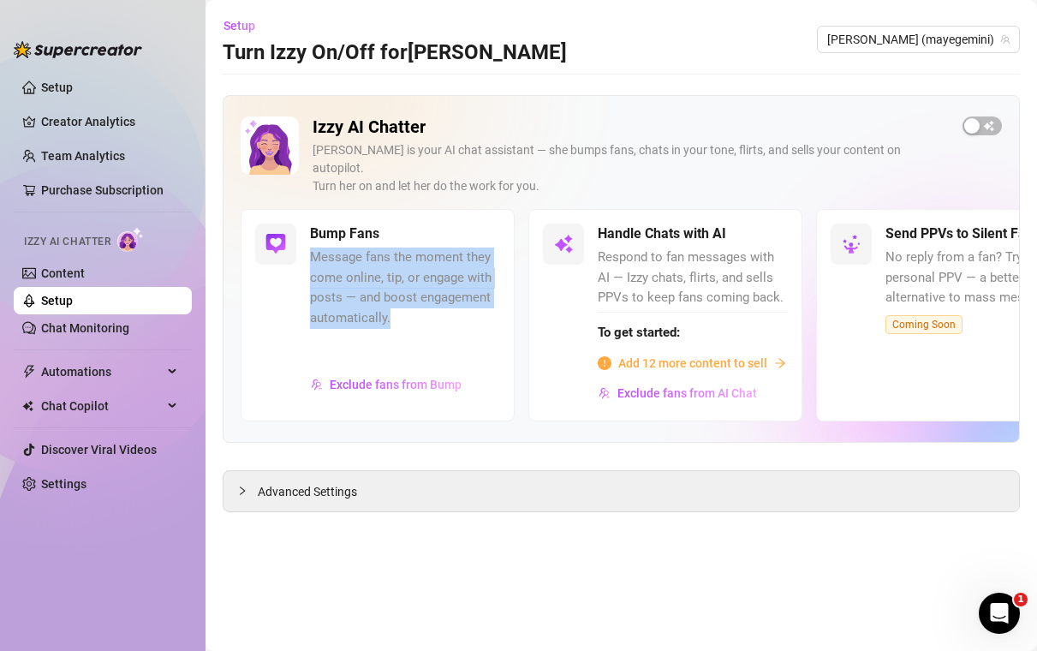
drag, startPoint x: 312, startPoint y: 241, endPoint x: 432, endPoint y: 318, distance: 142.5
click at [432, 318] on div "Bump Fans Message fans the moment they come online, tip, or engage with posts —…" at bounding box center [405, 314] width 190 height 182
click at [432, 332] on div at bounding box center [405, 350] width 190 height 36
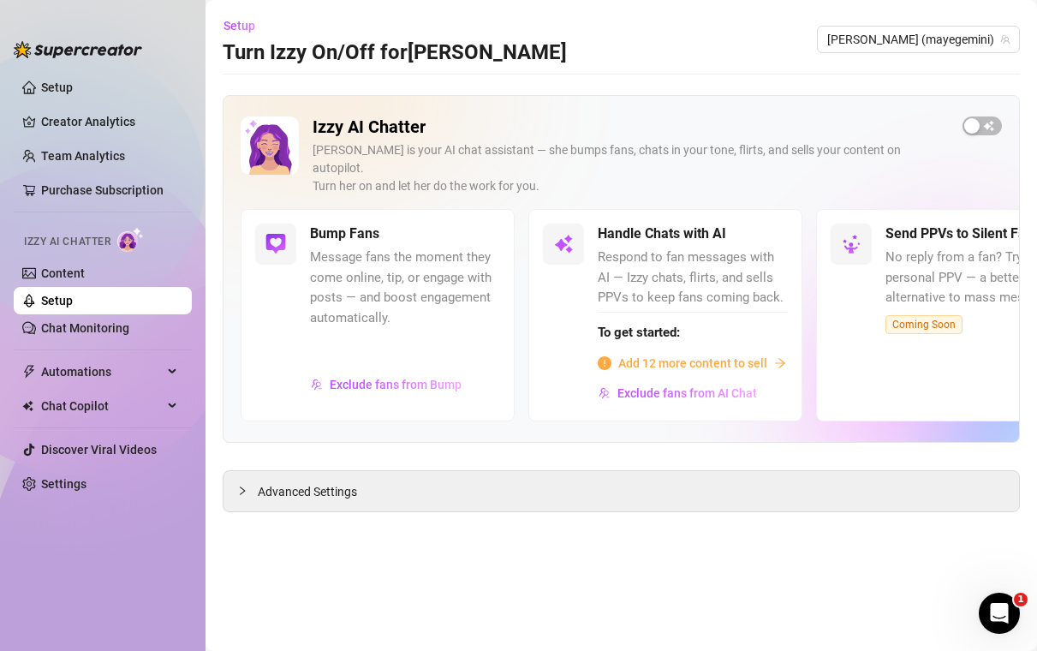
click at [702, 354] on span "Add 12 more content to sell" at bounding box center [692, 363] width 149 height 19
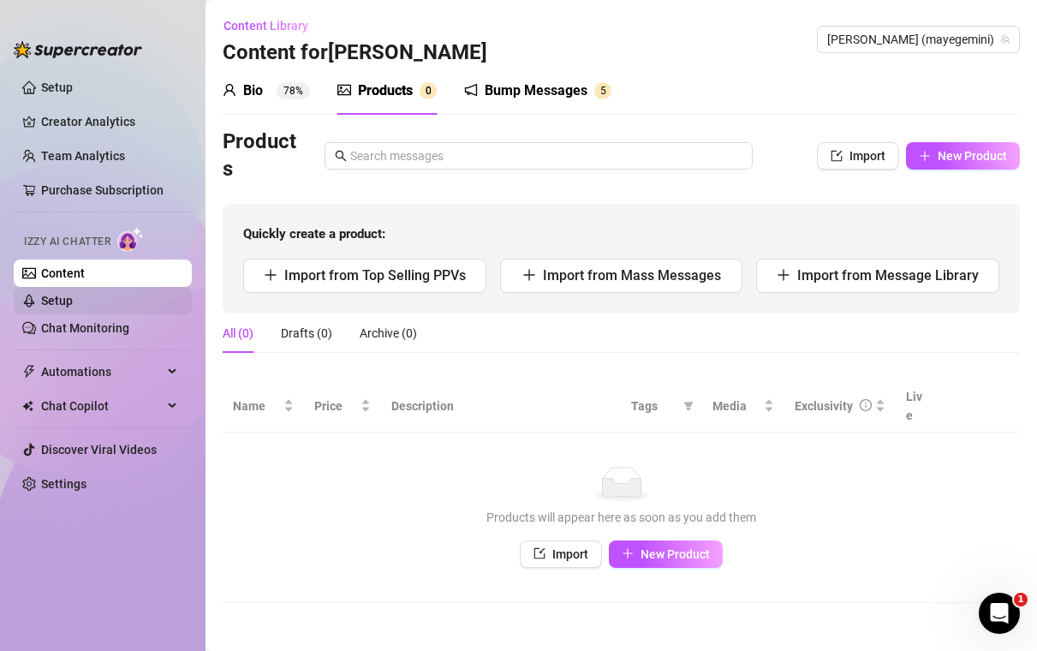
click at [73, 304] on link "Setup" at bounding box center [57, 301] width 32 height 14
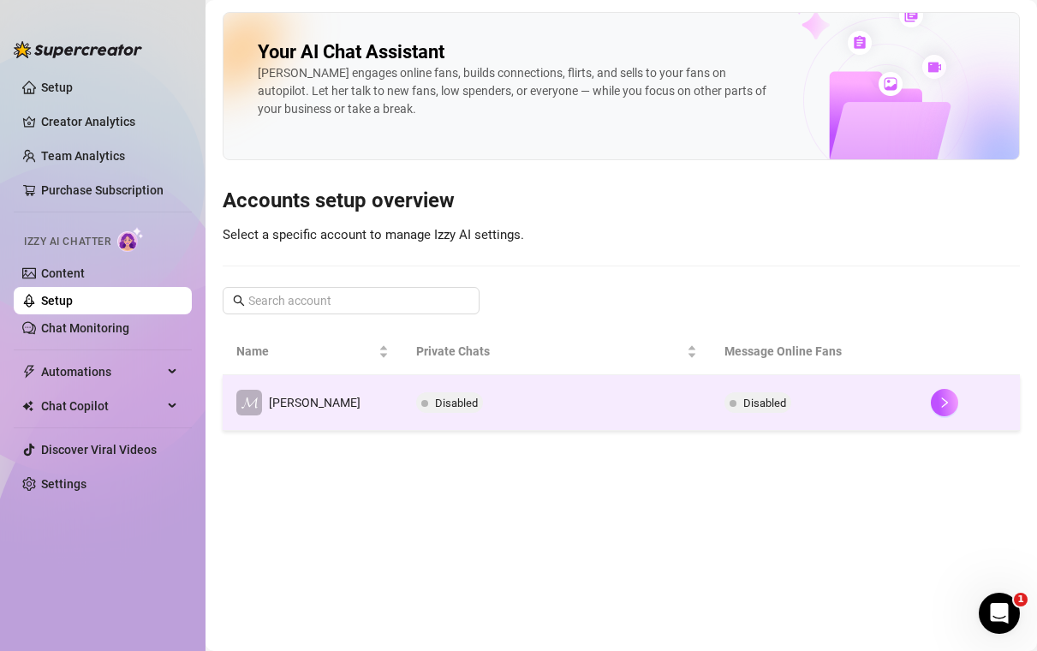
click at [473, 381] on td "Disabled" at bounding box center [556, 403] width 309 height 56
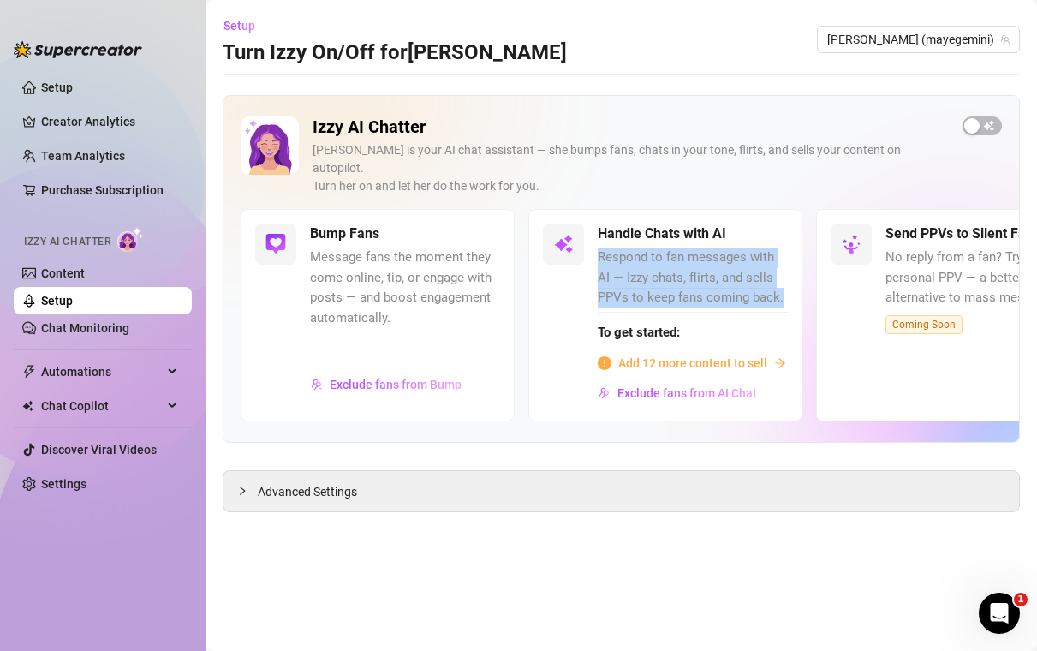
drag, startPoint x: 600, startPoint y: 244, endPoint x: 798, endPoint y: 289, distance: 202.9
click at [798, 289] on div "Handle Chats with AI Respond to fan messages with AI — Izzy chats, flirts, and …" at bounding box center [665, 314] width 274 height 211
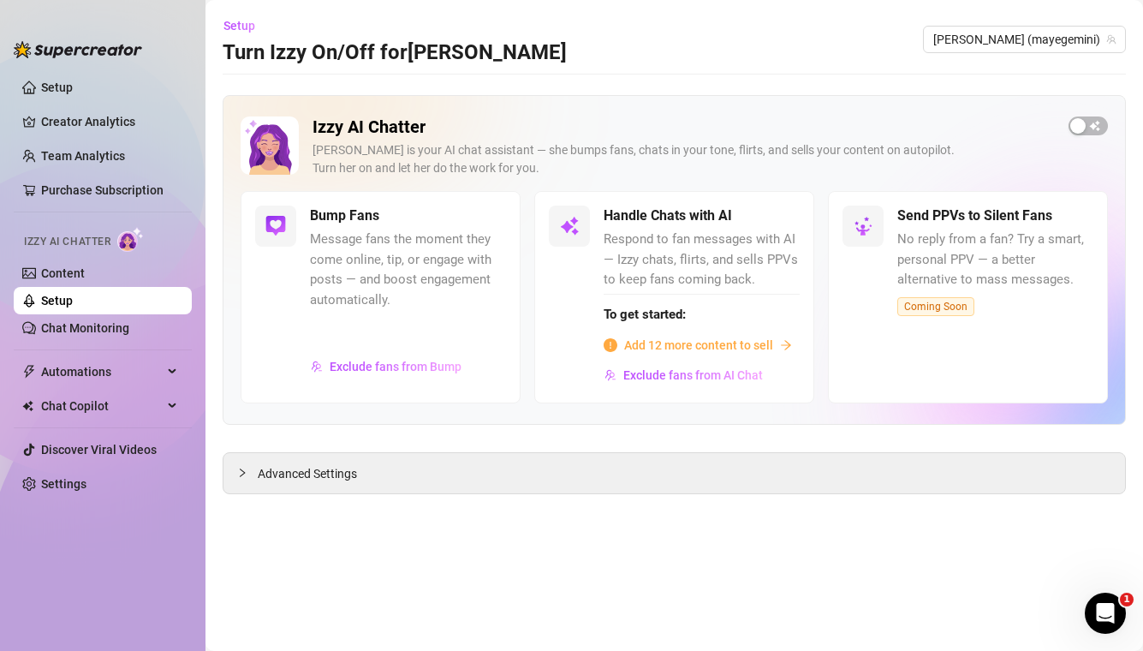
click at [717, 348] on span "Add 12 more content to sell" at bounding box center [698, 345] width 149 height 19
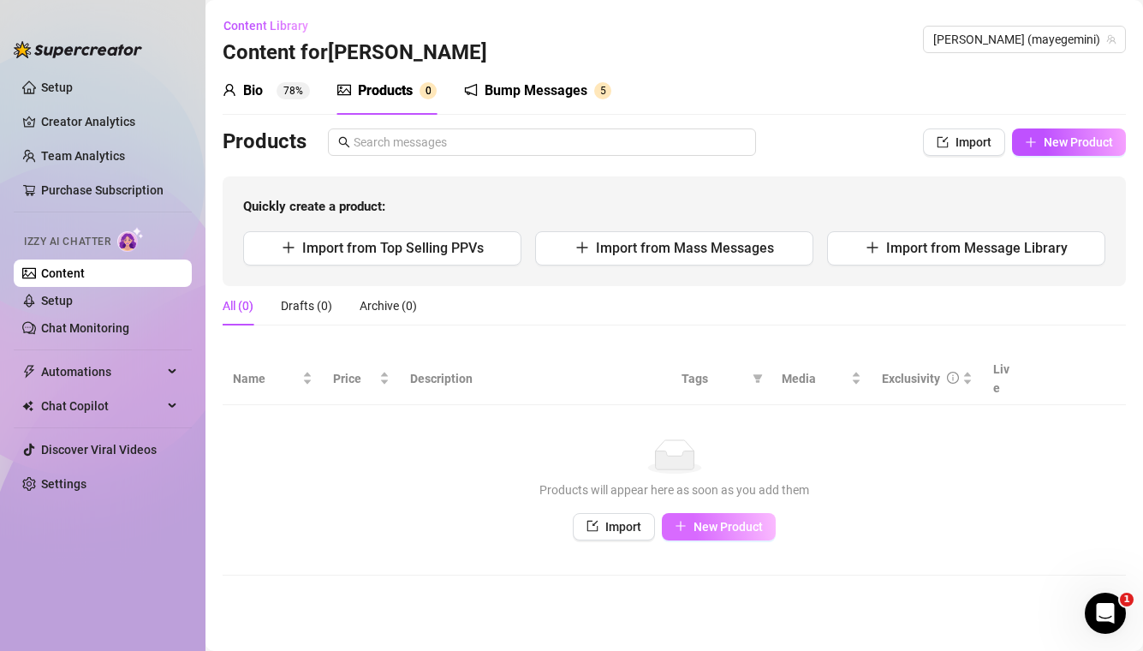
click at [730, 520] on span "New Product" at bounding box center [728, 527] width 69 height 14
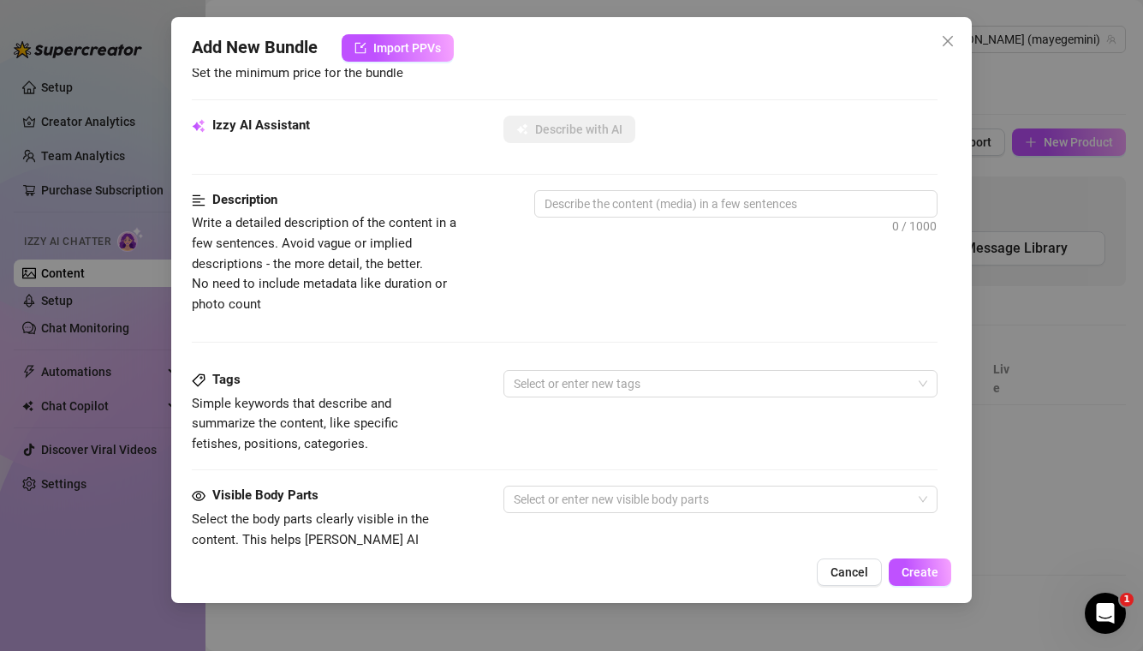
scroll to position [347, 0]
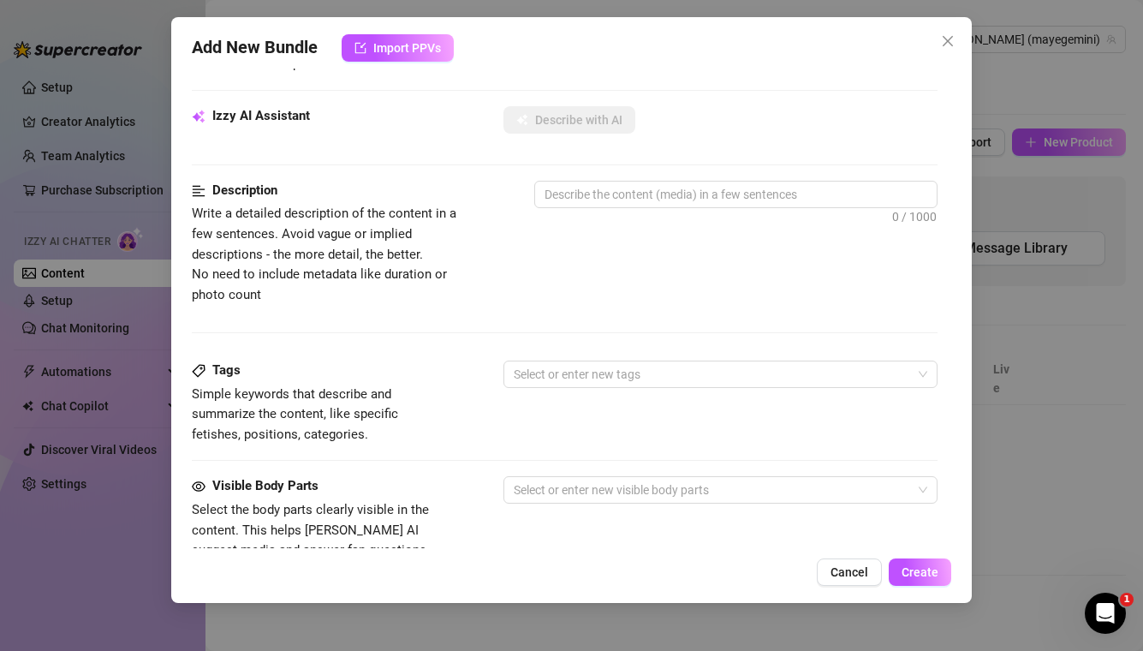
click at [580, 260] on div "Description Write a detailed description of the content in a few sentences. Avo…" at bounding box center [565, 243] width 746 height 124
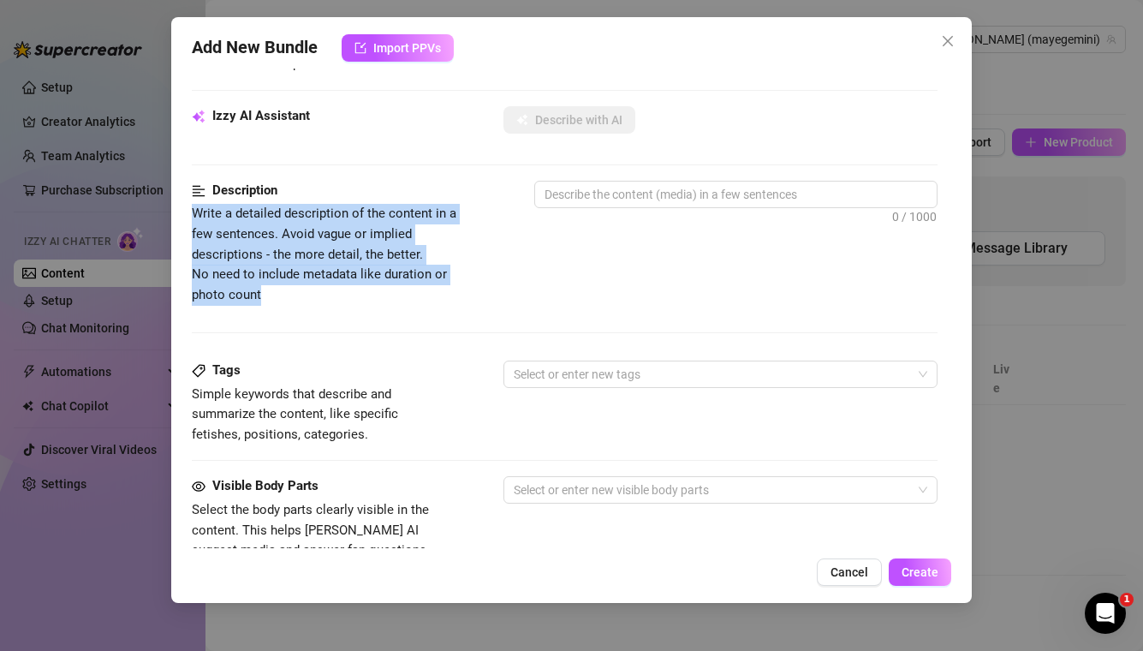
drag, startPoint x: 350, startPoint y: 286, endPoint x: 183, endPoint y: 207, distance: 184.6
click at [183, 207] on div "Add New Bundle Import PPVs Account [PERSON_NAME] (@mayegemini) Name Name is for…" at bounding box center [571, 310] width 801 height 586
click at [344, 300] on span "Write a detailed description of the content in a few sentences. Avoid vague or …" at bounding box center [336, 254] width 288 height 101
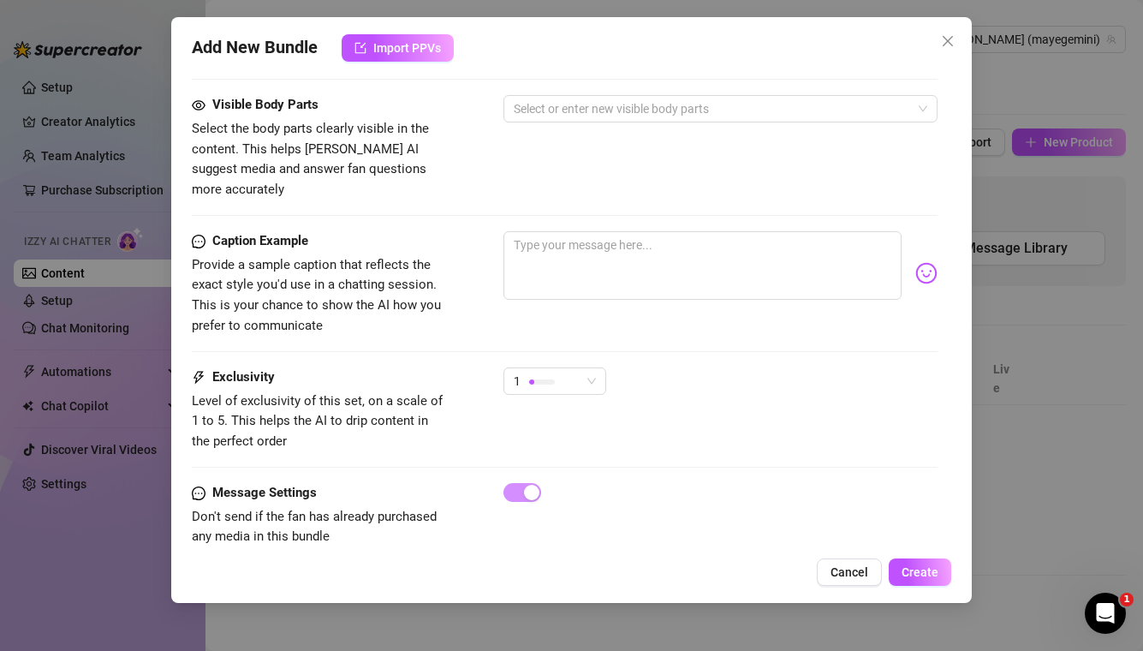
scroll to position [738, 0]
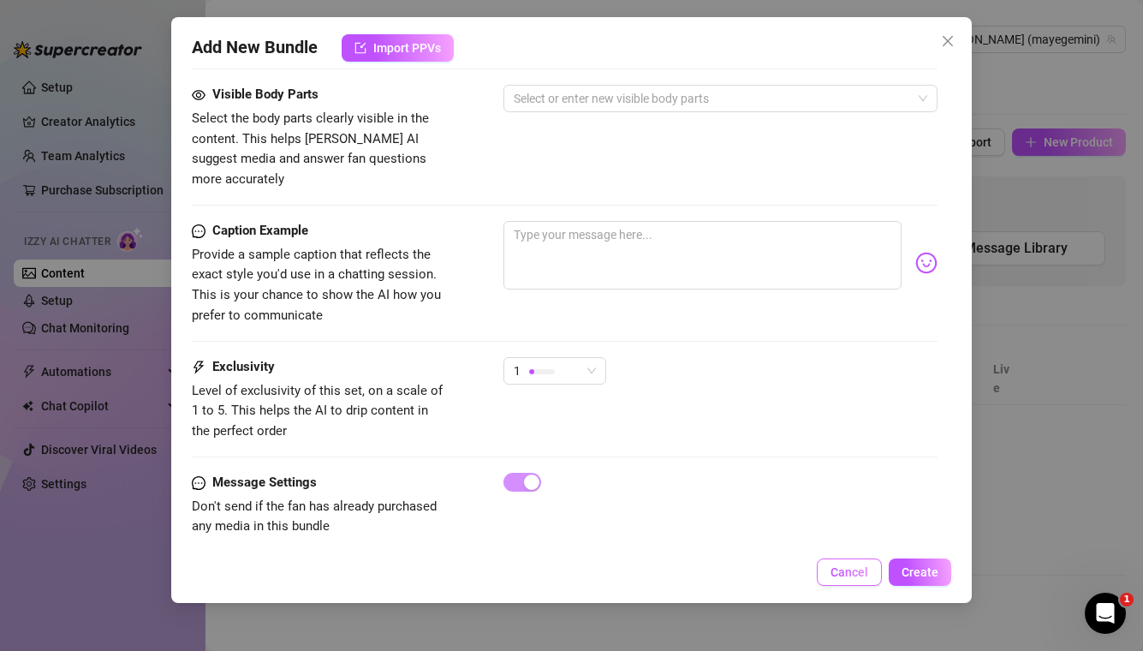
click at [854, 578] on span "Cancel" at bounding box center [850, 572] width 38 height 14
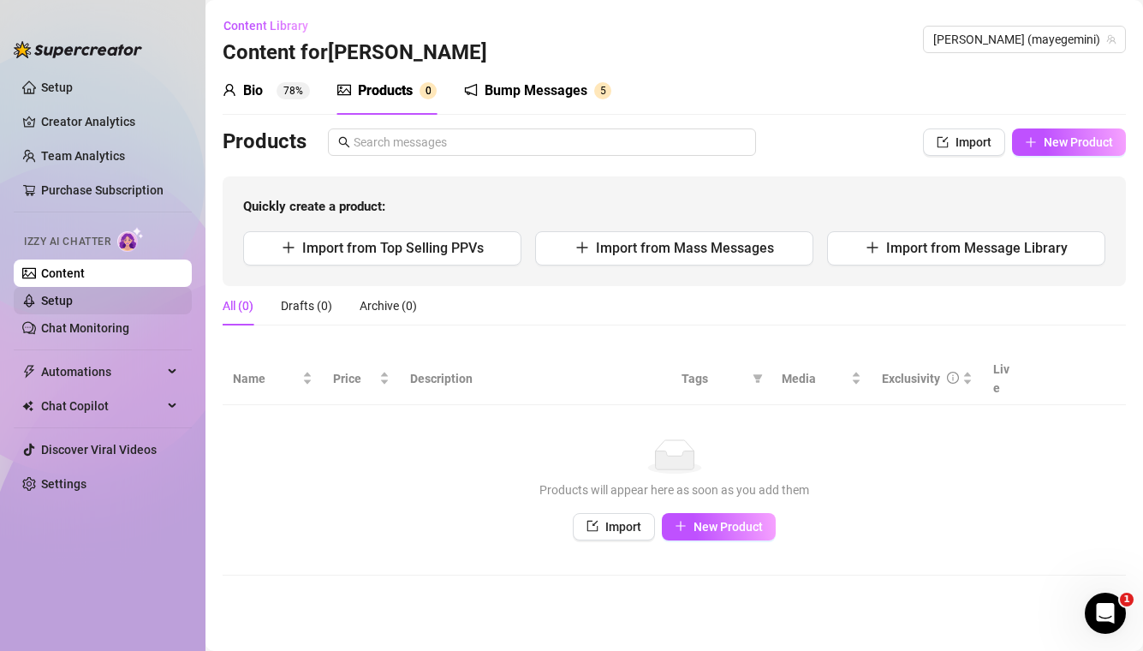
click at [73, 303] on link "Setup" at bounding box center [57, 301] width 32 height 14
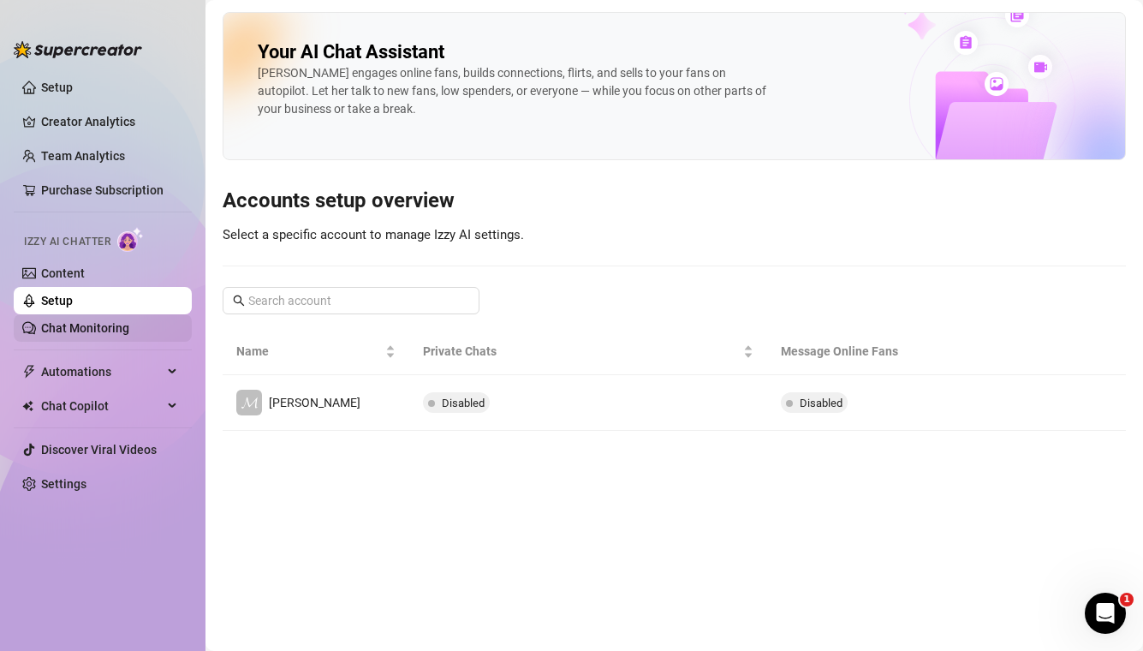
click at [80, 335] on link "Chat Monitoring" at bounding box center [85, 328] width 88 height 14
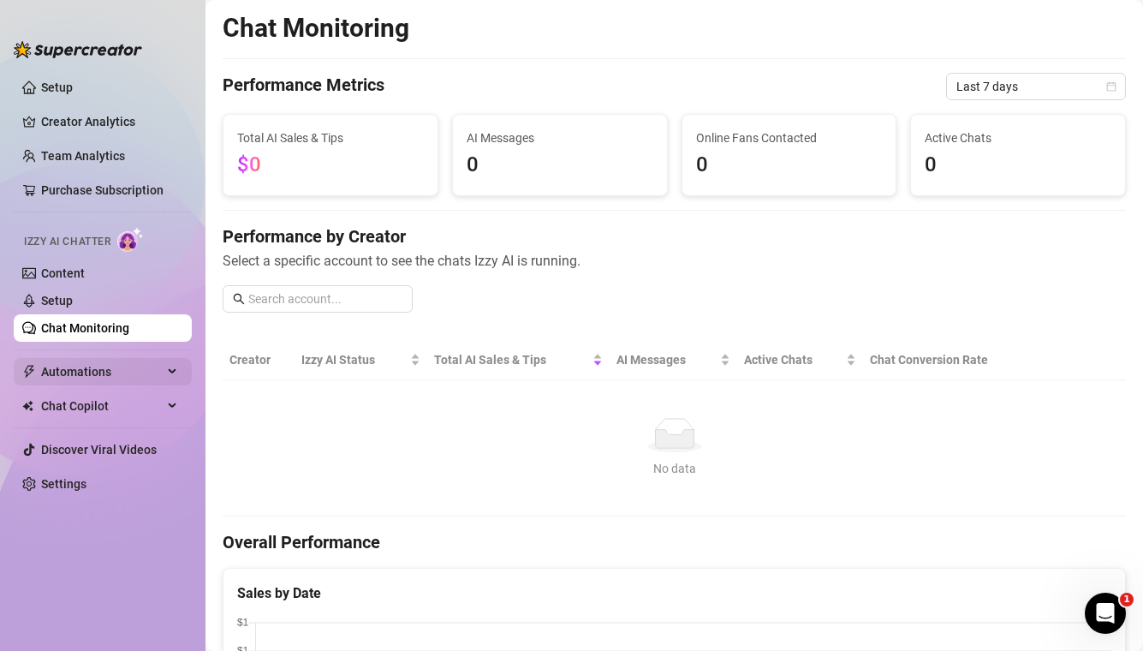
click at [75, 381] on span "Automations" at bounding box center [102, 371] width 122 height 27
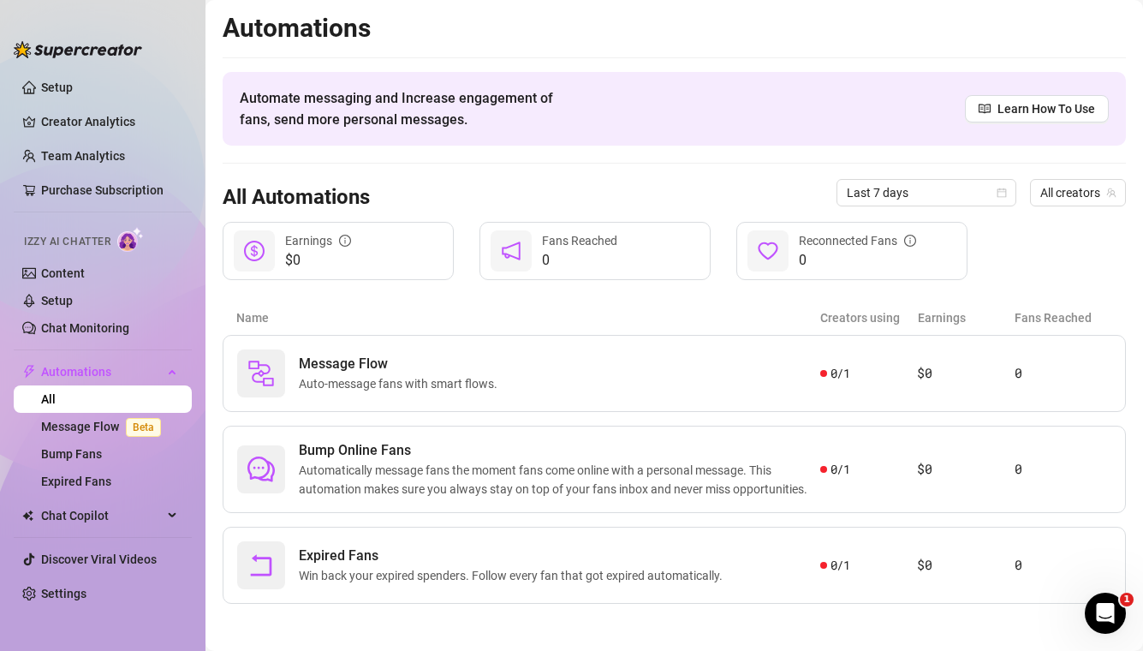
scroll to position [4, 0]
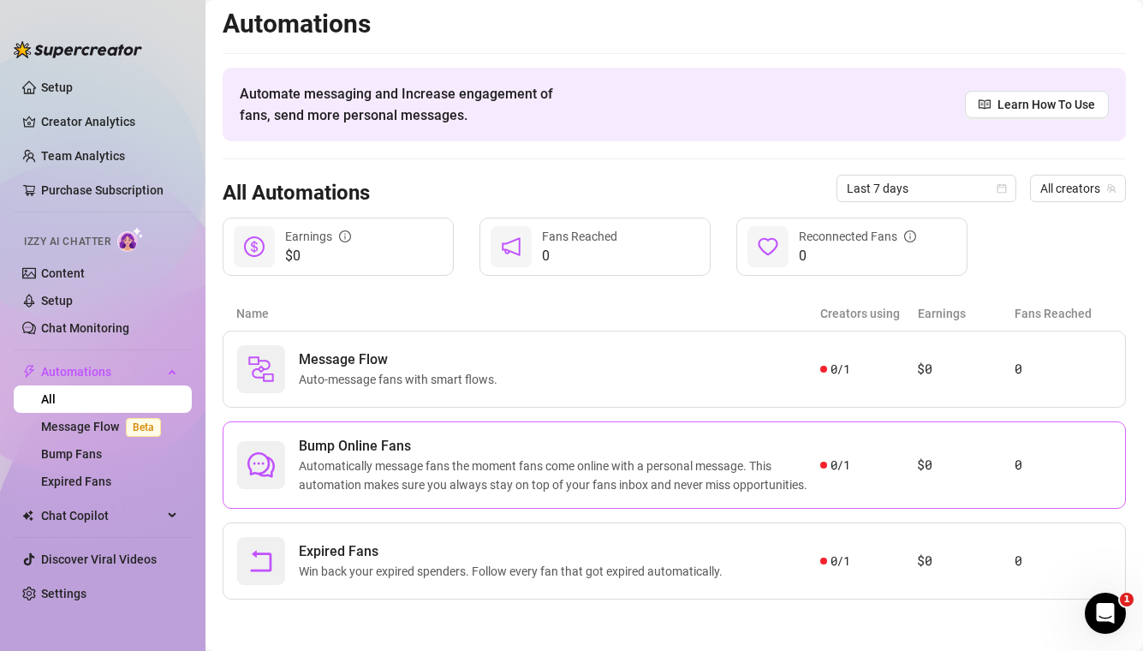
click at [446, 494] on div "Bump Online Fans Automatically message fans the moment fans come online with a …" at bounding box center [674, 464] width 903 height 87
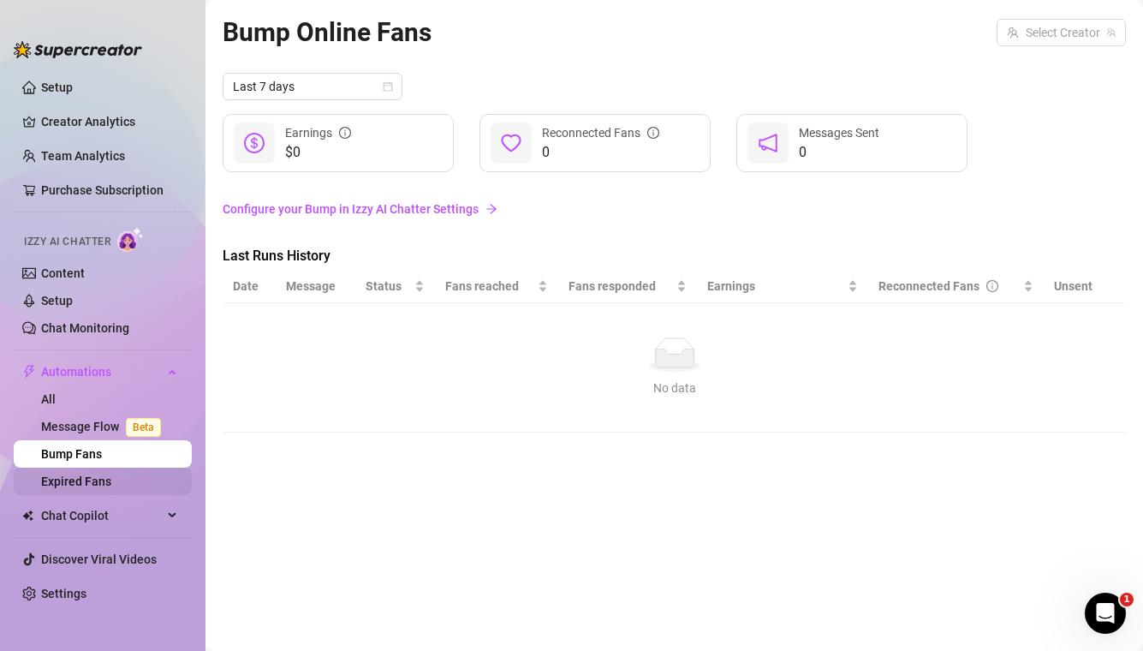
click at [111, 485] on link "Expired Fans" at bounding box center [76, 481] width 70 height 14
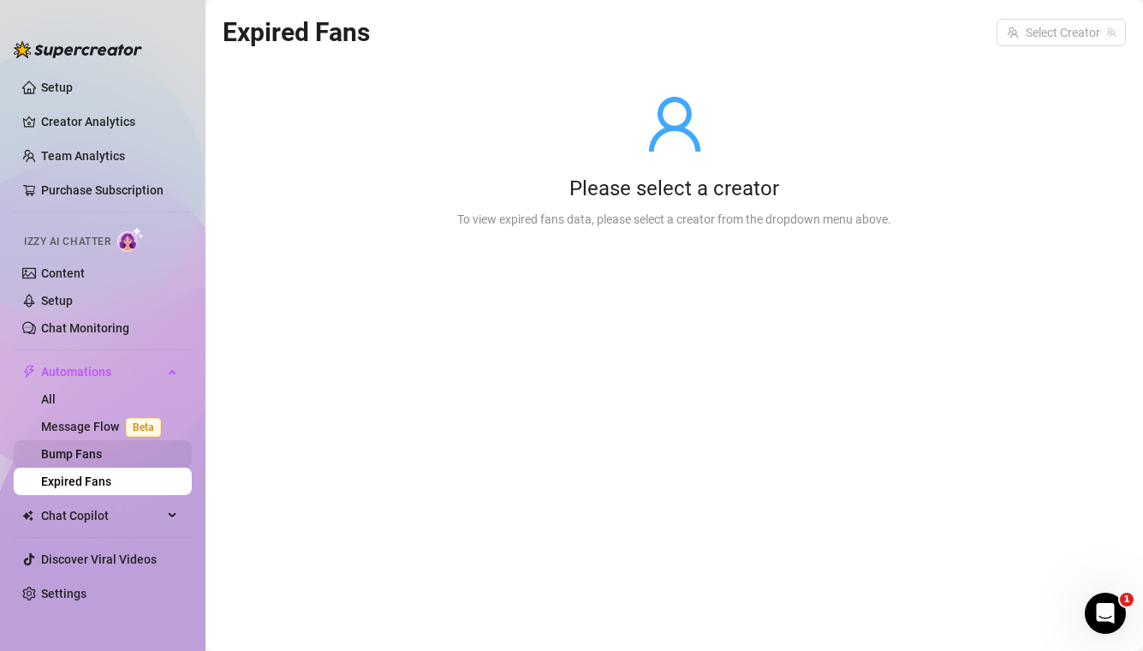
click at [97, 452] on link "Bump Fans" at bounding box center [71, 454] width 61 height 14
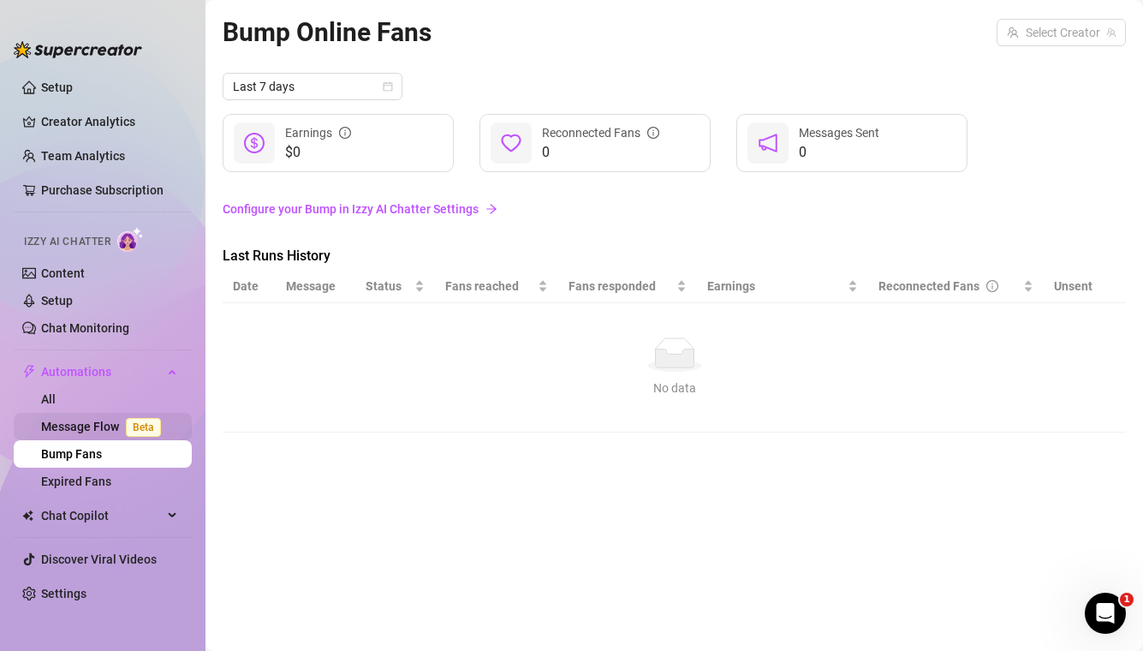
click at [98, 427] on link "Message Flow Beta" at bounding box center [104, 427] width 127 height 14
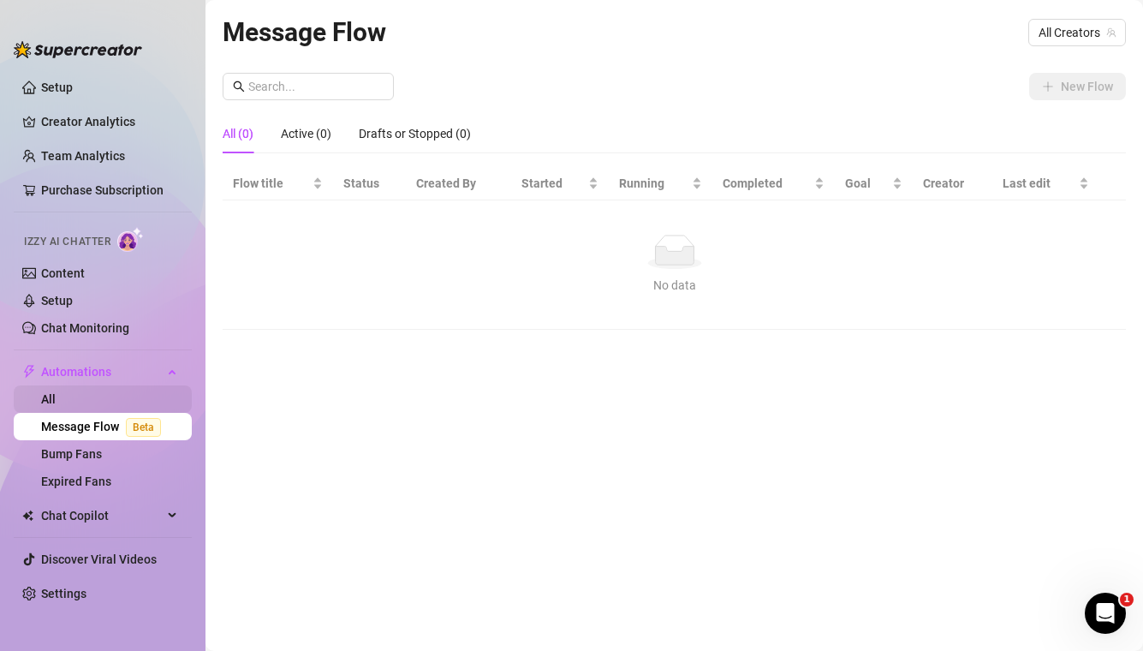
click at [56, 396] on link "All" at bounding box center [48, 399] width 15 height 14
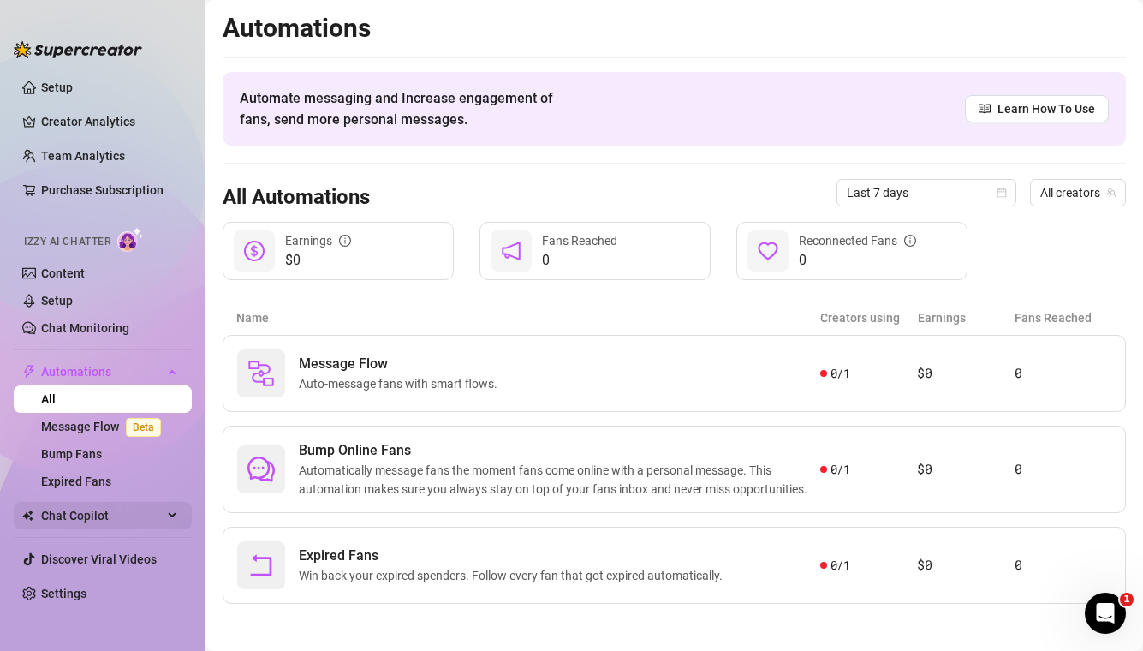
click at [92, 511] on span "Chat Copilot" at bounding box center [102, 515] width 122 height 27
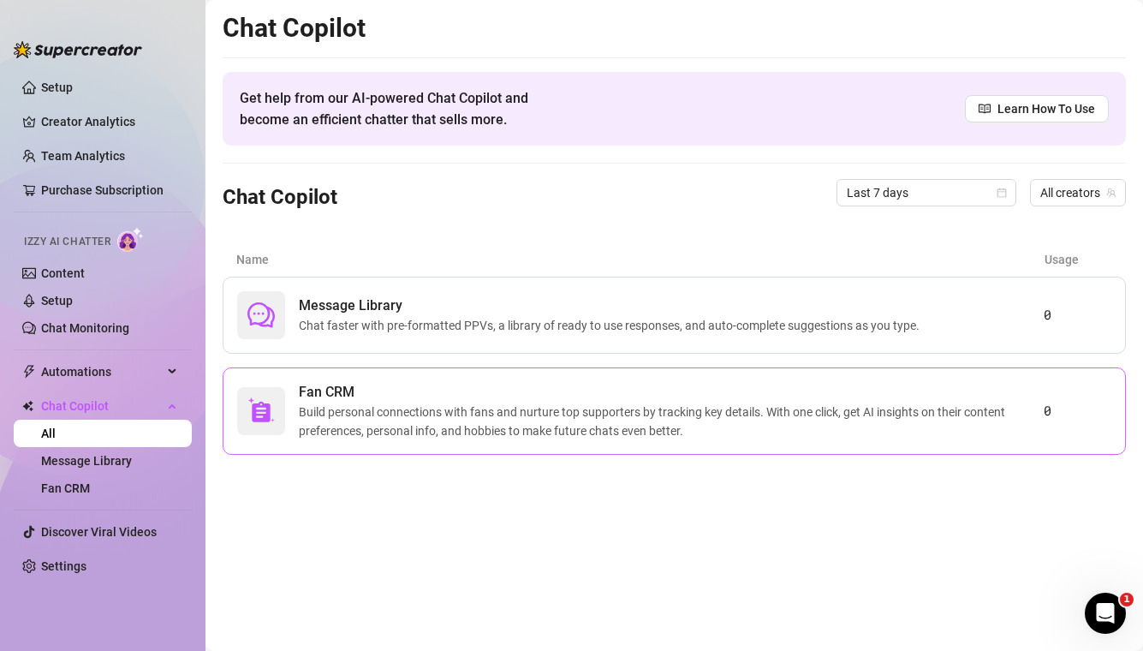
click at [744, 434] on span "Build personal connections with fans and nurture top supporters by tracking key…" at bounding box center [671, 421] width 745 height 38
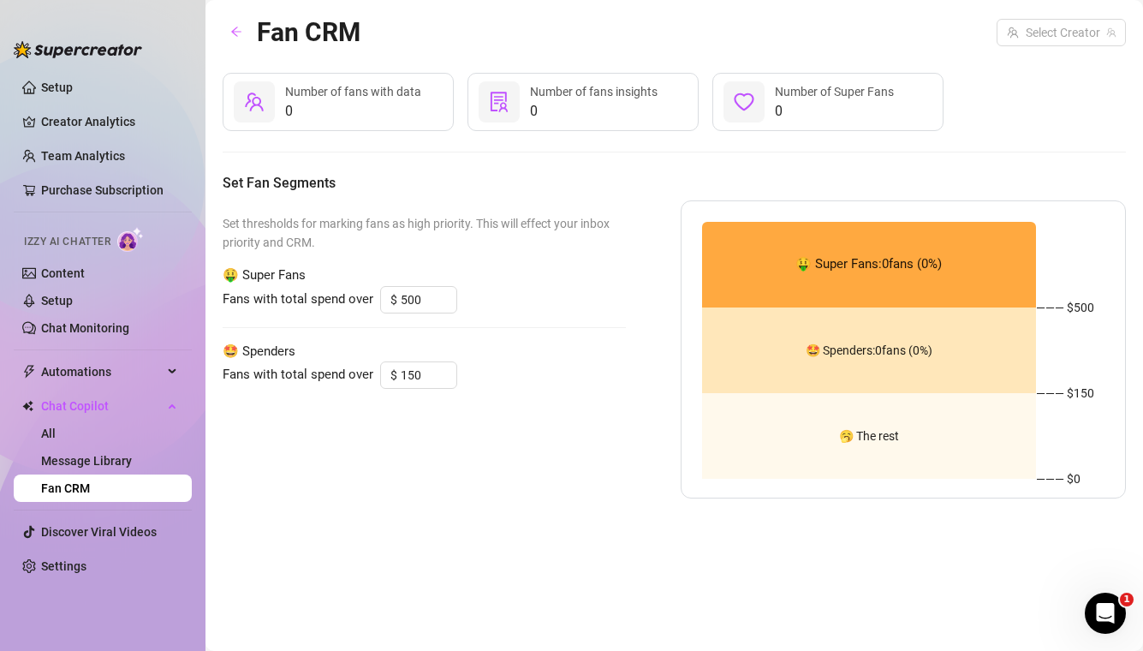
click at [777, 272] on div "🤑 Super Fans: 0 fans ( 0 %)" at bounding box center [869, 265] width 335 height 86
click at [768, 345] on div "🤩 Spenders: 0 fans ( 0 %)" at bounding box center [869, 350] width 335 height 86
click at [414, 296] on input "500" at bounding box center [429, 300] width 56 height 26
click at [515, 334] on div "Set thresholds for marking fans as high priority. This will effect your inbox p…" at bounding box center [424, 349] width 403 height 298
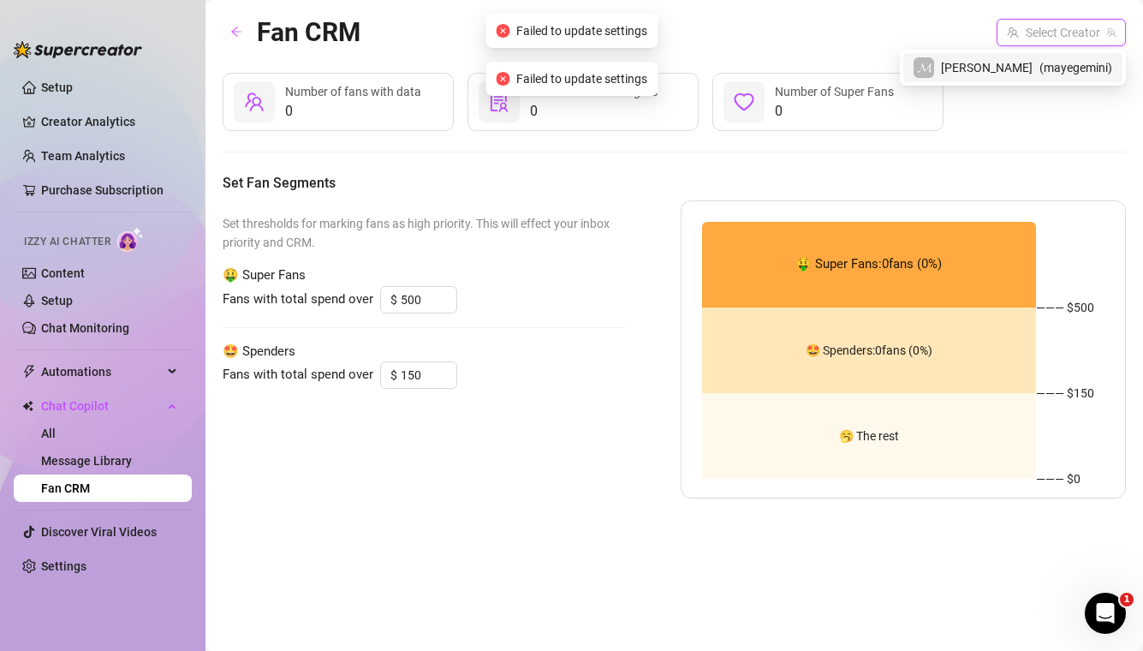
click at [1027, 27] on input "search" at bounding box center [1053, 33] width 93 height 26
click at [1021, 64] on span "[PERSON_NAME]" at bounding box center [987, 67] width 92 height 19
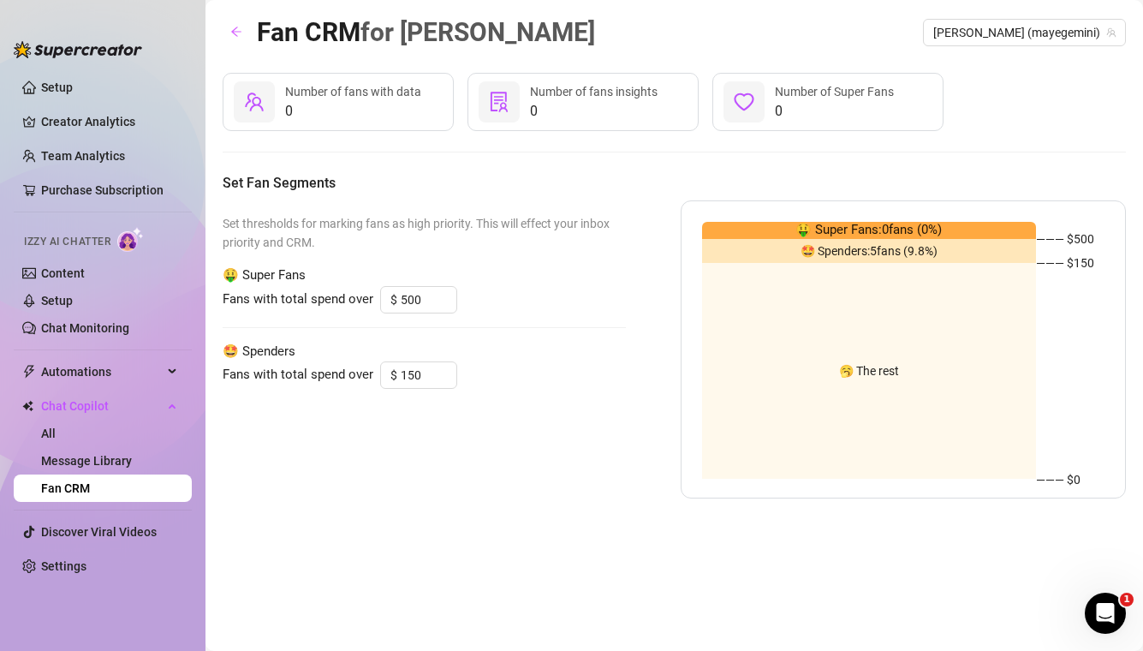
drag, startPoint x: 823, startPoint y: 355, endPoint x: 893, endPoint y: 350, distance: 70.4
click at [895, 353] on div "🥱 The rest" at bounding box center [869, 371] width 335 height 217
click at [893, 350] on div "🥱 The rest" at bounding box center [869, 371] width 335 height 217
click at [68, 545] on ul "Setup Creator Analytics Team Analytics Purchase Subscription Izzy AI Chatter Co…" at bounding box center [103, 348] width 178 height 562
click at [70, 539] on link "Discover Viral Videos" at bounding box center [99, 532] width 116 height 14
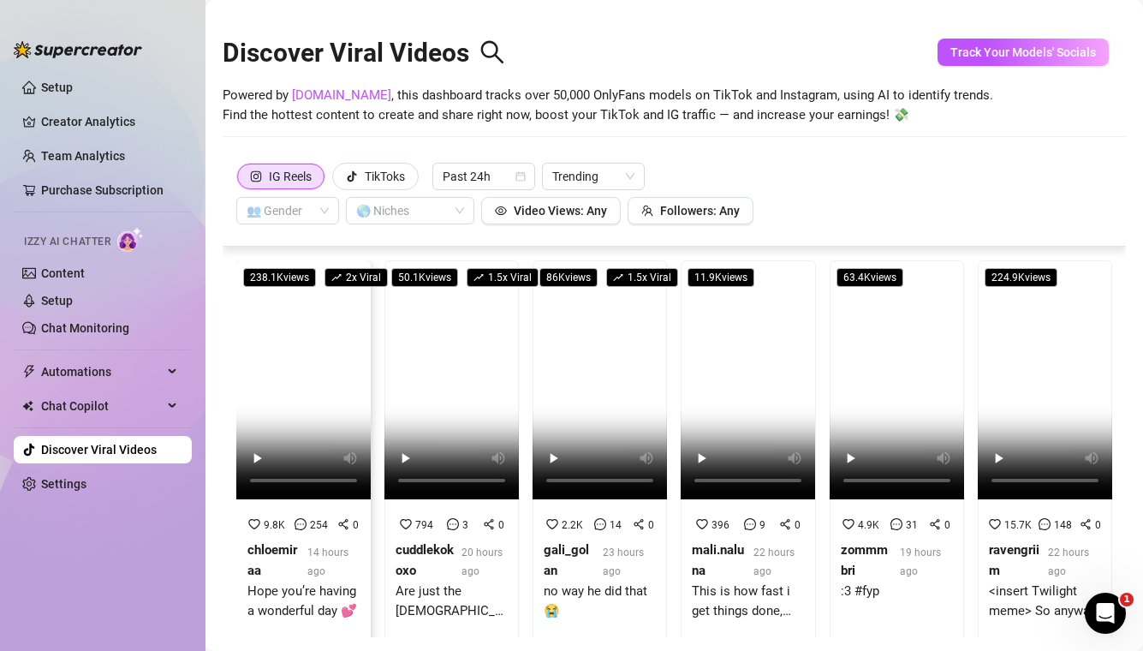
click at [281, 589] on div "Hope you’re having a wonderful day 💕" at bounding box center [303, 601] width 112 height 40
click at [432, 345] on video at bounding box center [451, 379] width 134 height 239
click at [588, 424] on video at bounding box center [600, 379] width 134 height 239
click at [642, 379] on video at bounding box center [600, 379] width 134 height 239
click at [755, 422] on video at bounding box center [748, 379] width 134 height 239
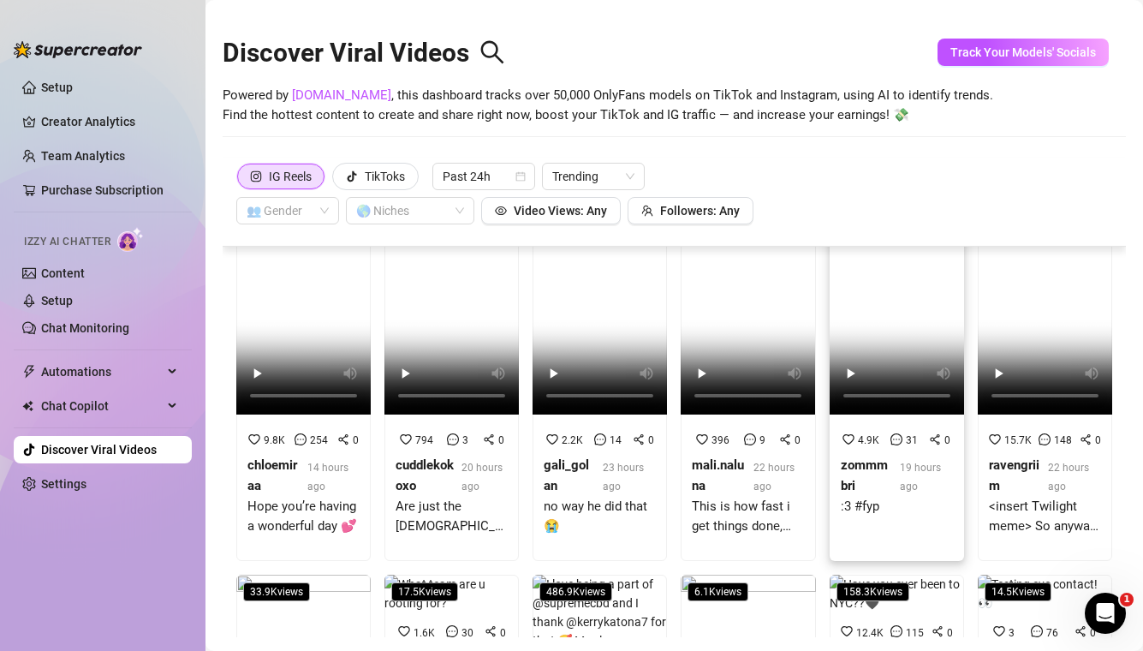
scroll to position [101, 0]
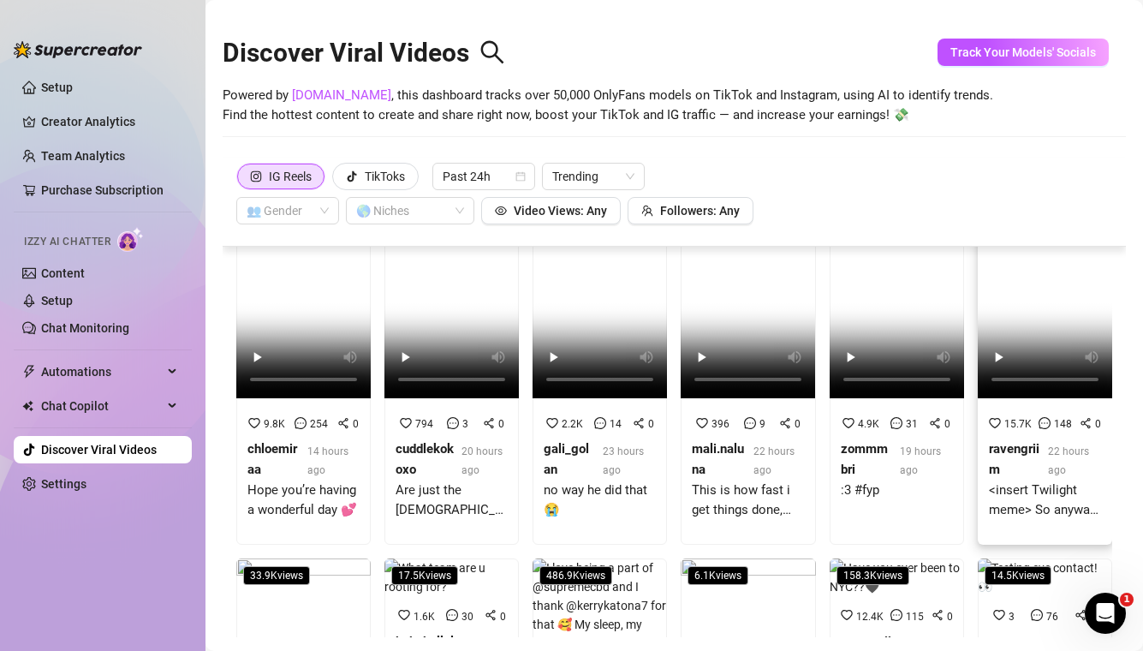
click at [1036, 333] on video at bounding box center [1045, 278] width 134 height 239
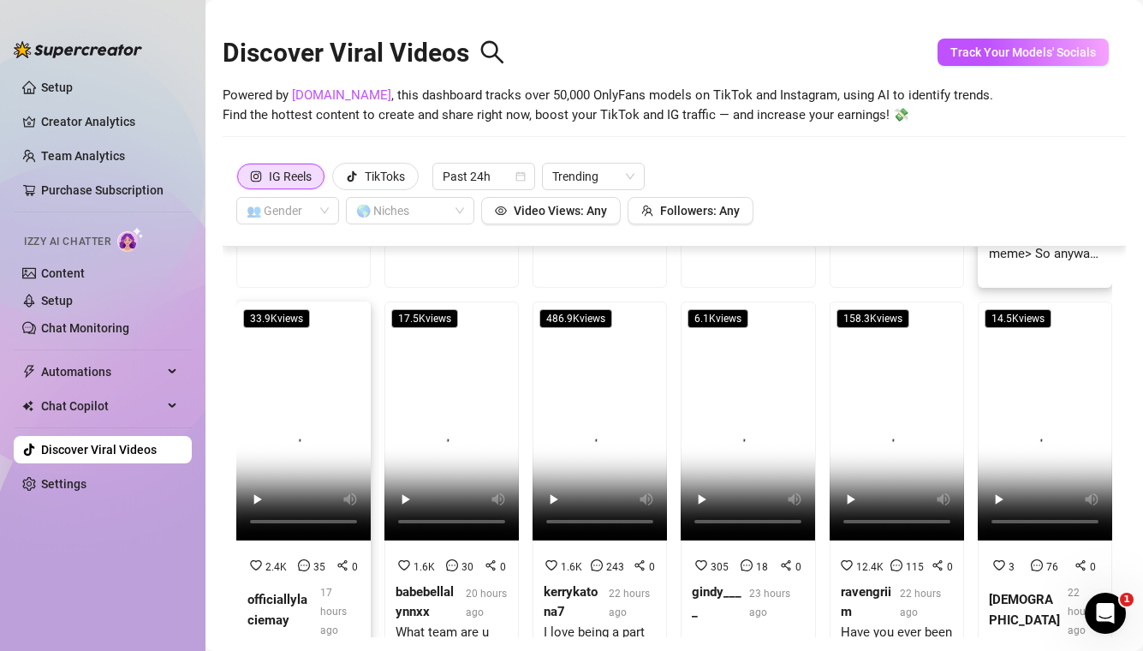
scroll to position [211, 0]
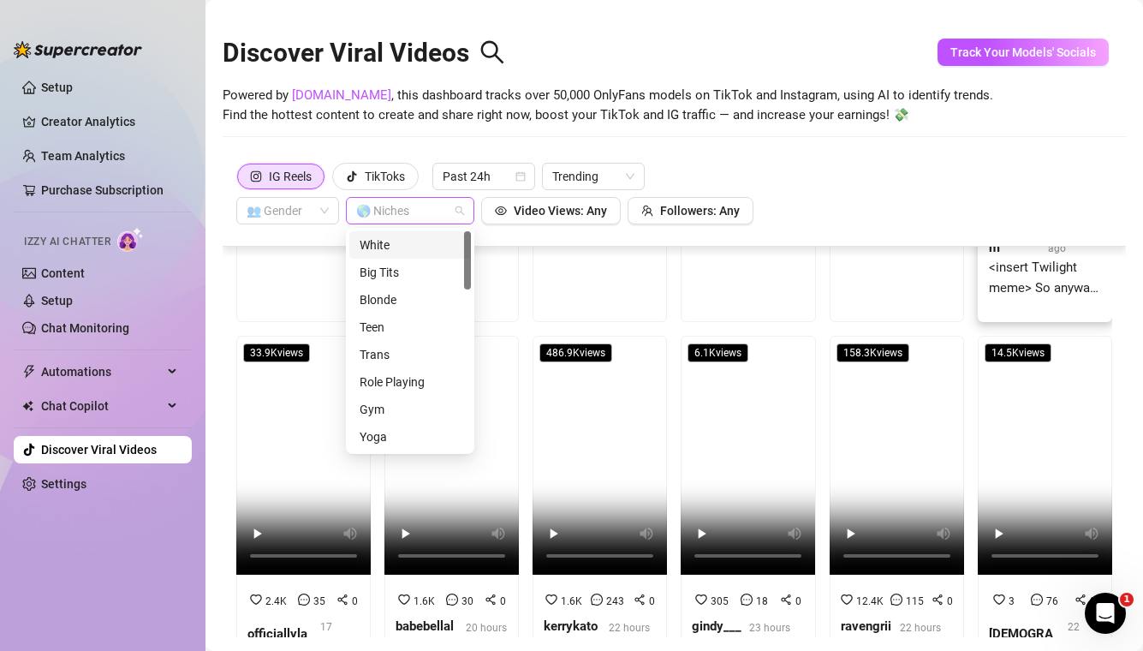
click at [441, 202] on div at bounding box center [401, 211] width 104 height 24
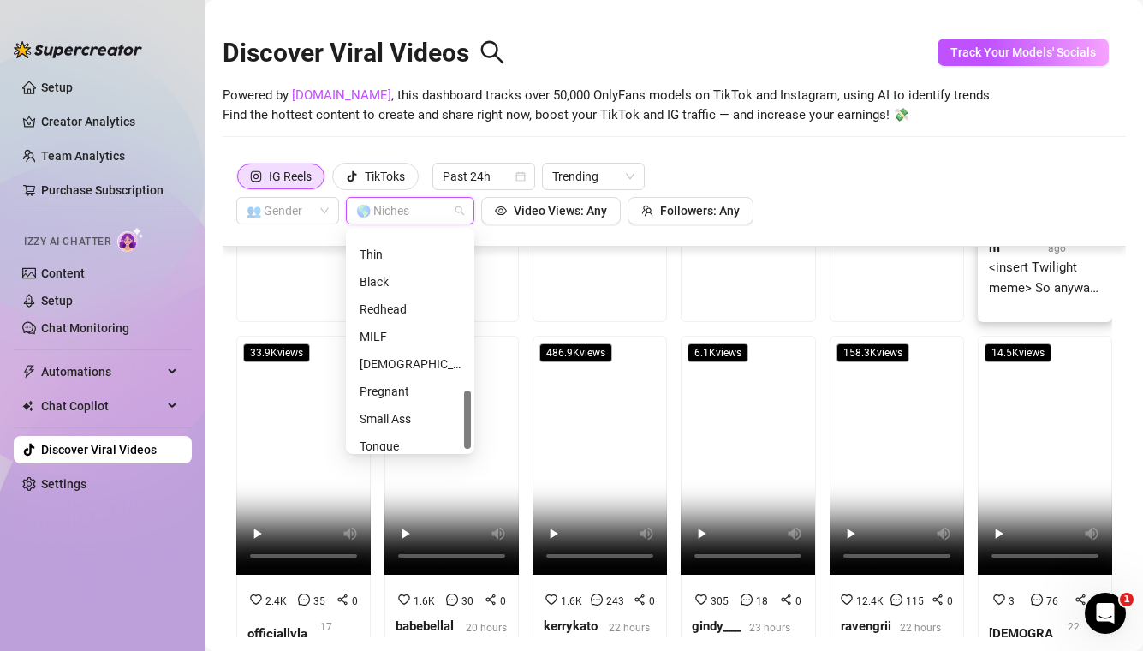
scroll to position [603, 0]
click at [416, 299] on div "Redhead" at bounding box center [410, 299] width 101 height 19
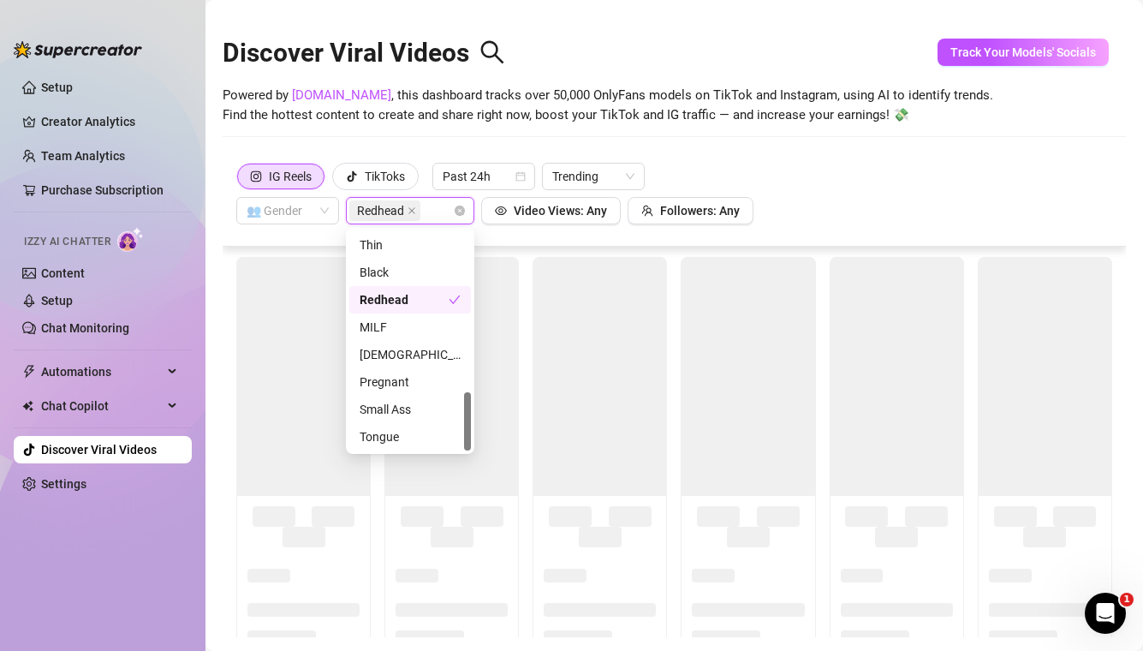
scroll to position [0, 0]
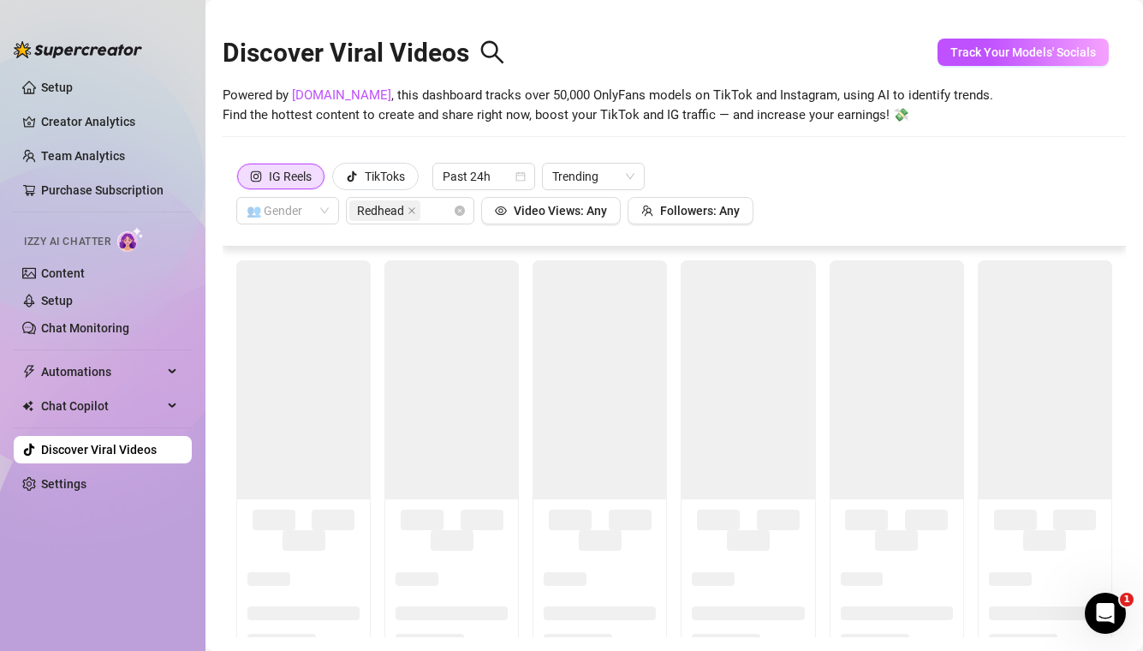
click at [806, 147] on div "Discover Viral Videos Powered by [DOMAIN_NAME] , this dashboard tracks over 50,…" at bounding box center [674, 85] width 903 height 146
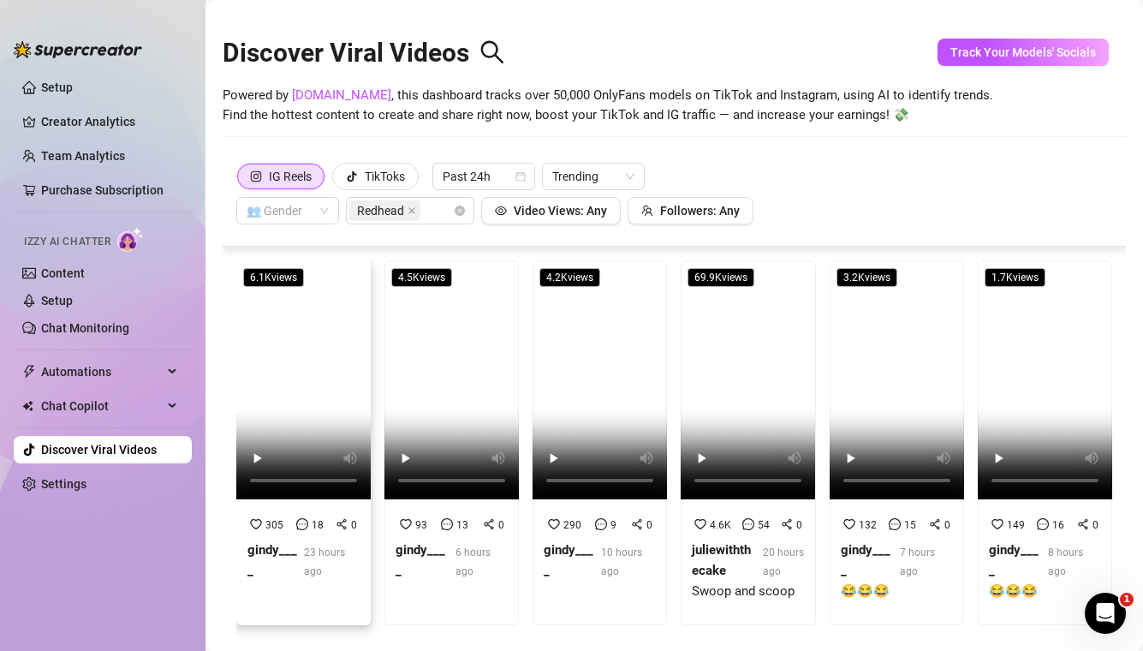
click at [297, 361] on video at bounding box center [303, 379] width 134 height 239
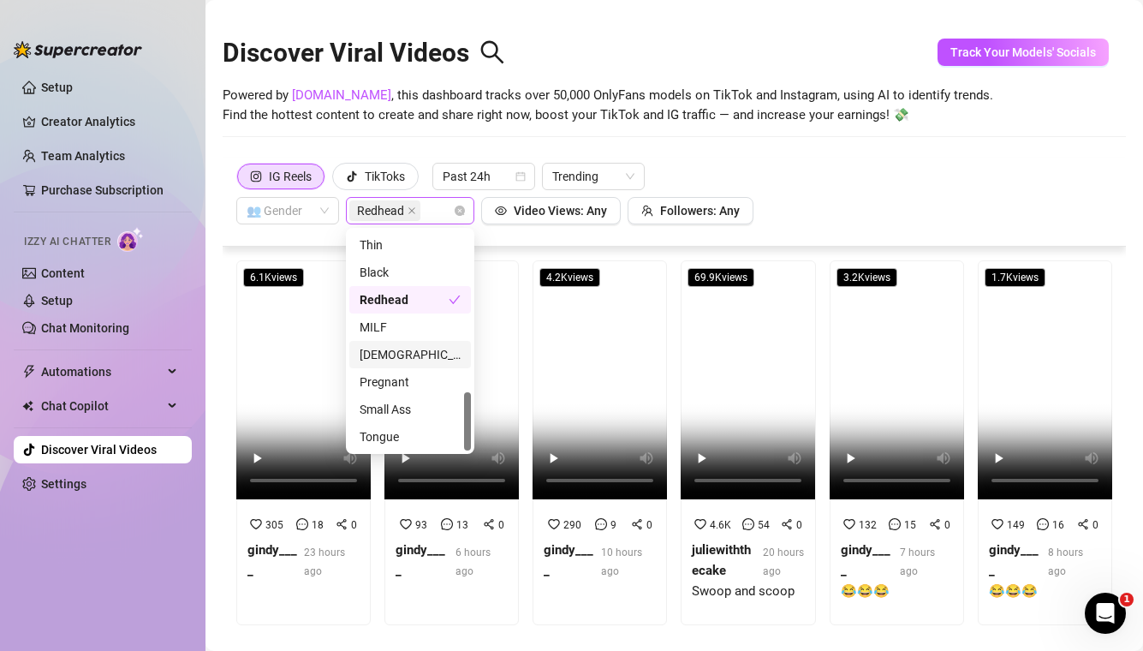
click at [406, 203] on span "Redhead" at bounding box center [384, 210] width 71 height 21
click at [413, 211] on icon "close" at bounding box center [412, 210] width 9 height 9
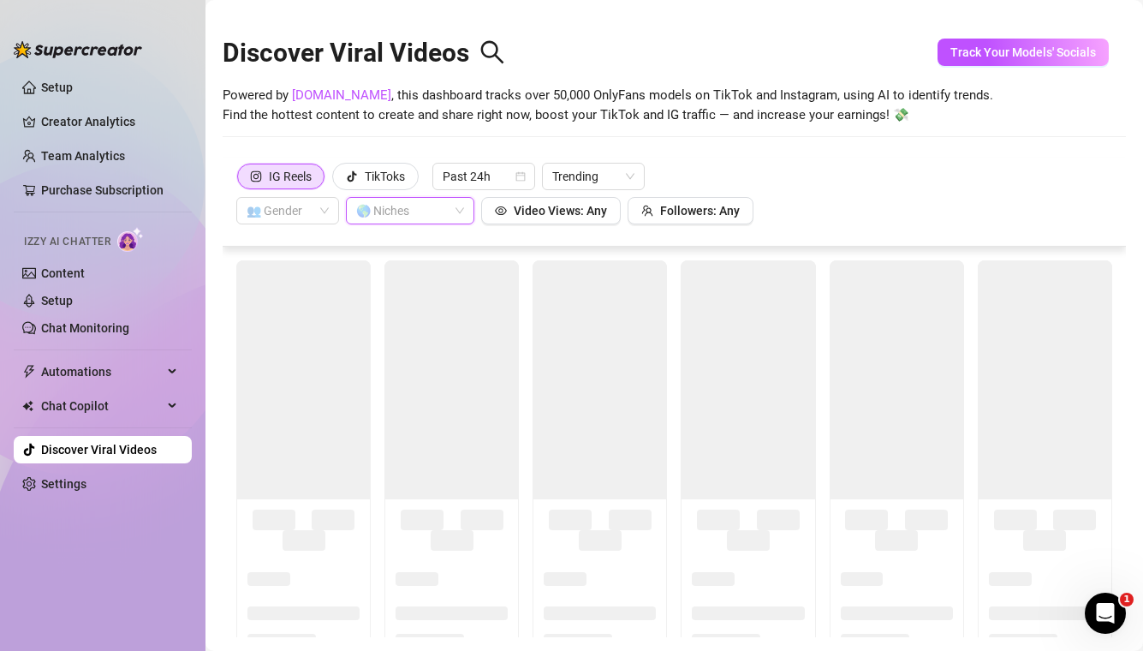
click at [443, 217] on div at bounding box center [401, 211] width 104 height 24
click at [427, 222] on div at bounding box center [401, 211] width 104 height 24
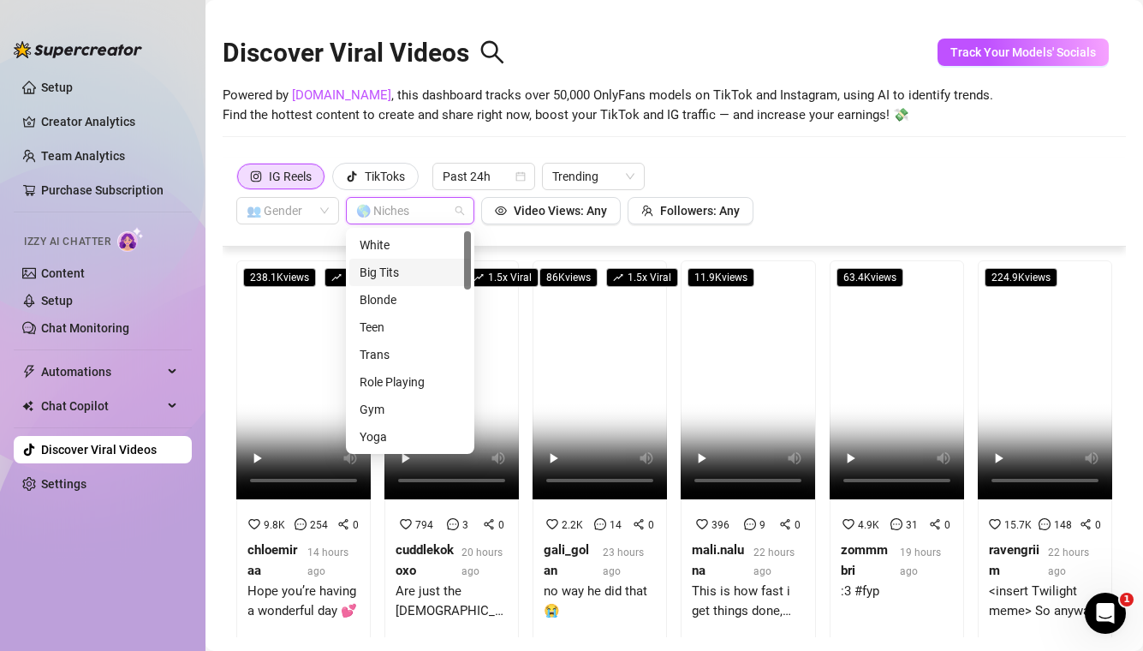
click at [389, 277] on div "Big Tits" at bounding box center [410, 272] width 101 height 19
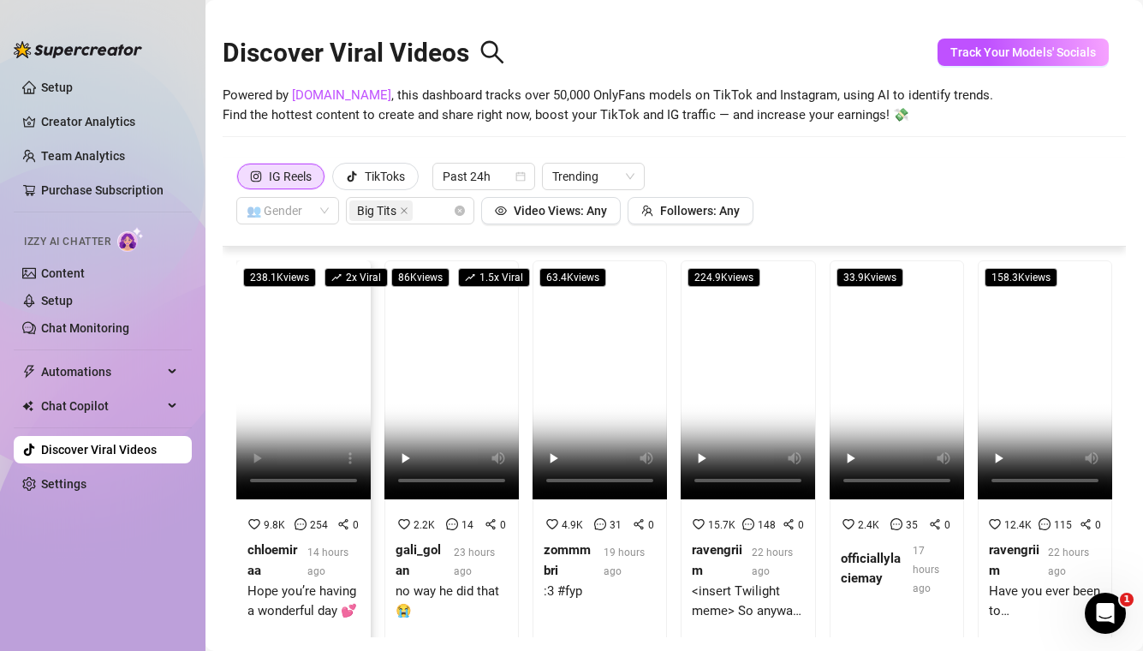
click at [289, 423] on video at bounding box center [303, 379] width 134 height 239
click at [420, 351] on video at bounding box center [451, 379] width 134 height 239
click at [99, 382] on span "Automations" at bounding box center [102, 371] width 122 height 27
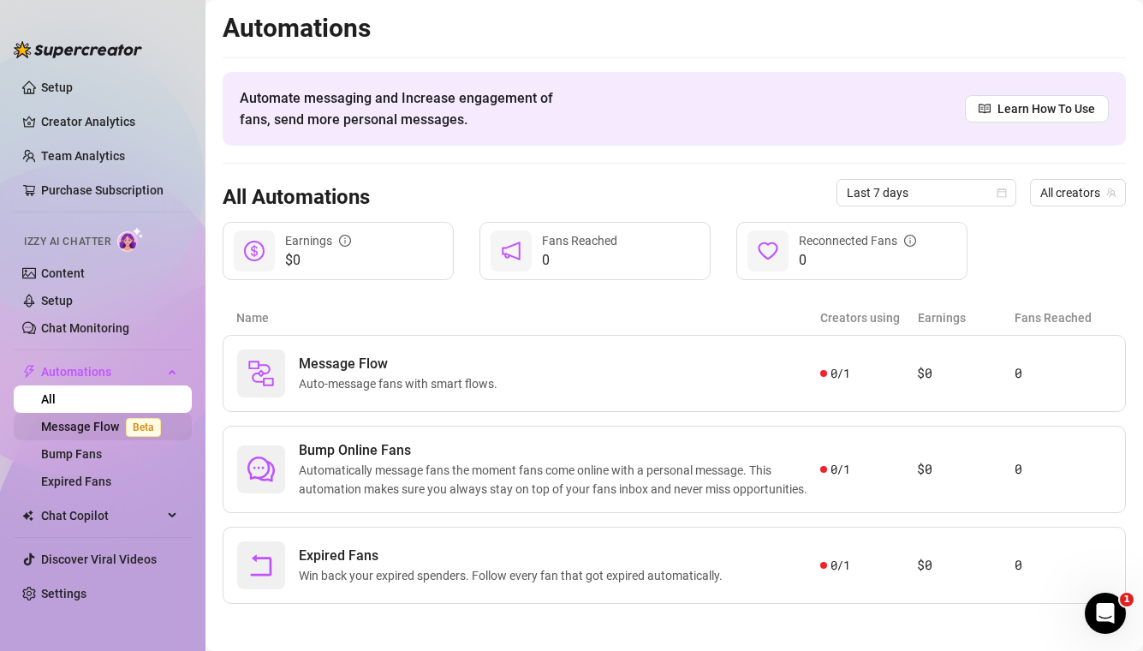
click at [87, 433] on link "Message Flow Beta" at bounding box center [104, 427] width 127 height 14
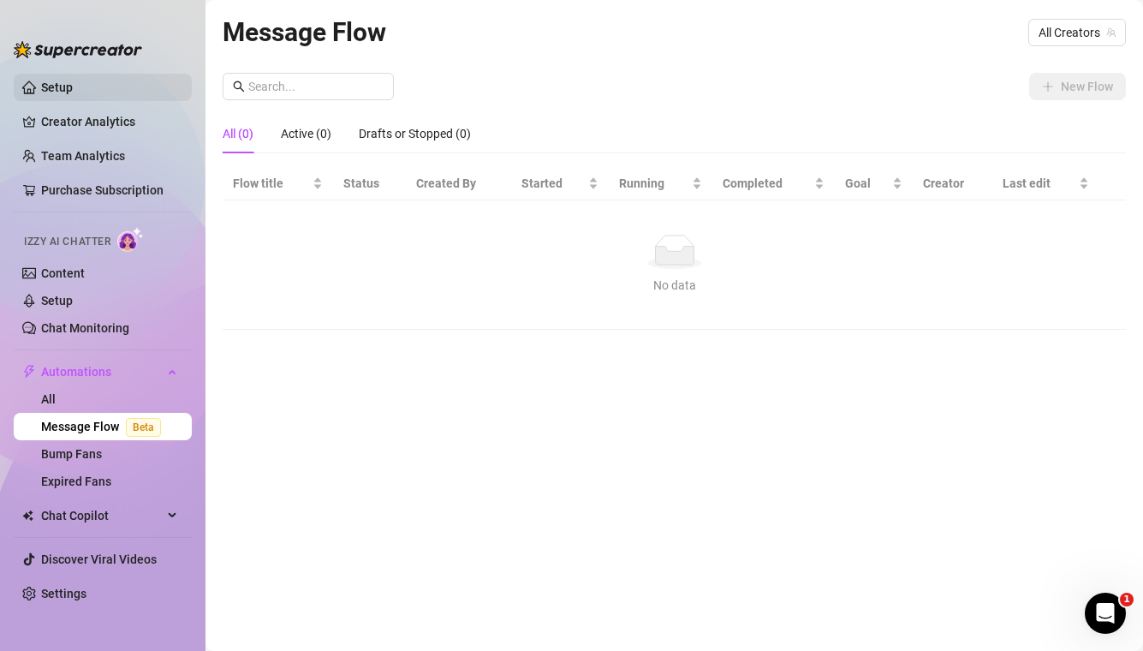
click at [73, 80] on link "Setup" at bounding box center [57, 87] width 32 height 14
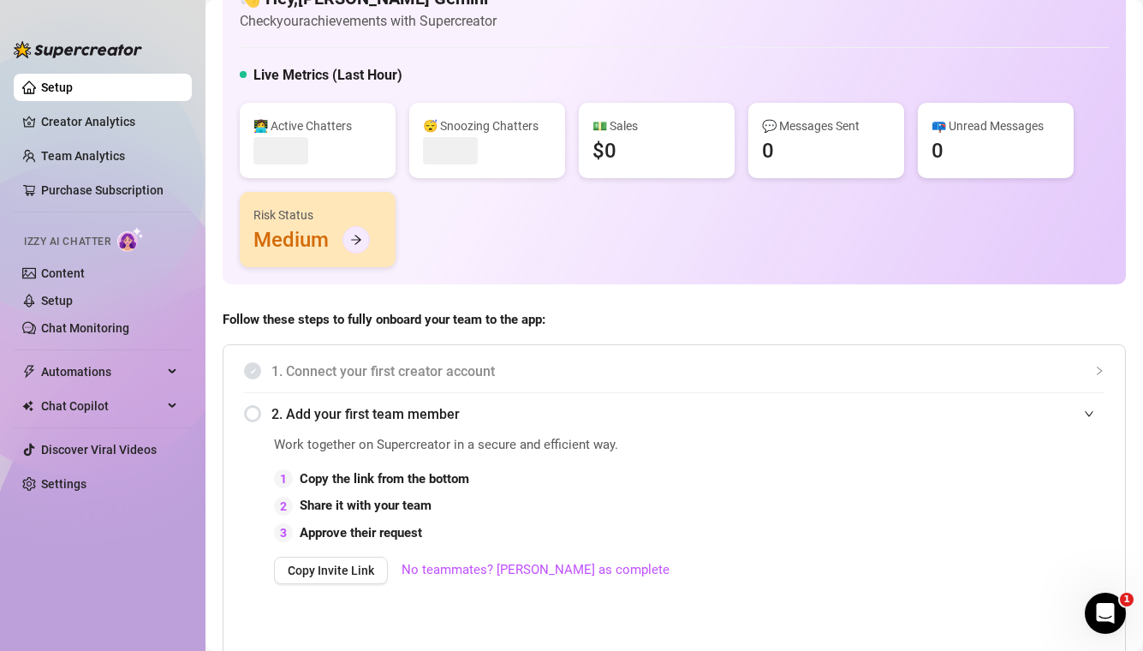
click at [358, 244] on icon "arrow-right" at bounding box center [356, 240] width 12 height 12
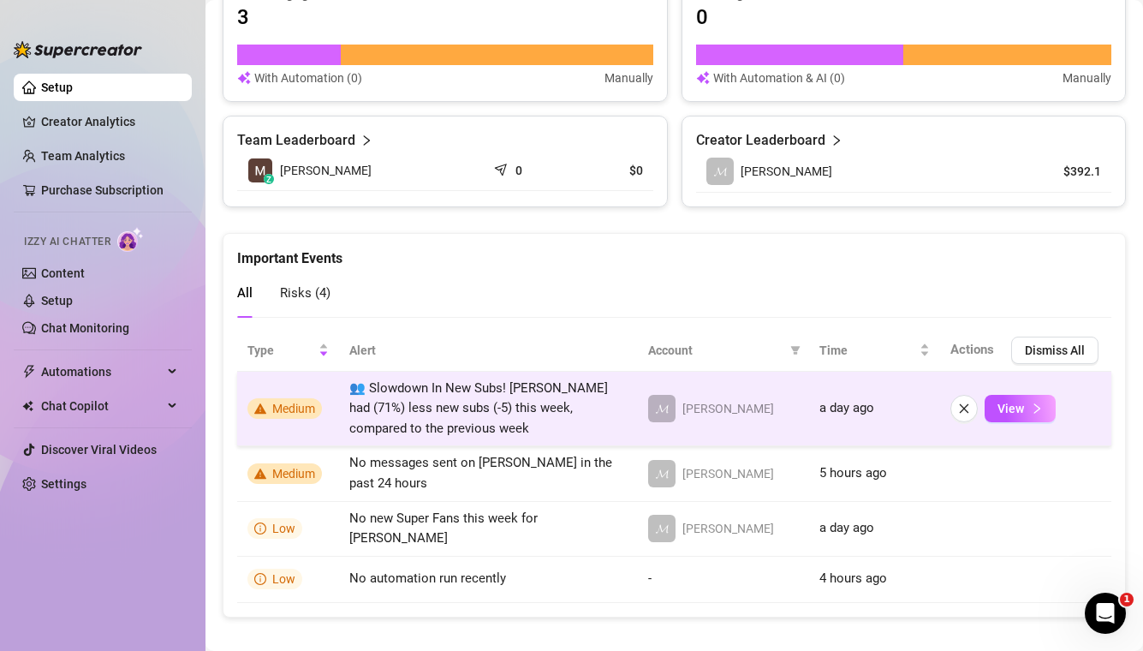
scroll to position [1116, 0]
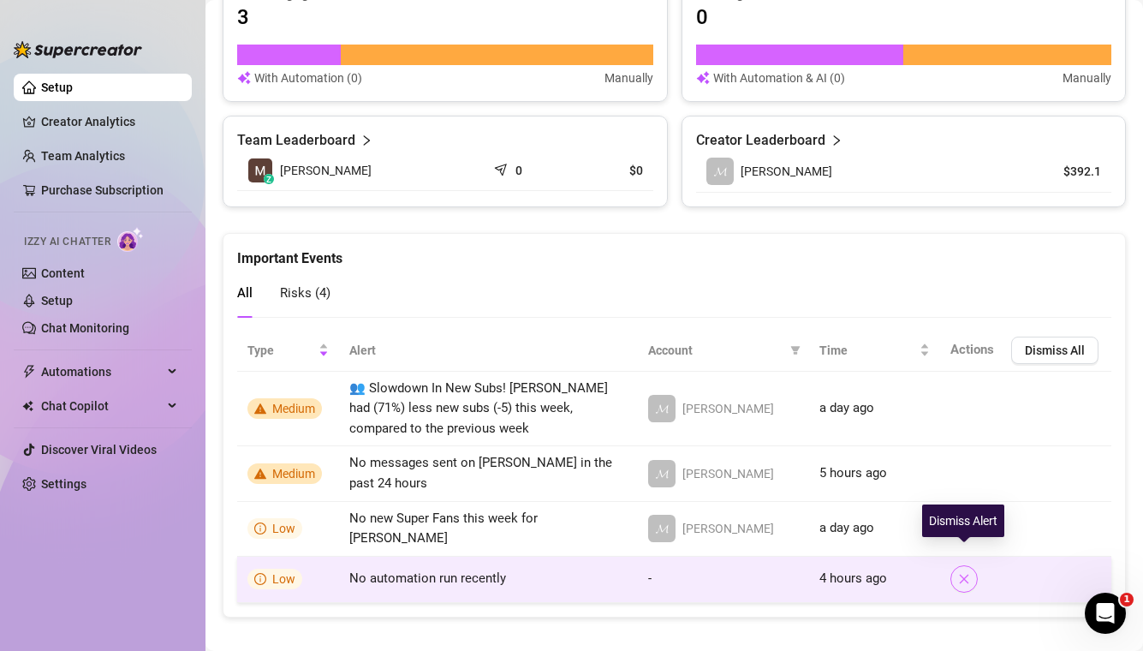
click at [956, 565] on button "button" at bounding box center [963, 578] width 27 height 27
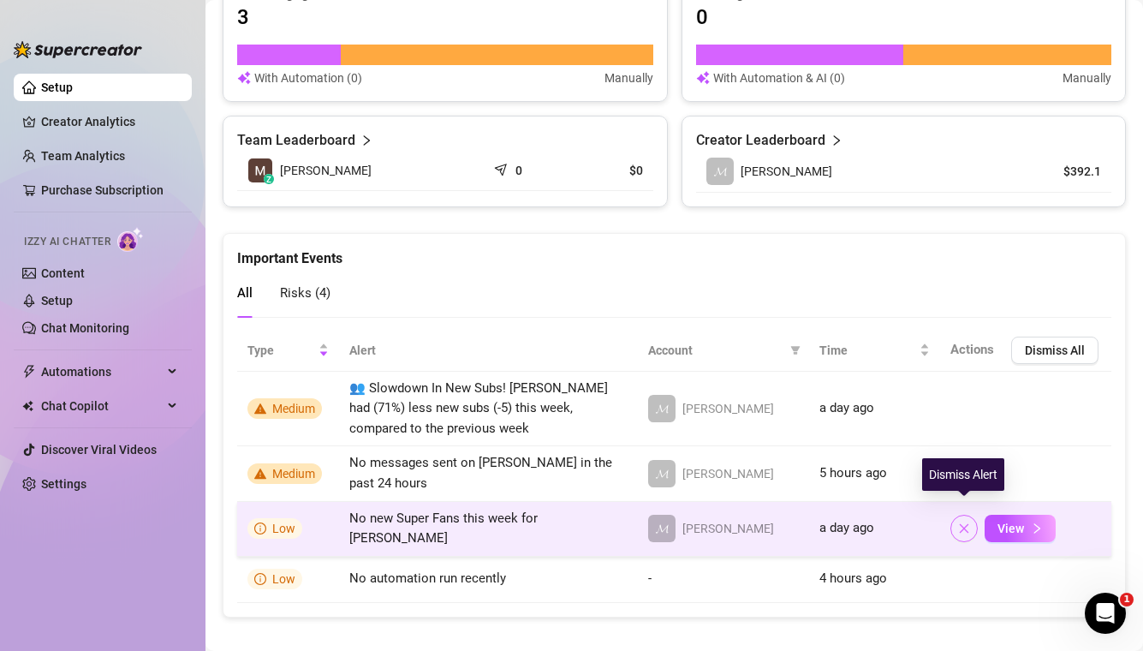
click at [956, 515] on button "button" at bounding box center [963, 528] width 27 height 27
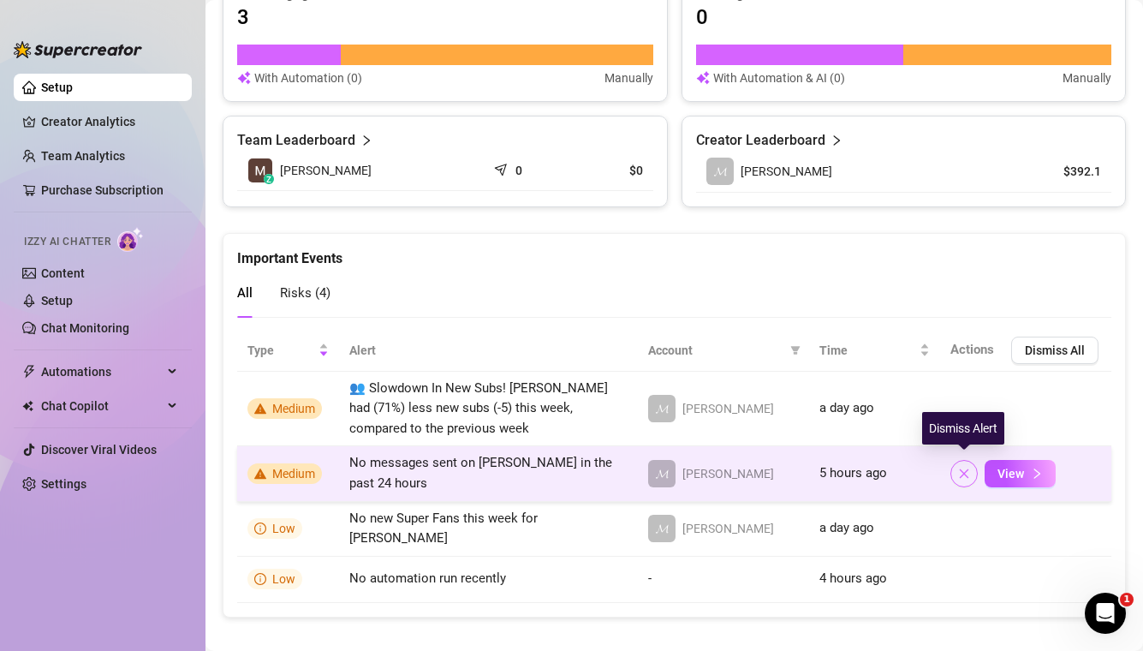
click at [971, 473] on button "button" at bounding box center [963, 473] width 27 height 27
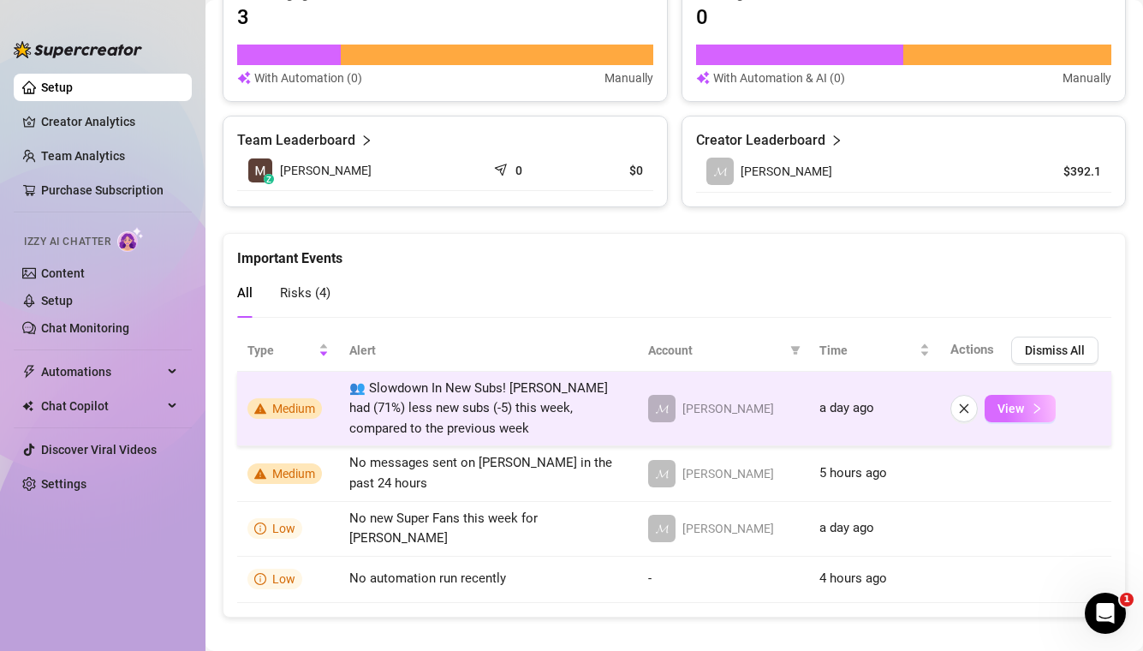
click at [1032, 408] on icon "right" at bounding box center [1037, 408] width 12 height 12
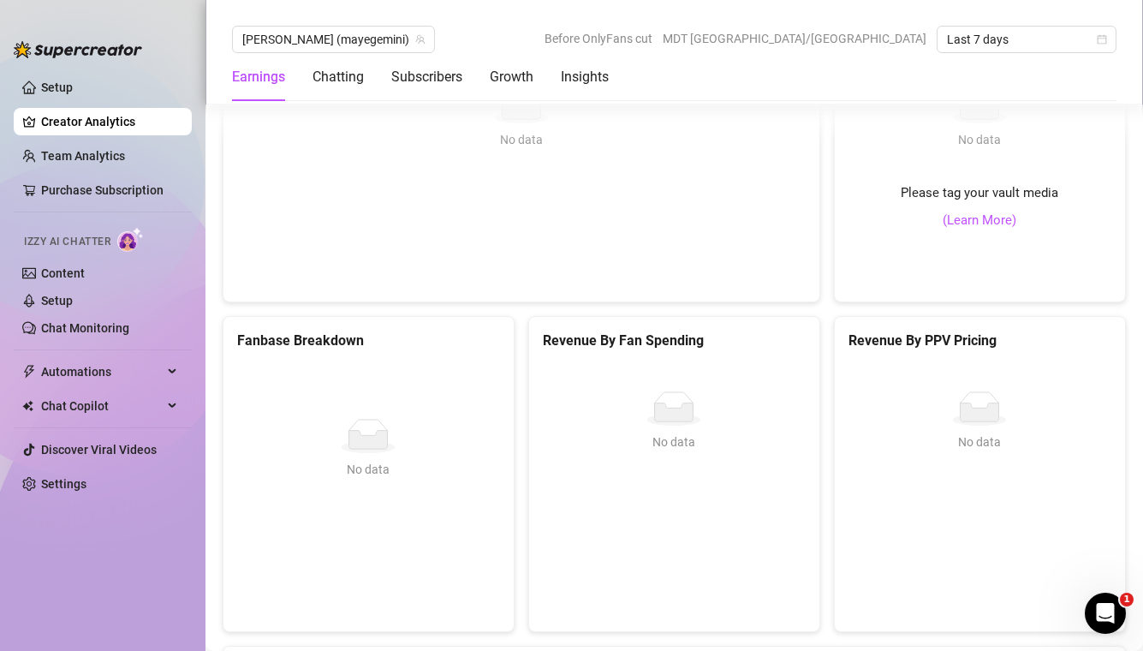
scroll to position [1819, 0]
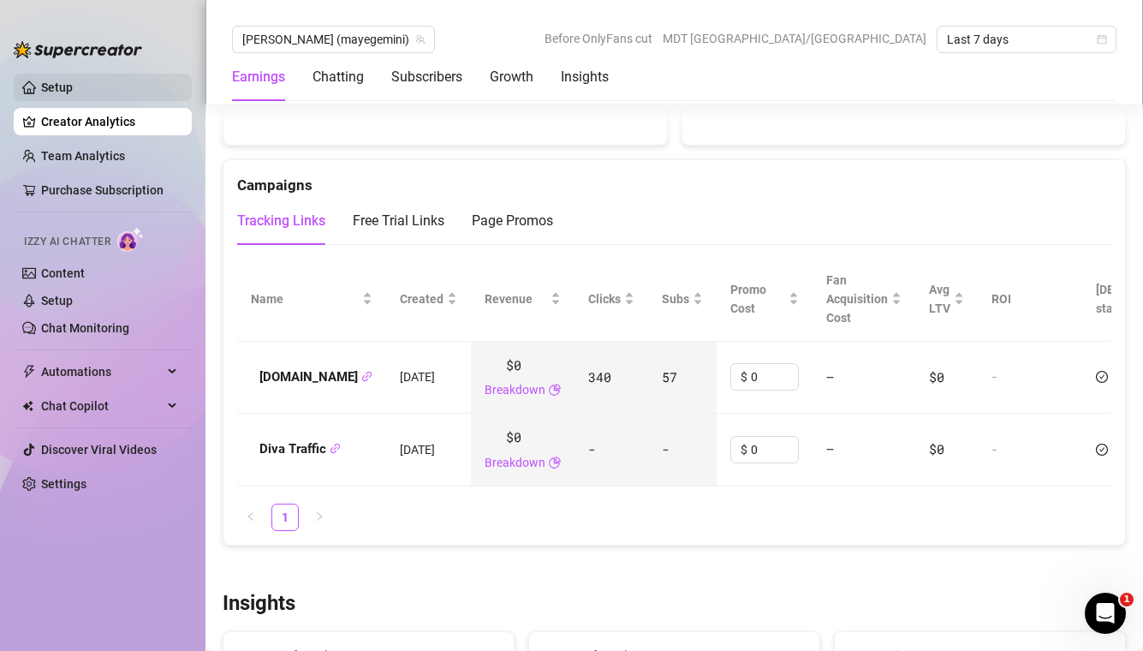
click at [73, 86] on link "Setup" at bounding box center [57, 87] width 32 height 14
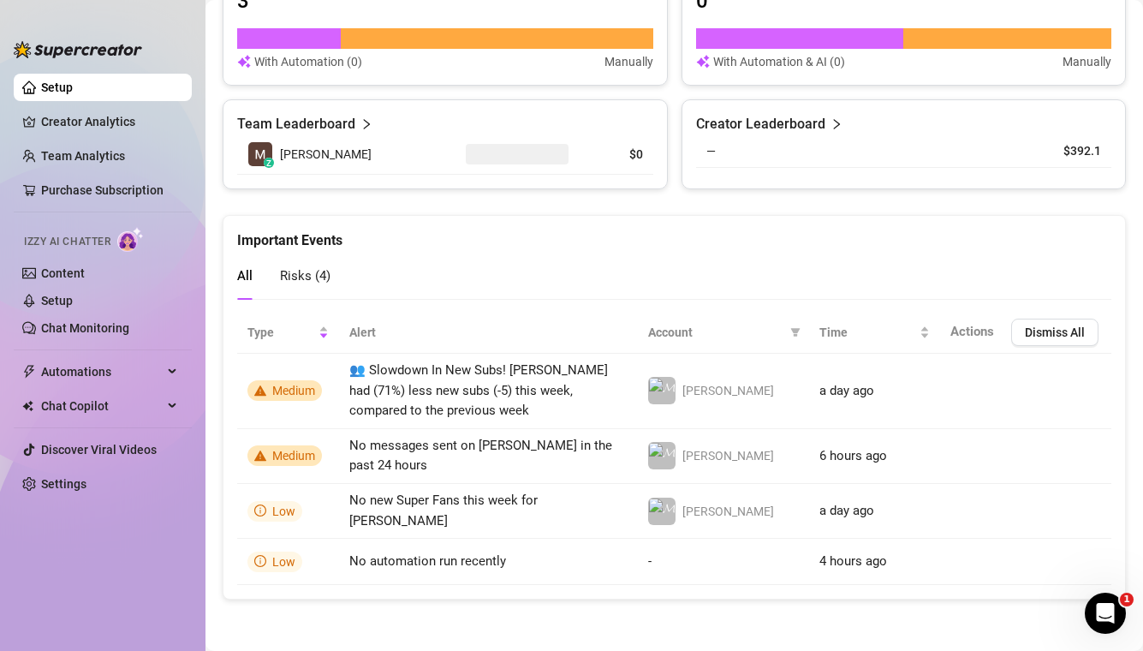
scroll to position [1116, 0]
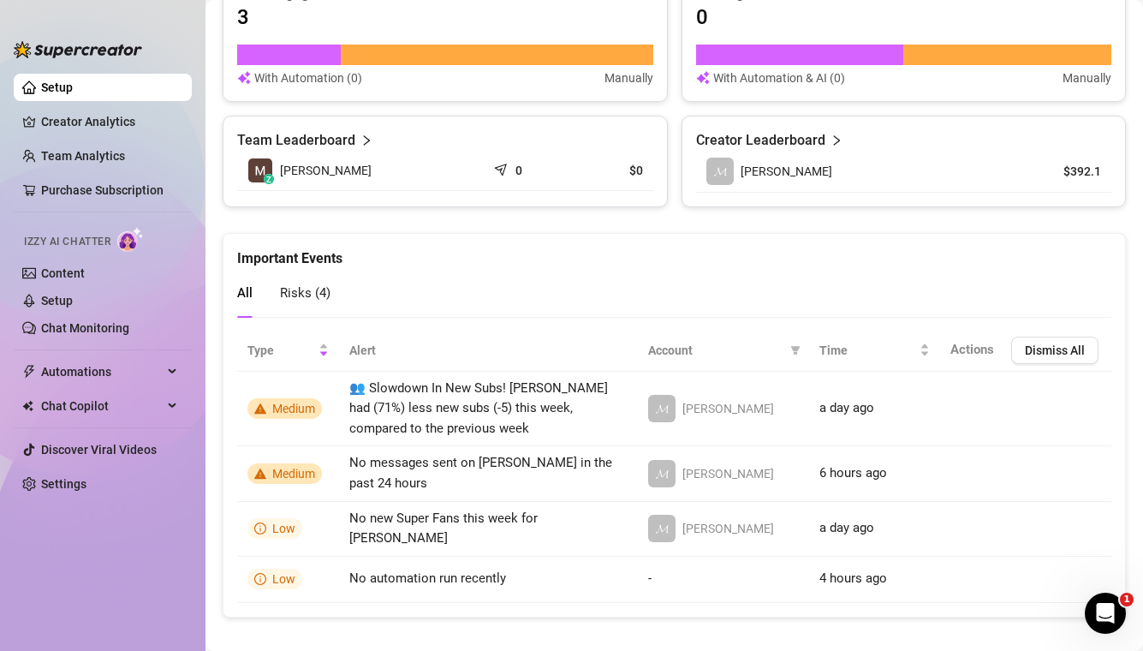
click at [79, 235] on span "Izzy AI Chatter" at bounding box center [67, 242] width 86 height 16
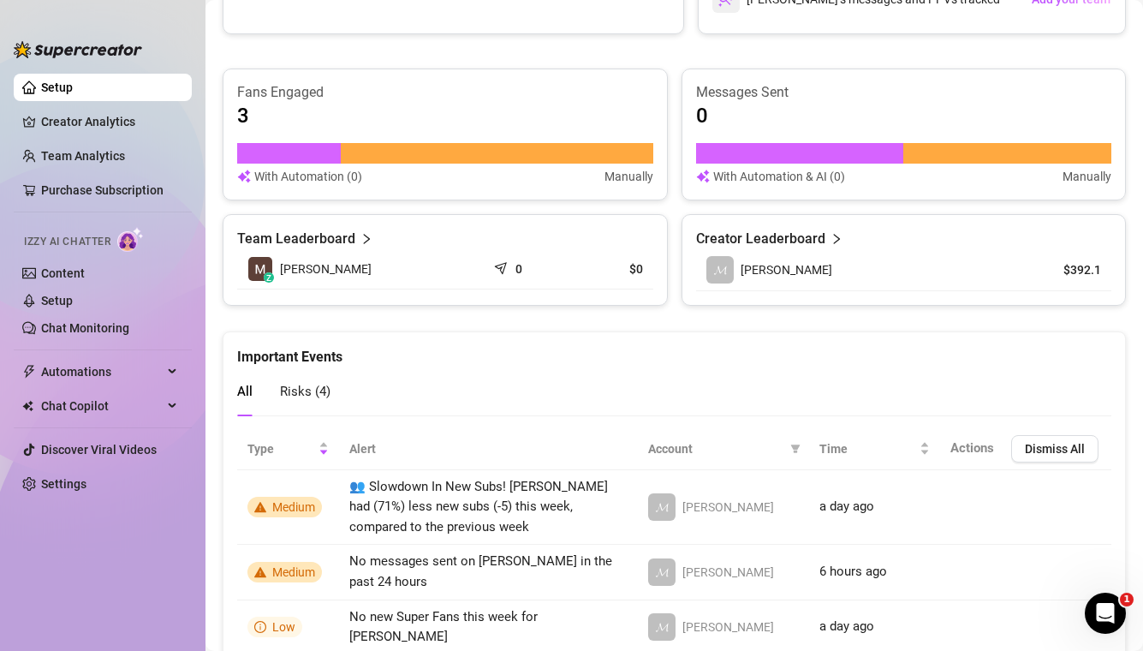
scroll to position [970, 0]
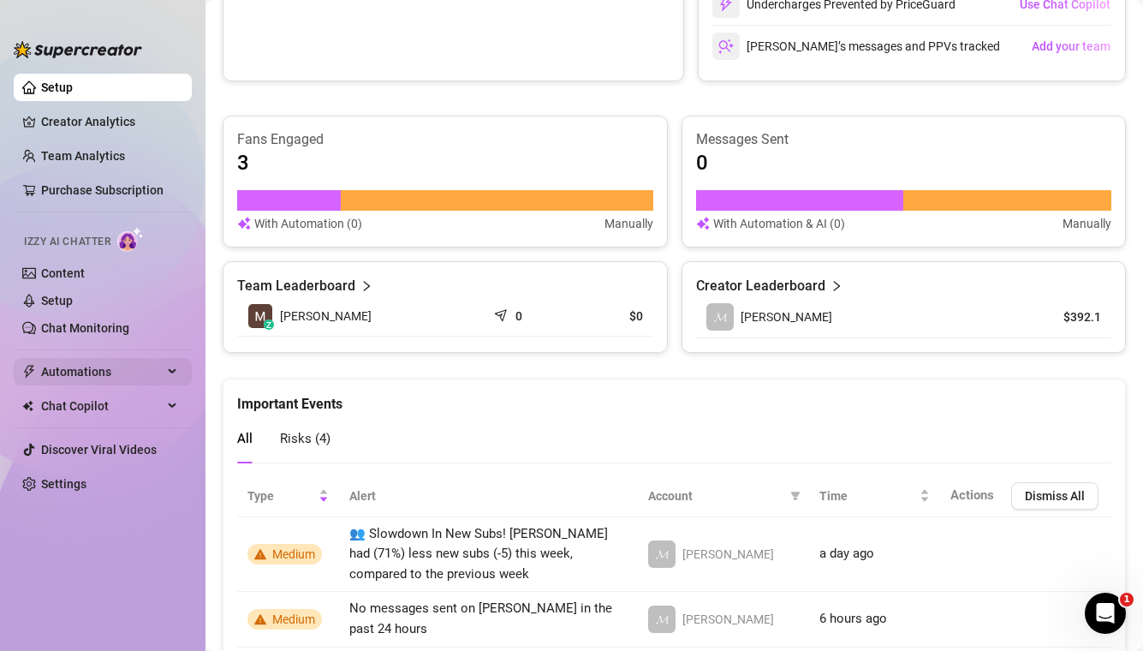
click at [123, 369] on span "Automations" at bounding box center [102, 371] width 122 height 27
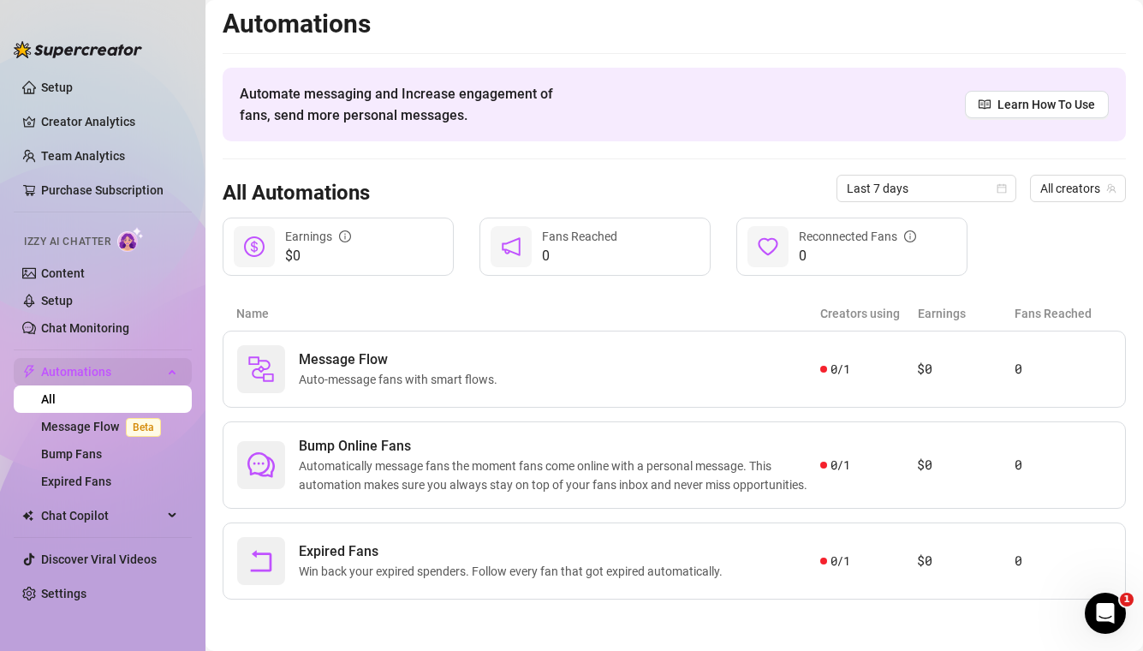
click at [119, 378] on span "Automations" at bounding box center [102, 371] width 122 height 27
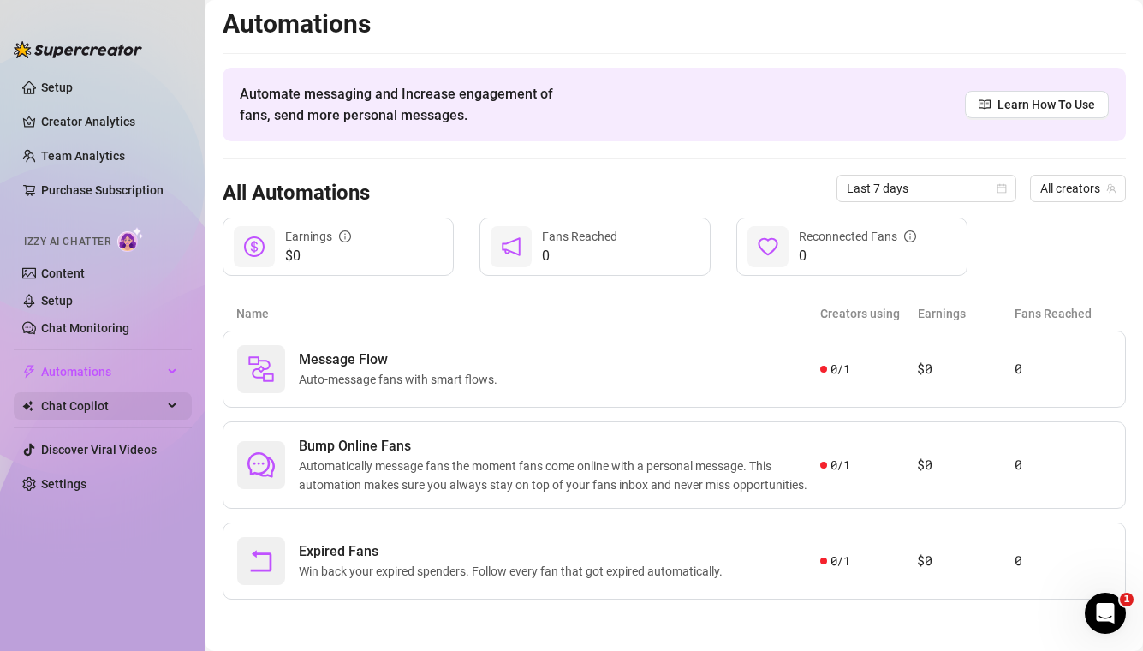
click at [103, 408] on span "Chat Copilot" at bounding box center [102, 405] width 122 height 27
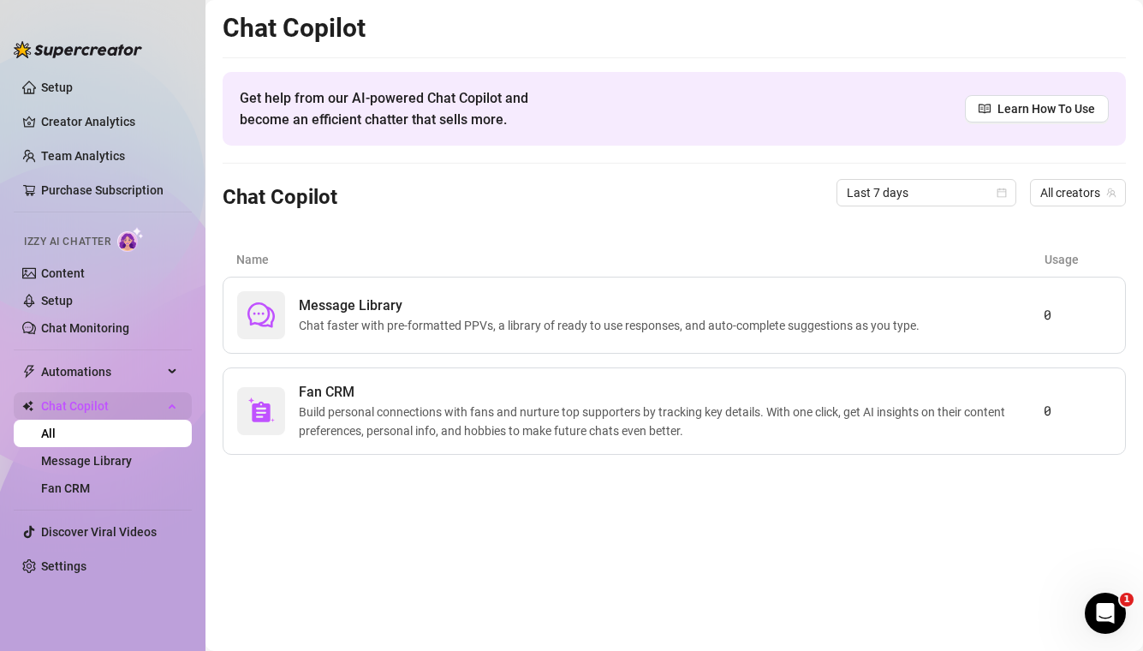
click at [102, 396] on span "Chat Copilot" at bounding box center [102, 405] width 122 height 27
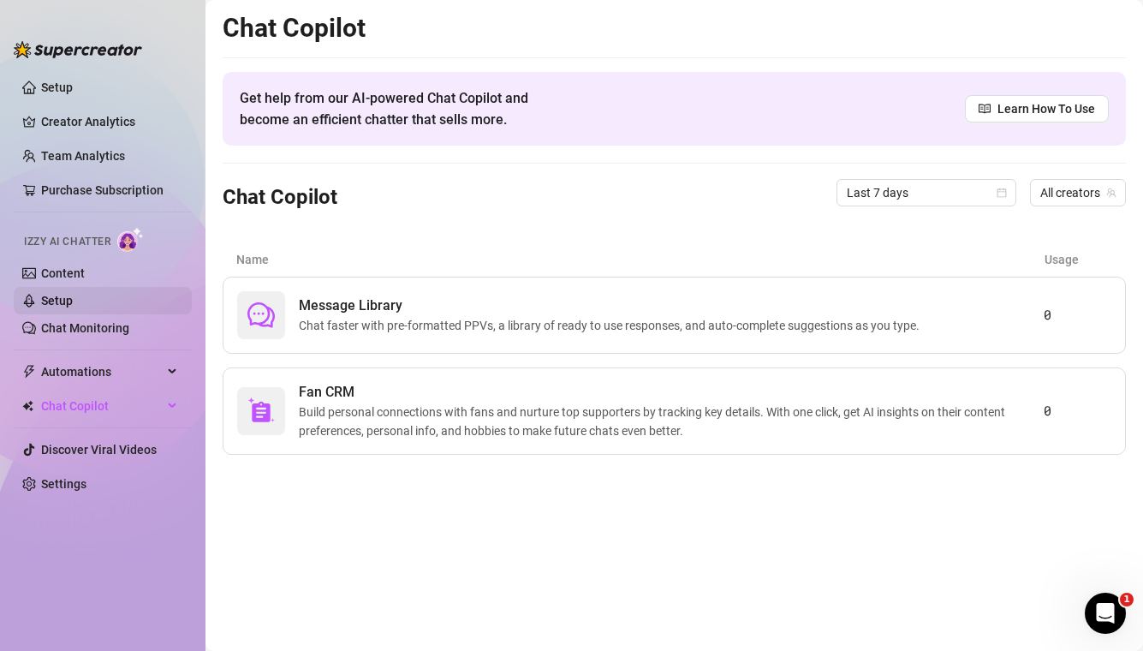
click at [70, 307] on link "Setup" at bounding box center [57, 301] width 32 height 14
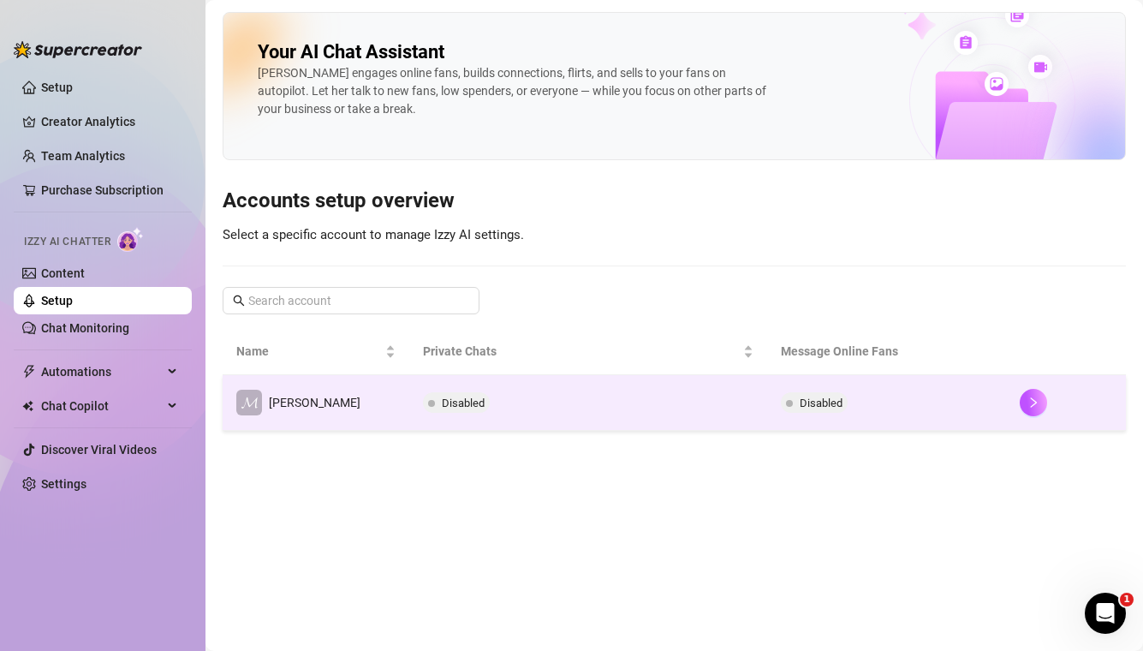
click at [786, 403] on span at bounding box center [789, 403] width 7 height 7
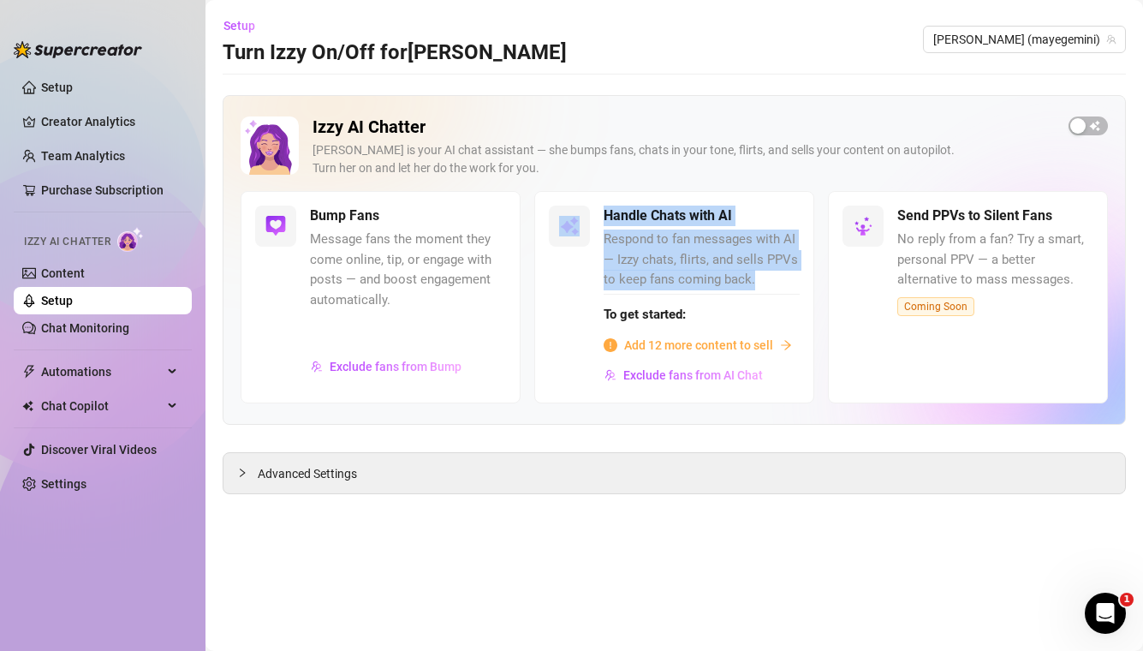
drag, startPoint x: 775, startPoint y: 282, endPoint x: 593, endPoint y: 244, distance: 185.4
click at [593, 244] on div "Handle Chats with AI Respond to fan messages with AI — Izzy chats, flirts, and …" at bounding box center [674, 296] width 280 height 211
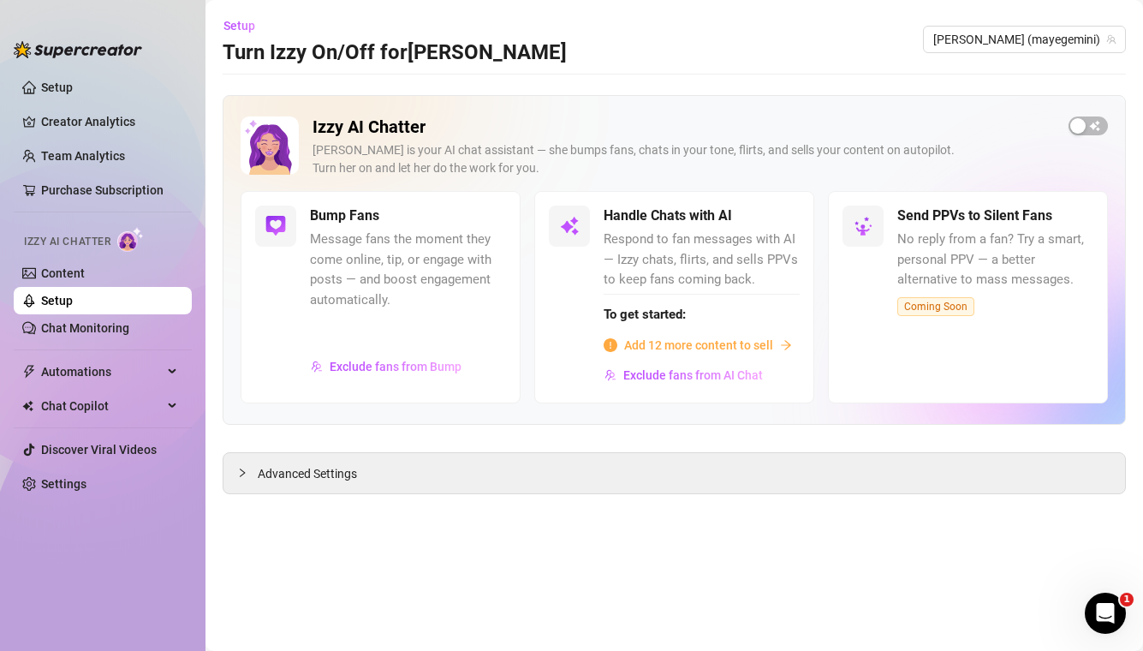
click at [678, 315] on strong "To get started:" at bounding box center [645, 314] width 82 height 15
click at [444, 468] on div "Advanced Settings" at bounding box center [674, 473] width 902 height 40
click at [327, 478] on span "Advanced Settings" at bounding box center [307, 473] width 99 height 19
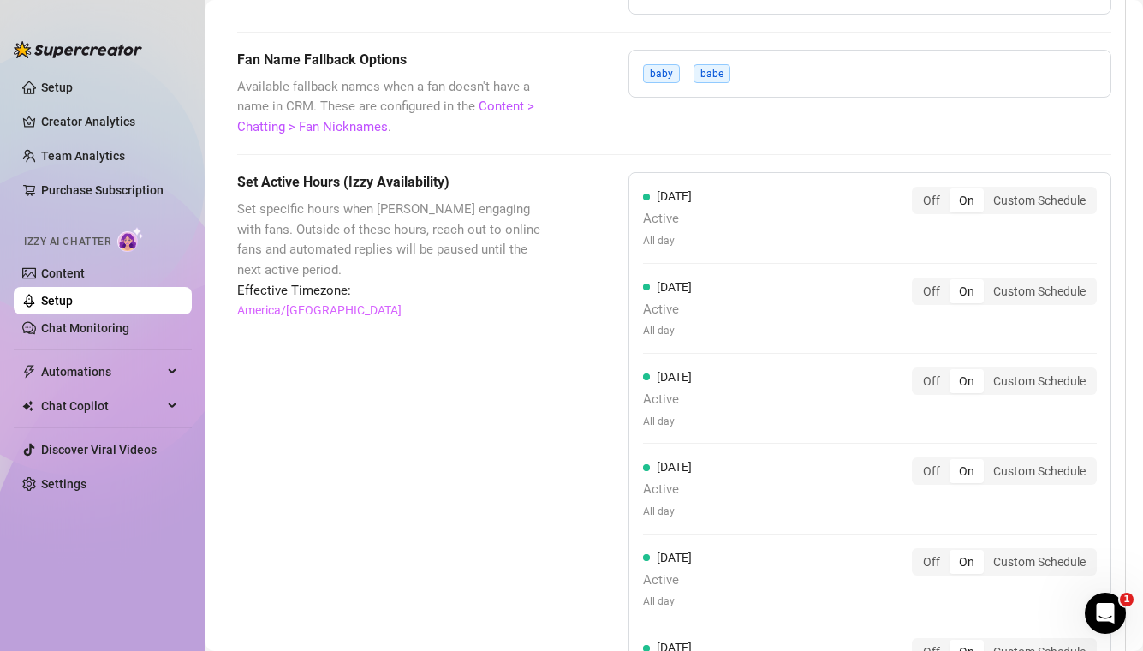
scroll to position [1503, 0]
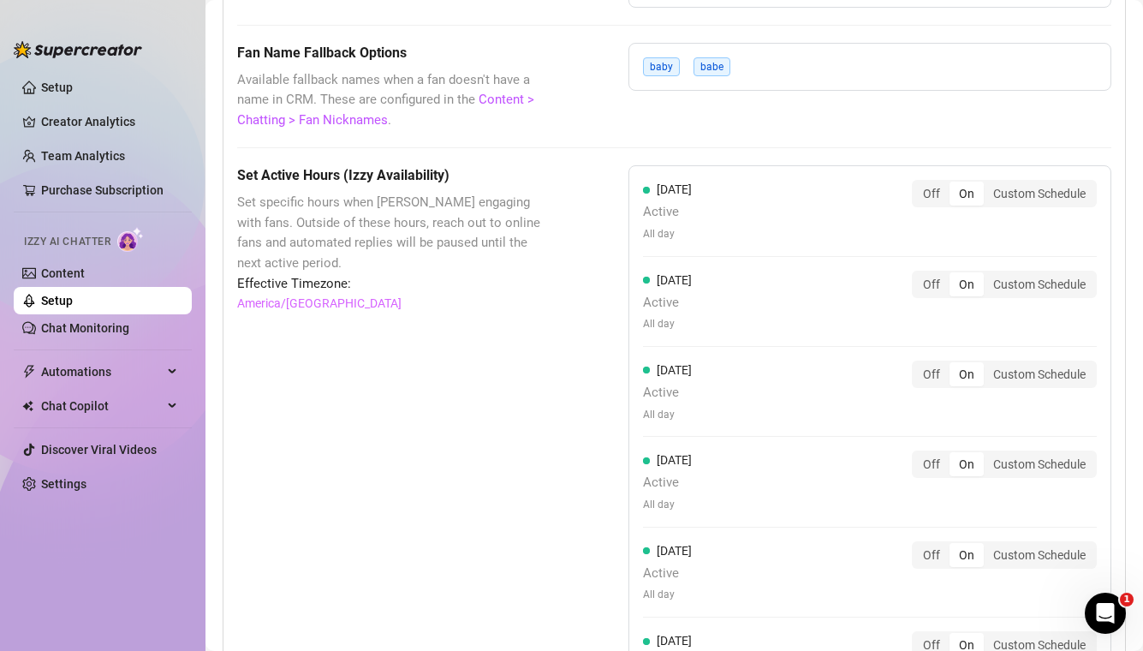
click at [852, 68] on div "baby babe" at bounding box center [869, 67] width 483 height 48
click at [774, 80] on div "baby babe" at bounding box center [869, 67] width 483 height 48
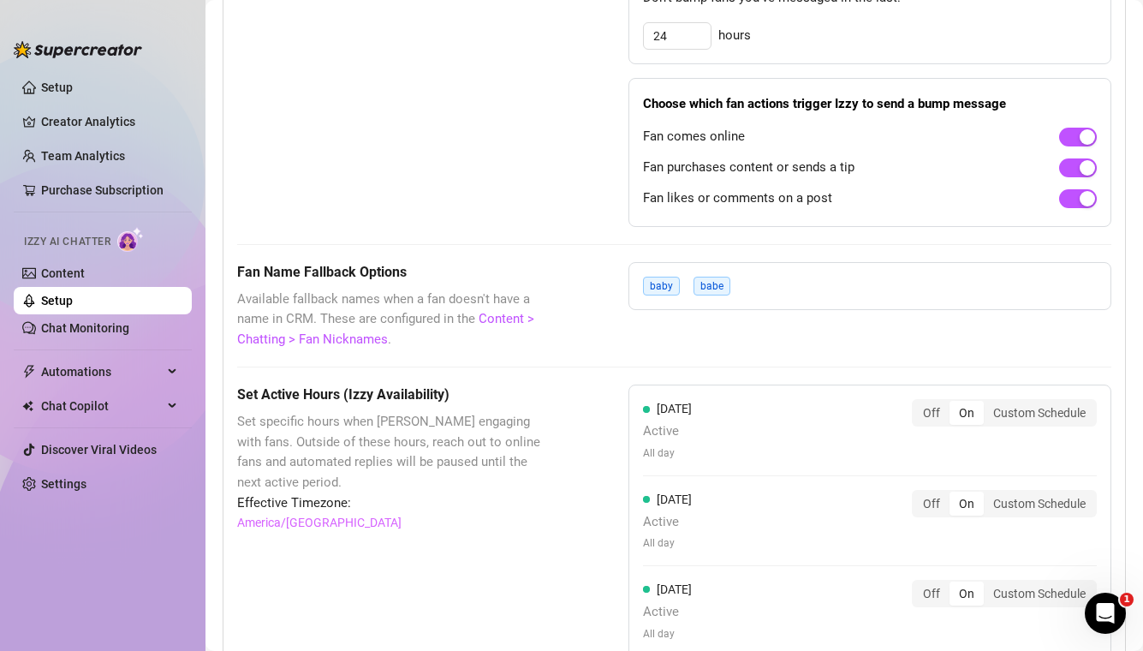
scroll to position [1281, 0]
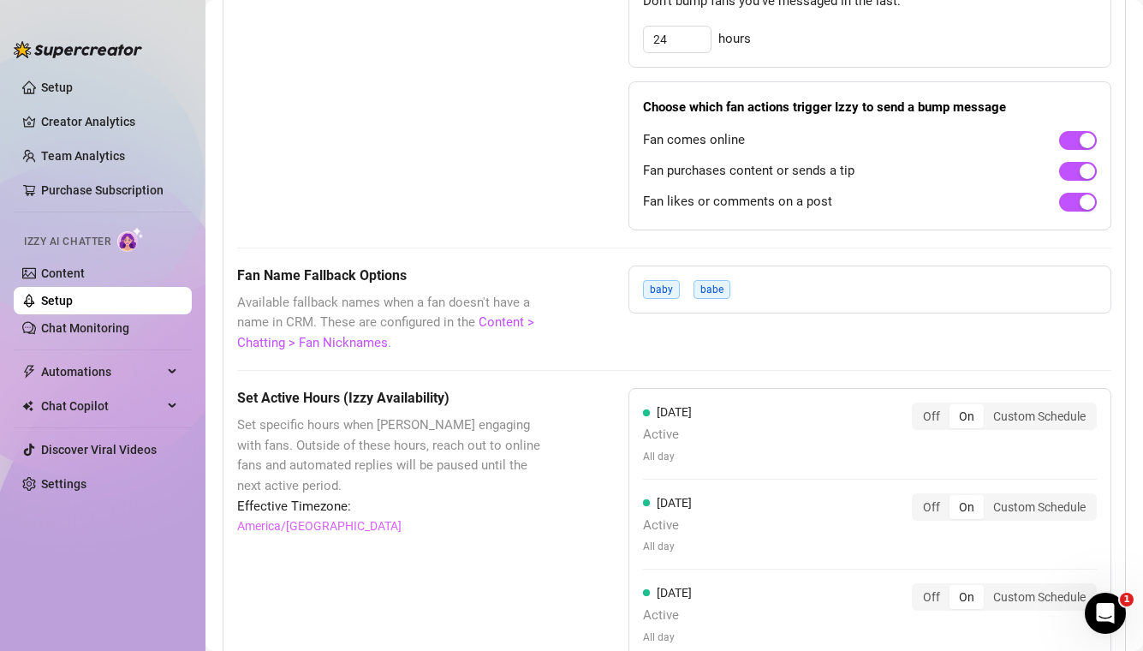
click at [735, 307] on div "baby babe" at bounding box center [869, 289] width 483 height 48
click at [742, 289] on div "baby babe" at bounding box center [869, 289] width 483 height 48
click at [372, 339] on link "Content > Chatting > Fan Nicknames" at bounding box center [385, 332] width 297 height 36
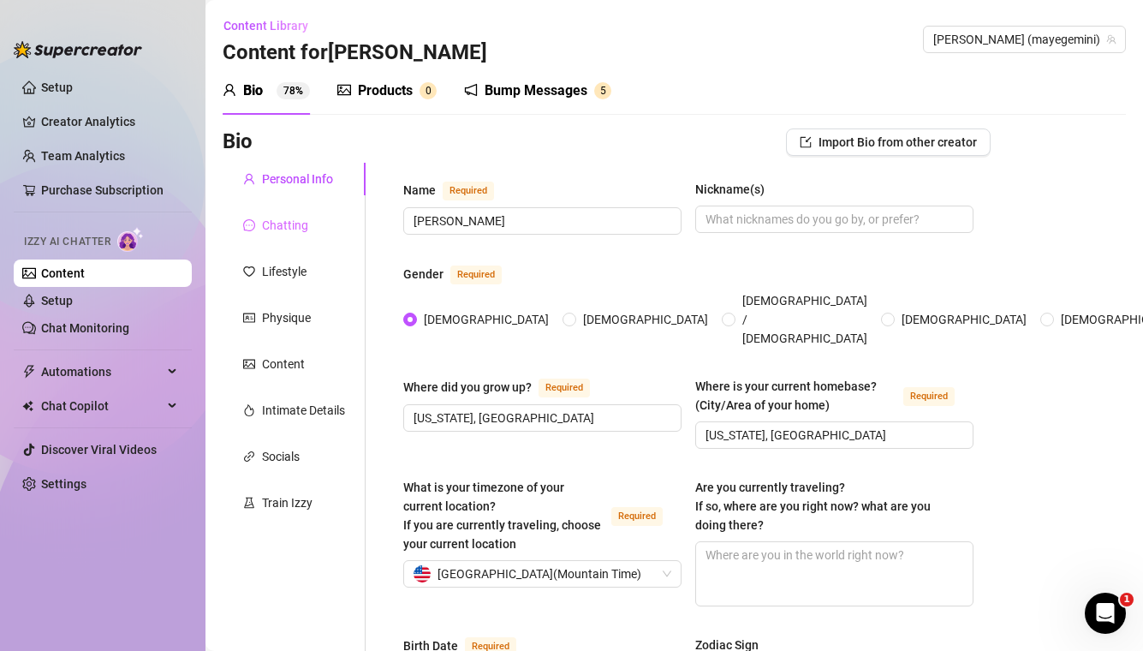
click at [281, 211] on div "Chatting" at bounding box center [294, 225] width 143 height 33
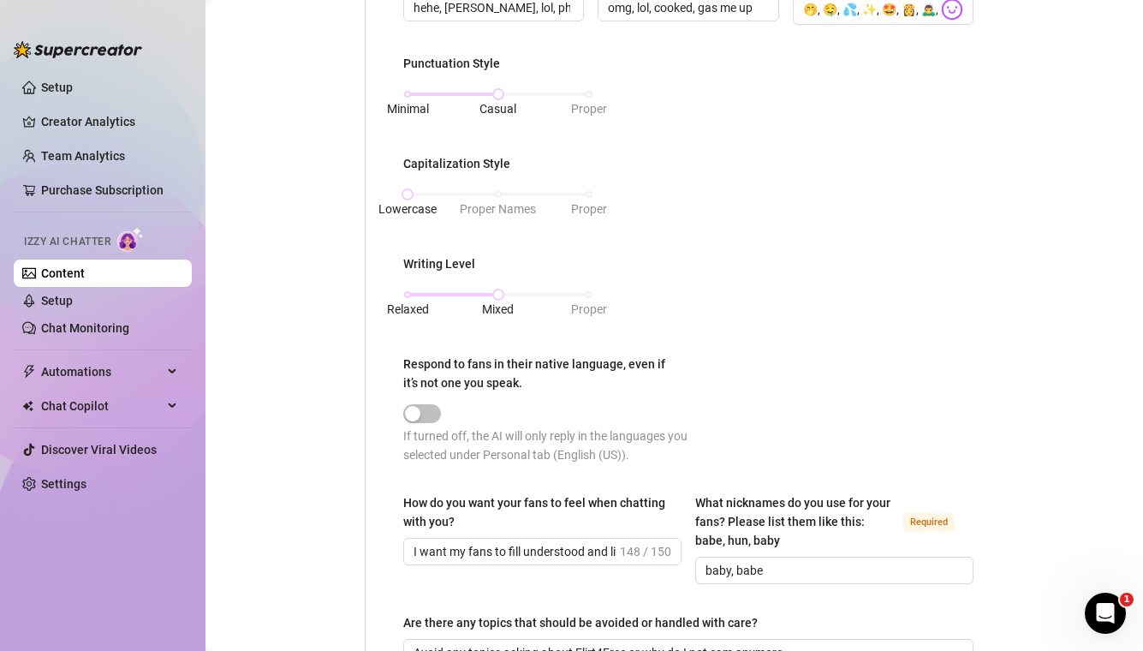
scroll to position [967, 0]
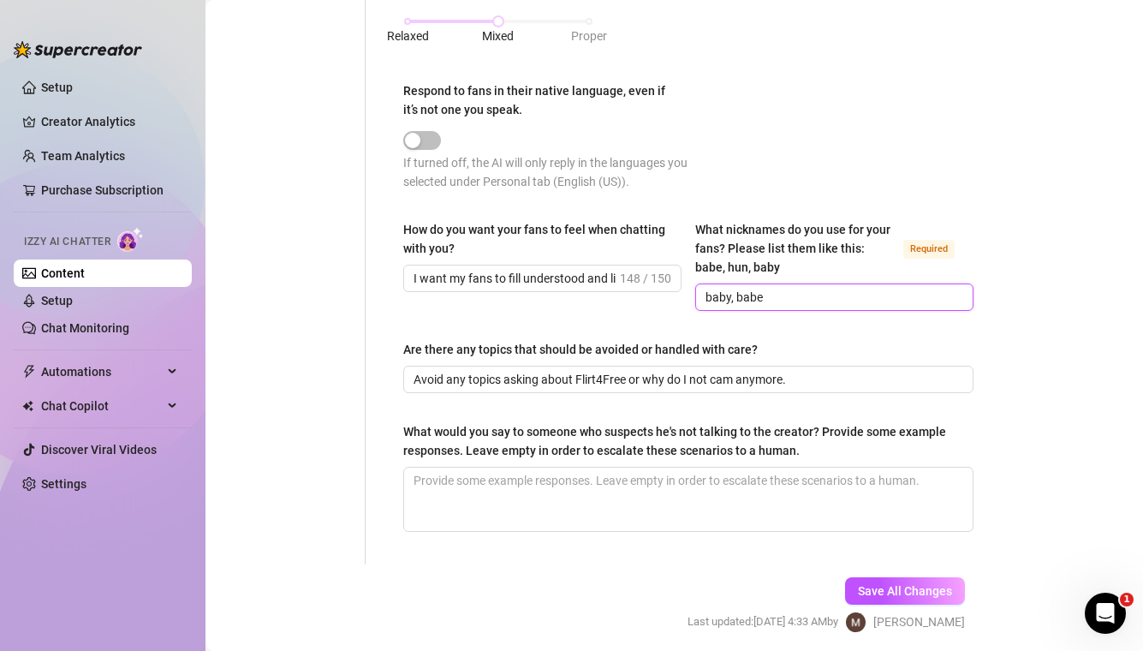
click at [828, 292] on input "baby, babe" at bounding box center [833, 297] width 254 height 19
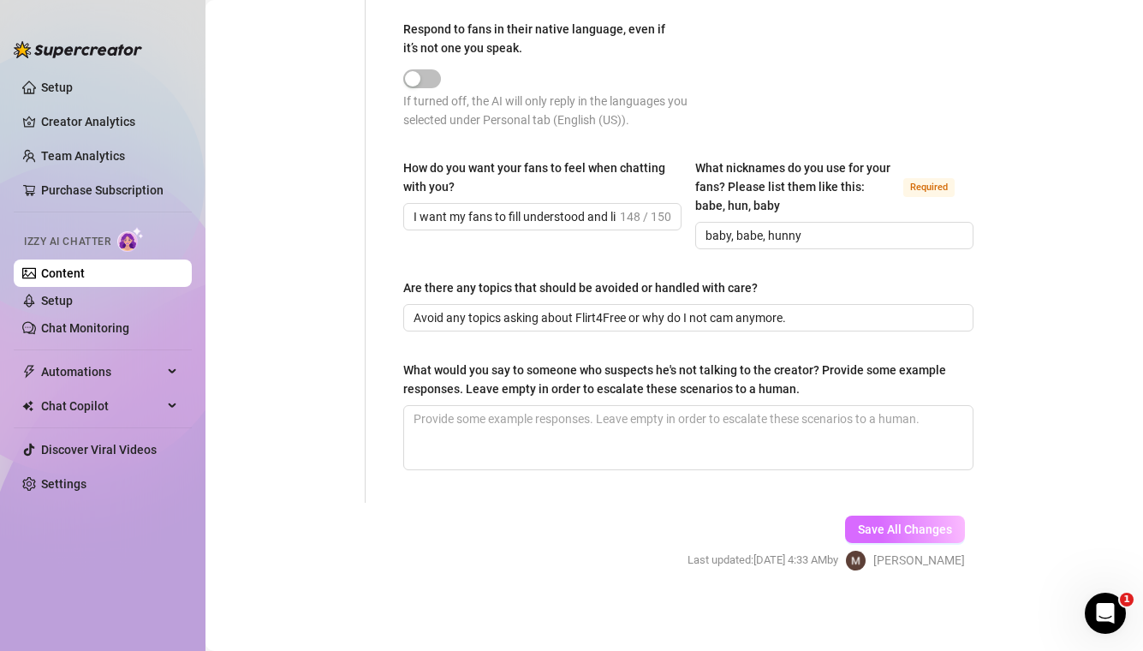
click at [923, 524] on span "Save All Changes" at bounding box center [905, 529] width 94 height 14
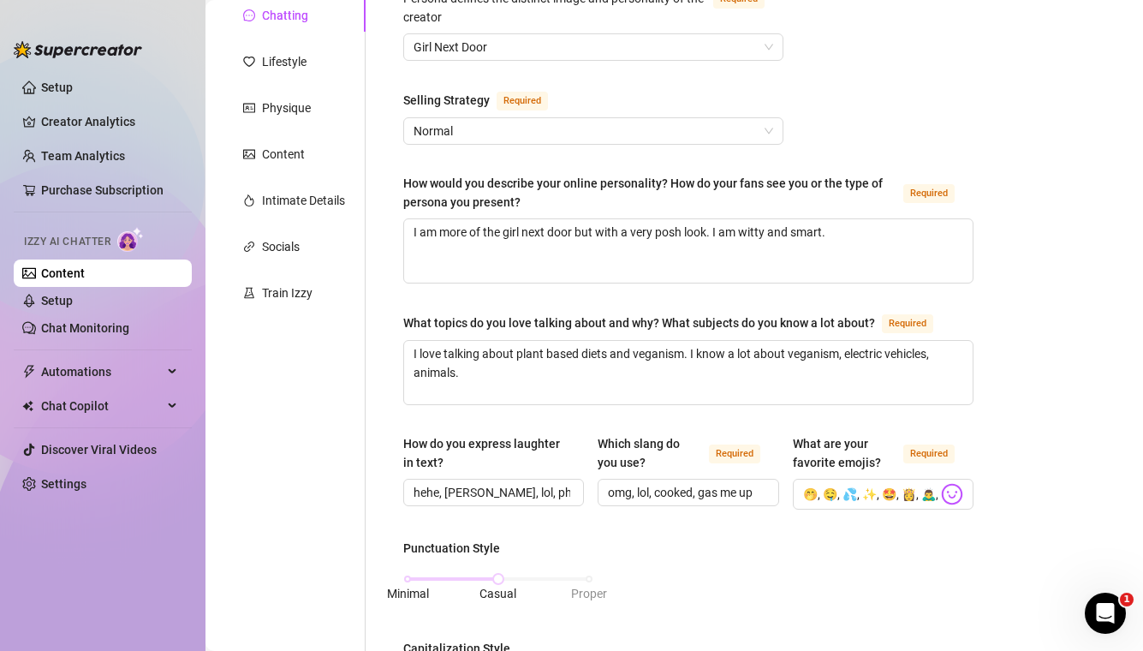
scroll to position [0, 0]
